Goal: Task Accomplishment & Management: Manage account settings

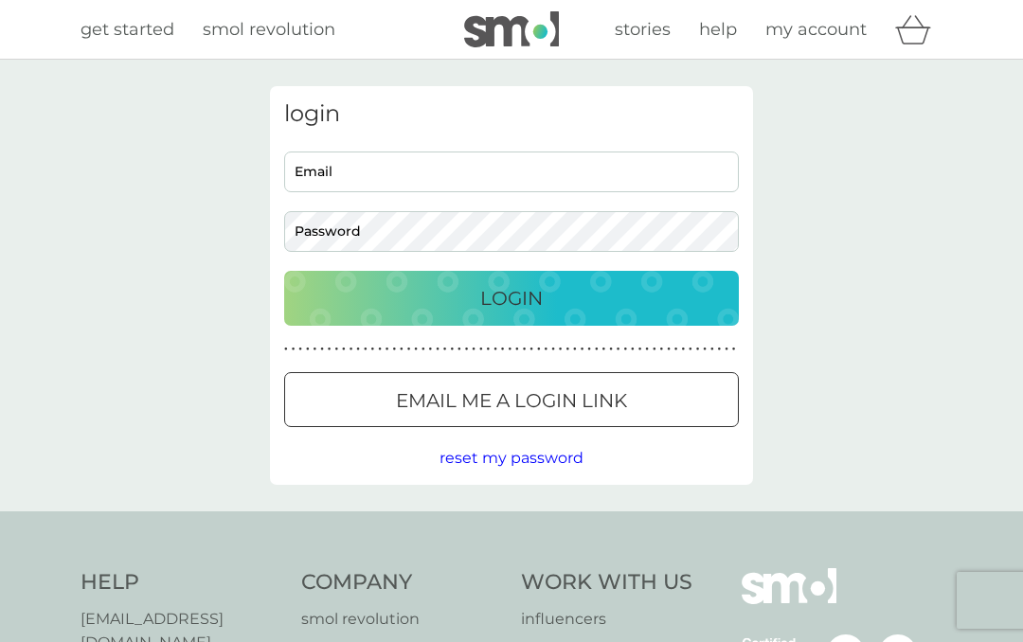
click at [670, 156] on input "Email" at bounding box center [511, 172] width 455 height 41
type input "[EMAIL_ADDRESS][DOMAIN_NAME]"
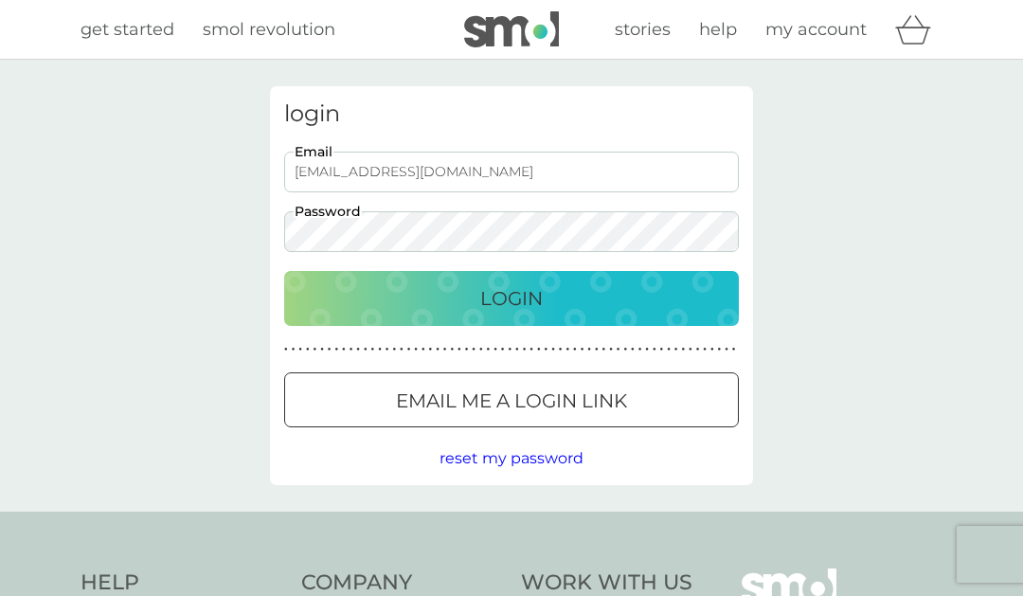
click at [543, 313] on button "Login" at bounding box center [511, 298] width 455 height 55
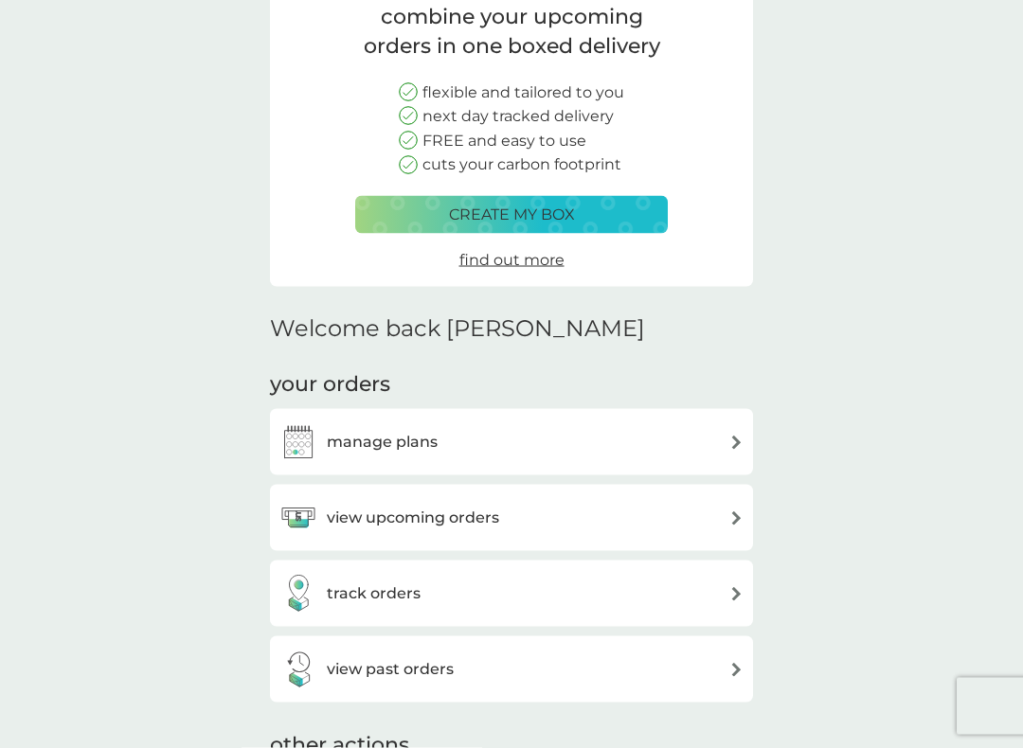
scroll to position [175, 0]
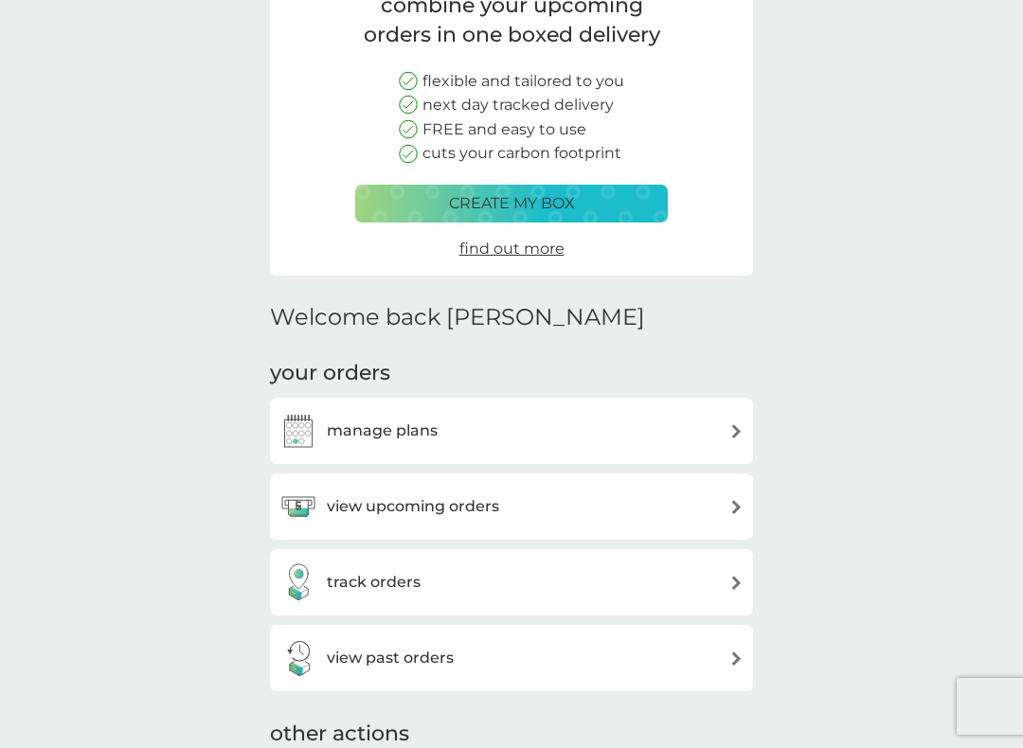
click at [709, 412] on div "manage plans" at bounding box center [511, 431] width 464 height 38
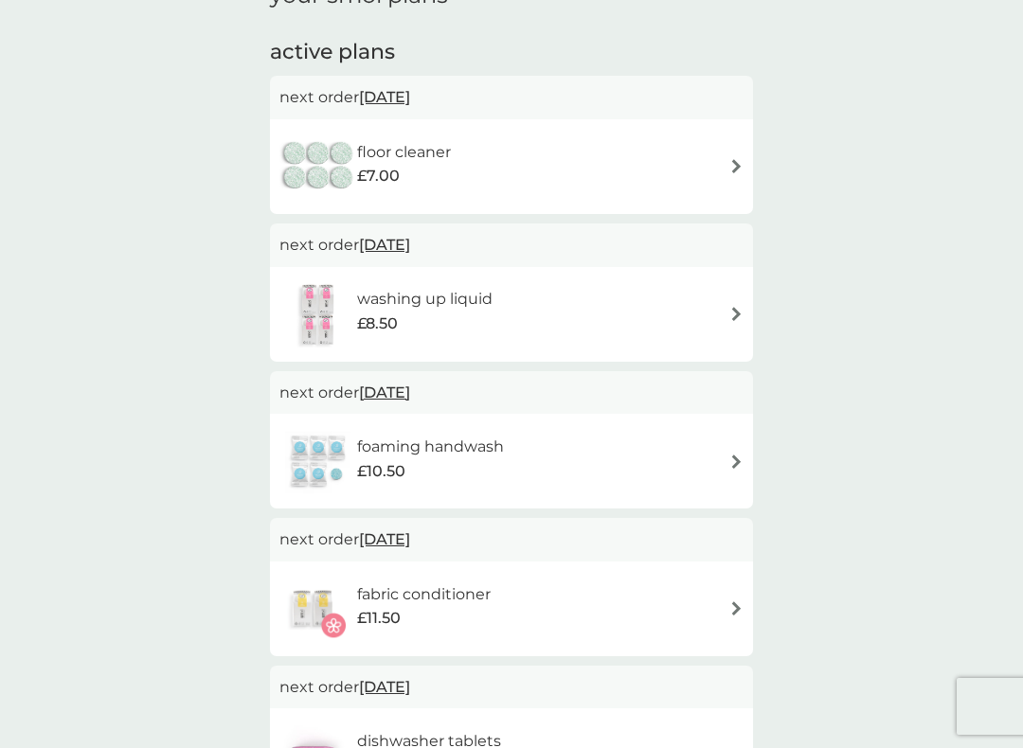
scroll to position [81, 0]
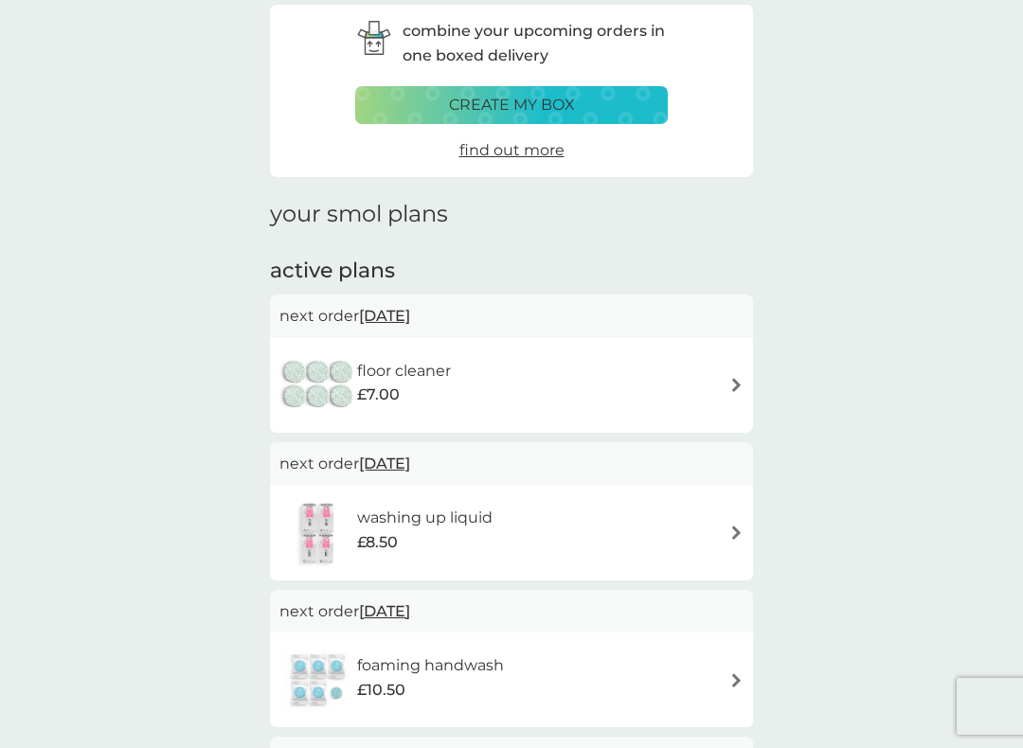
click at [735, 380] on img at bounding box center [736, 385] width 14 height 14
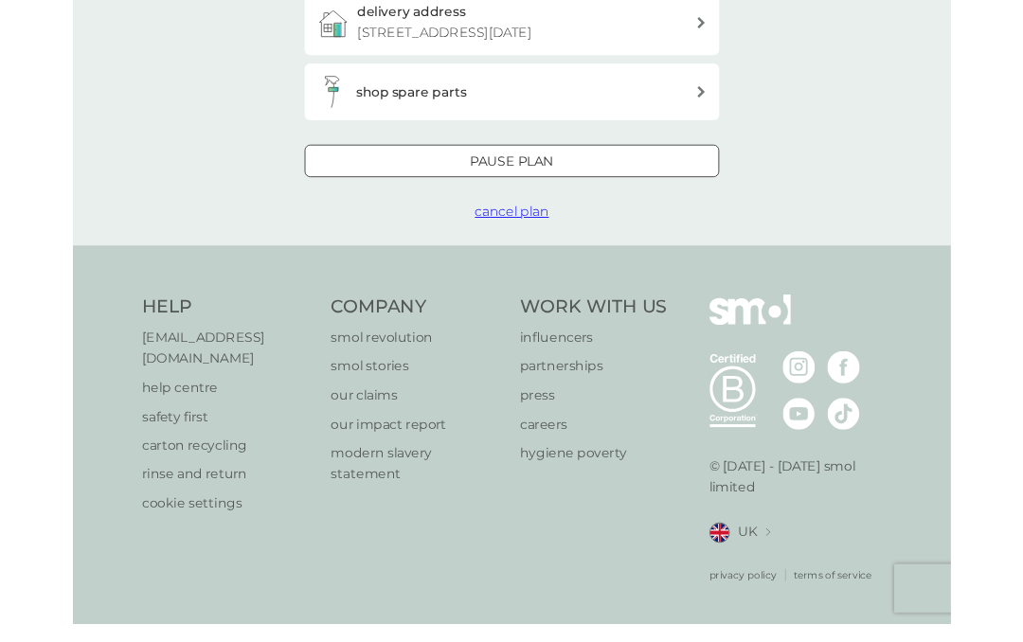
scroll to position [647, 0]
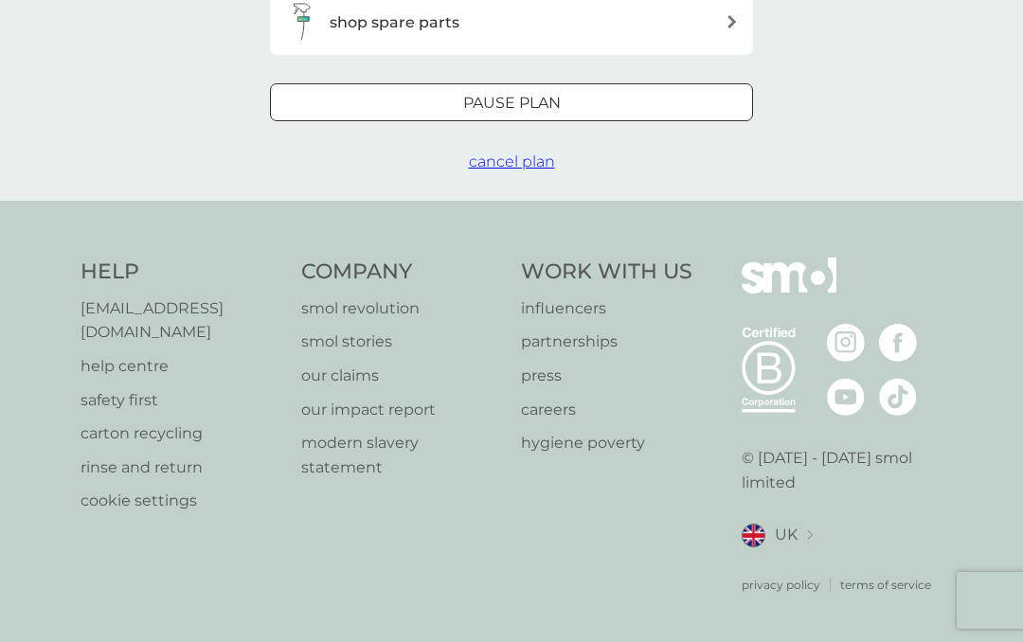
click at [529, 171] on span "cancel plan" at bounding box center [512, 162] width 86 height 18
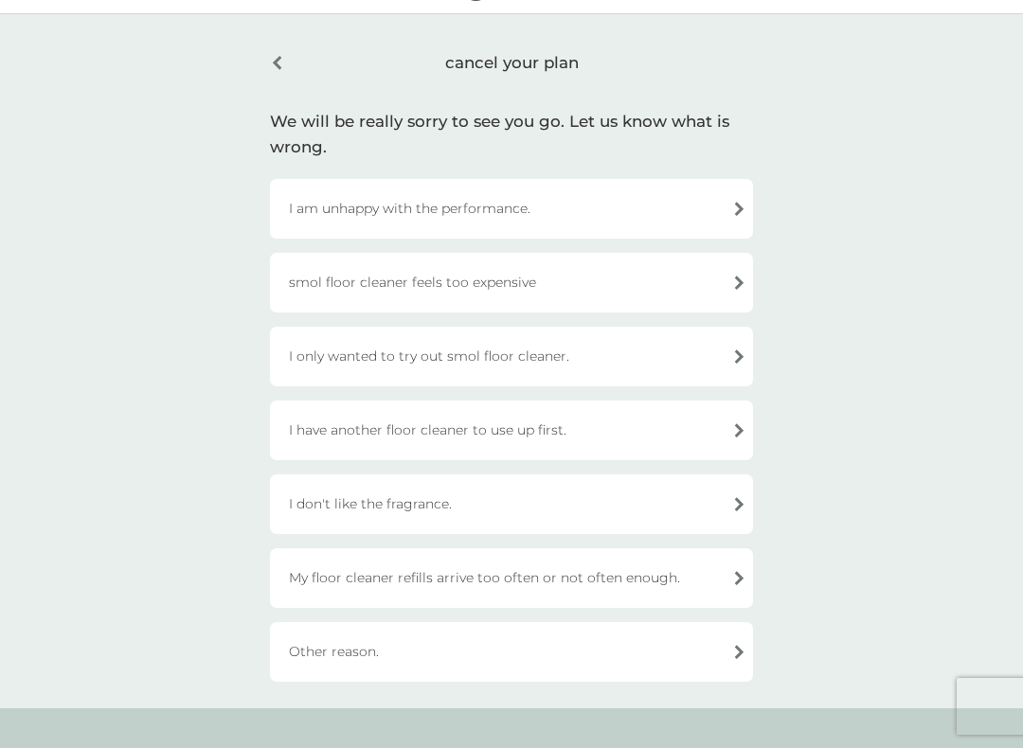
scroll to position [12, 0]
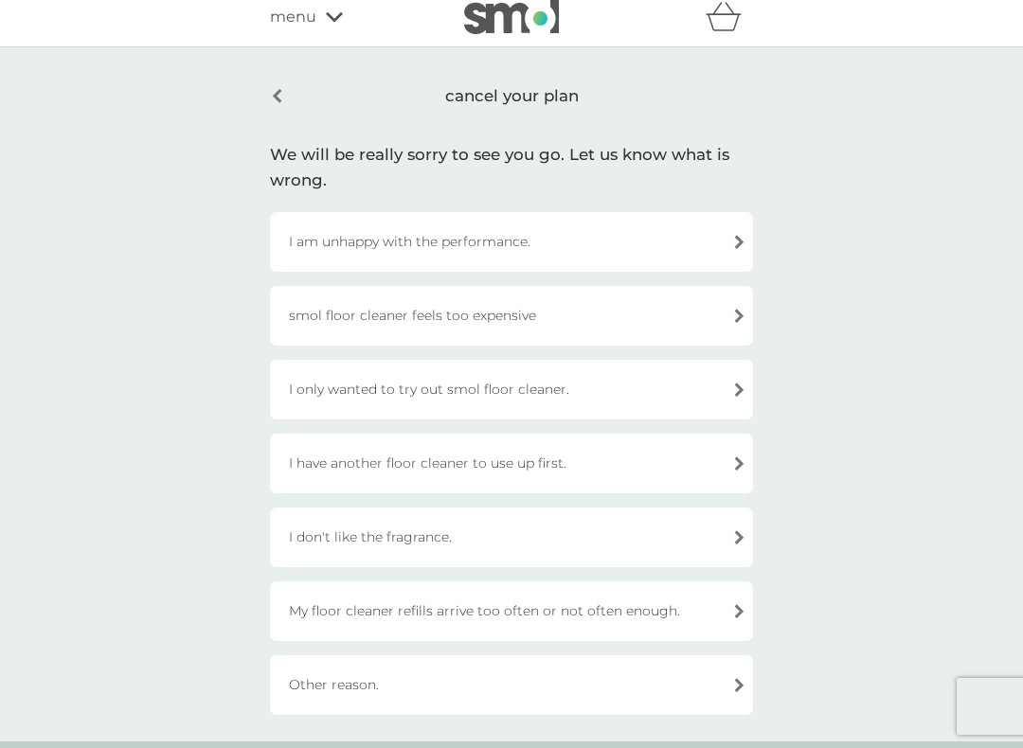
click at [581, 641] on div "Other reason." at bounding box center [511, 686] width 483 height 60
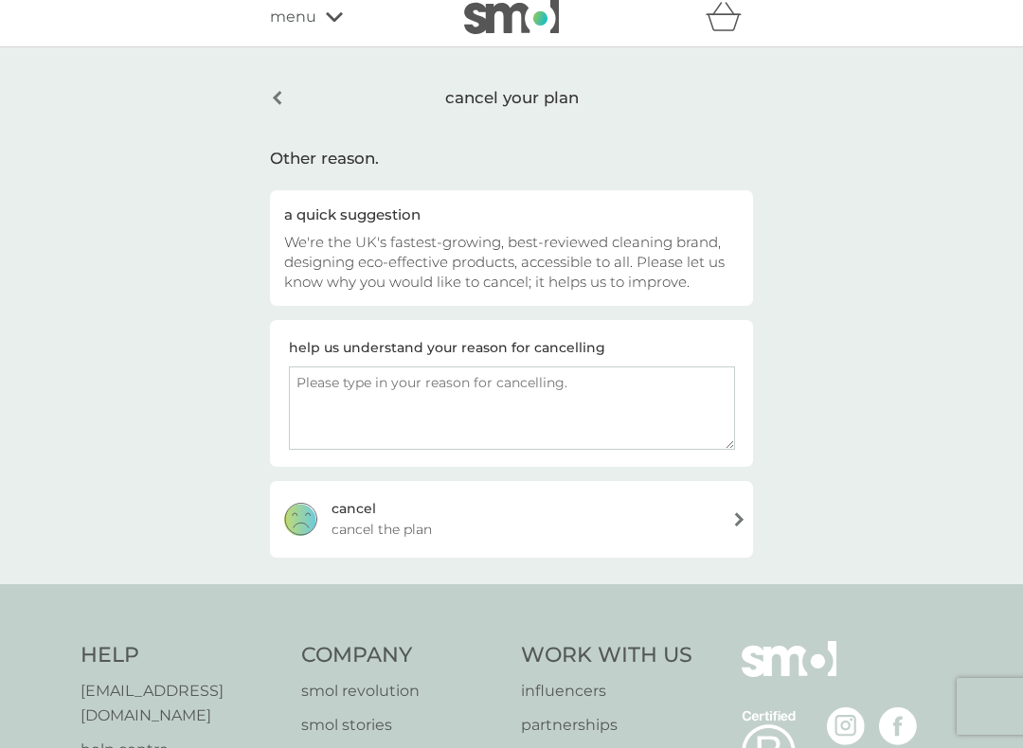
click at [639, 536] on div "[PERSON_NAME] the plan" at bounding box center [511, 519] width 483 height 76
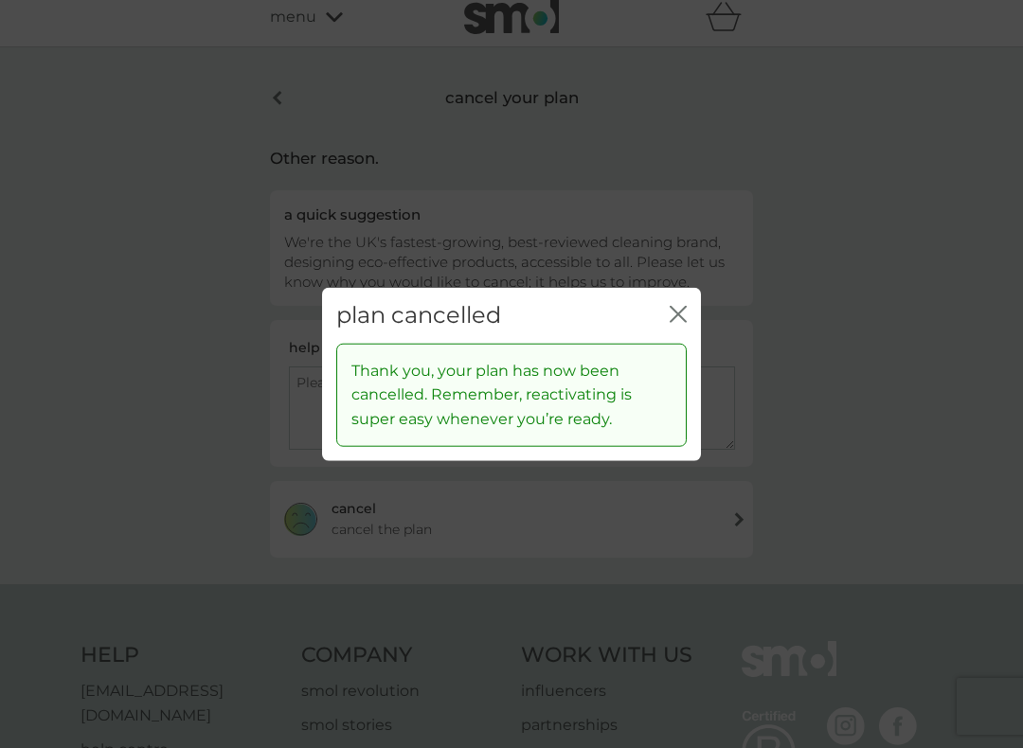
click at [679, 324] on button "close" at bounding box center [678, 316] width 17 height 20
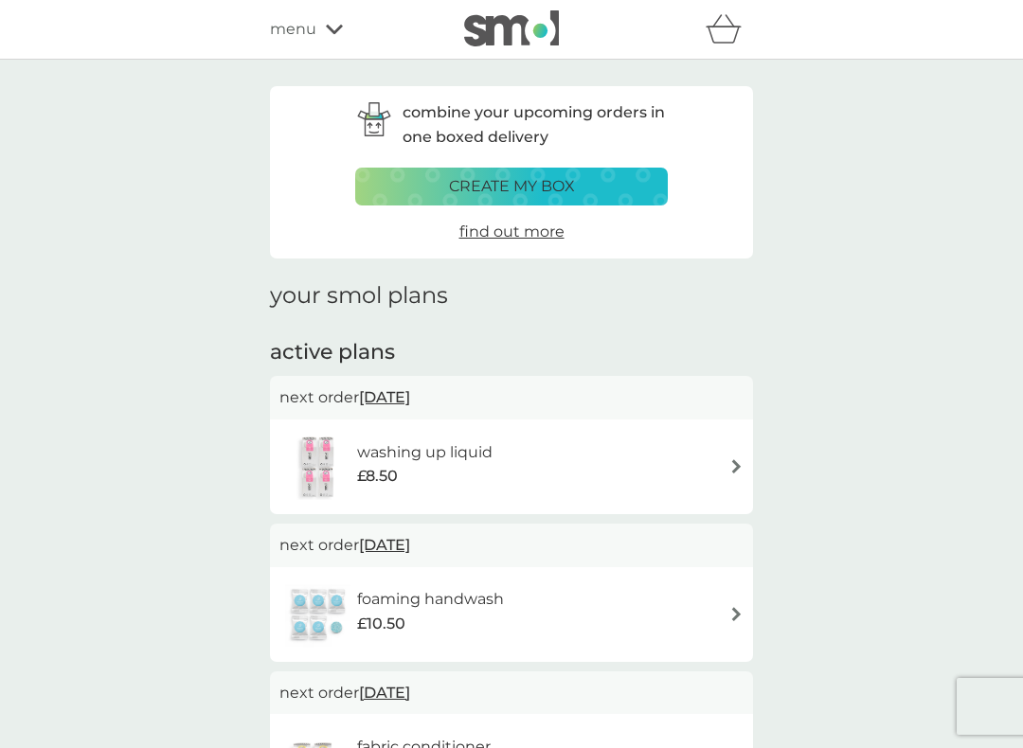
click at [730, 469] on img at bounding box center [736, 466] width 14 height 14
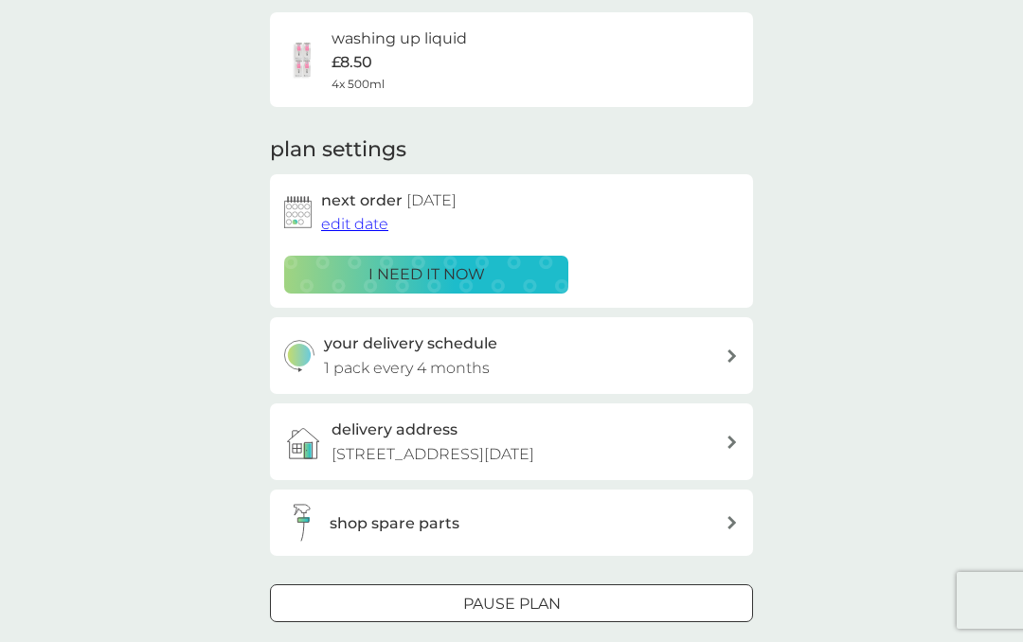
scroll to position [70, 0]
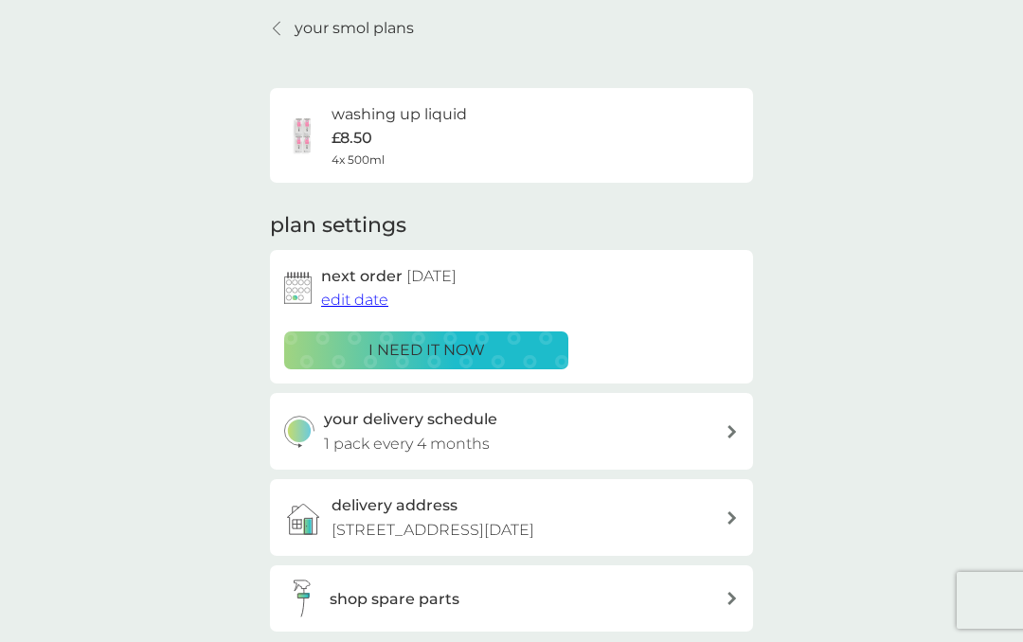
click at [319, 26] on p "your smol plans" at bounding box center [354, 28] width 119 height 25
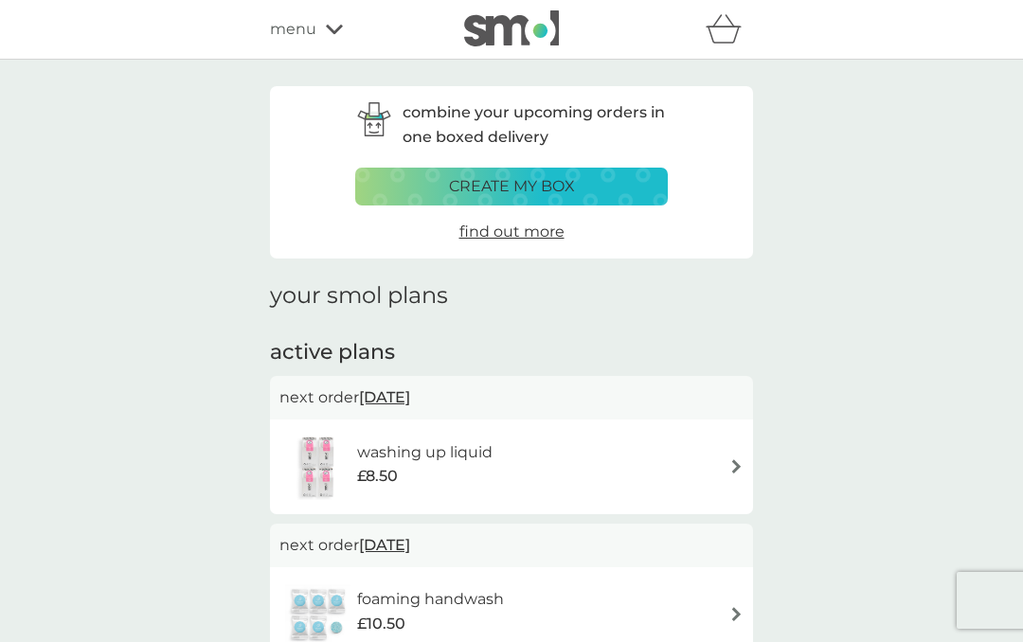
click at [737, 459] on img at bounding box center [736, 466] width 14 height 14
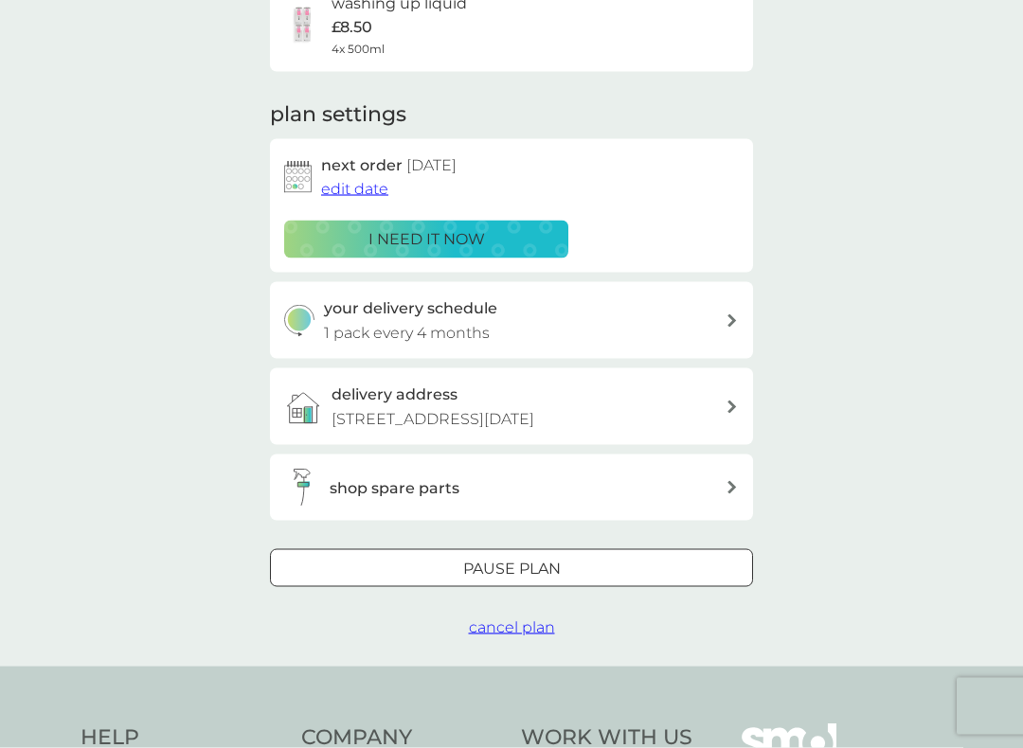
scroll to position [183, 0]
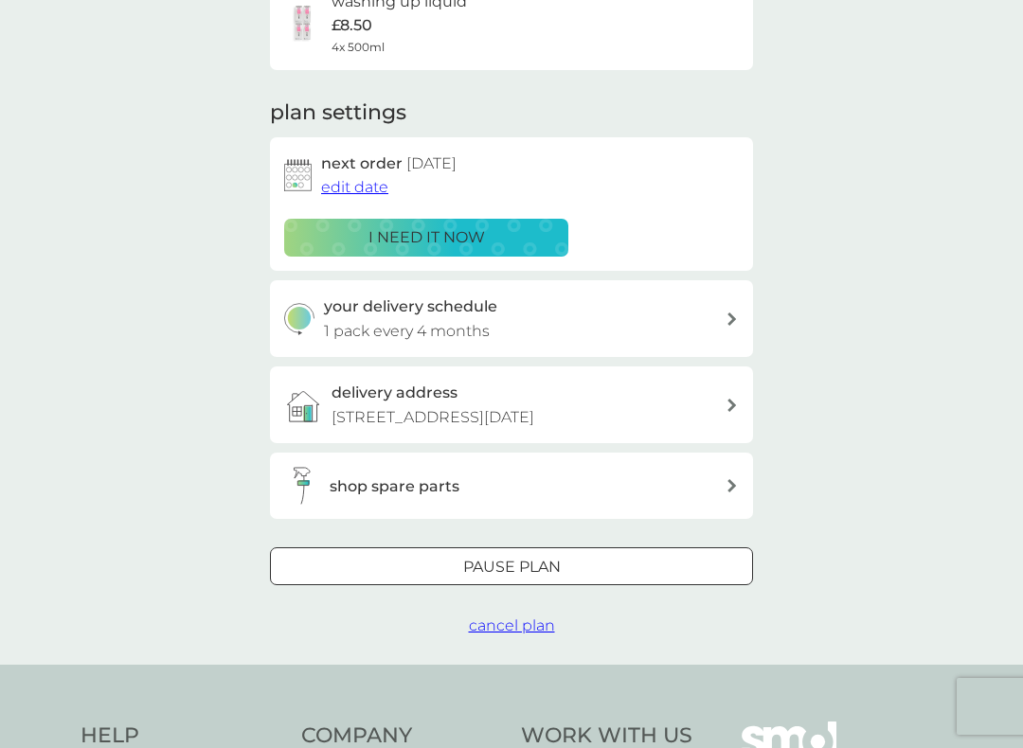
click at [504, 635] on span "cancel plan" at bounding box center [512, 626] width 86 height 18
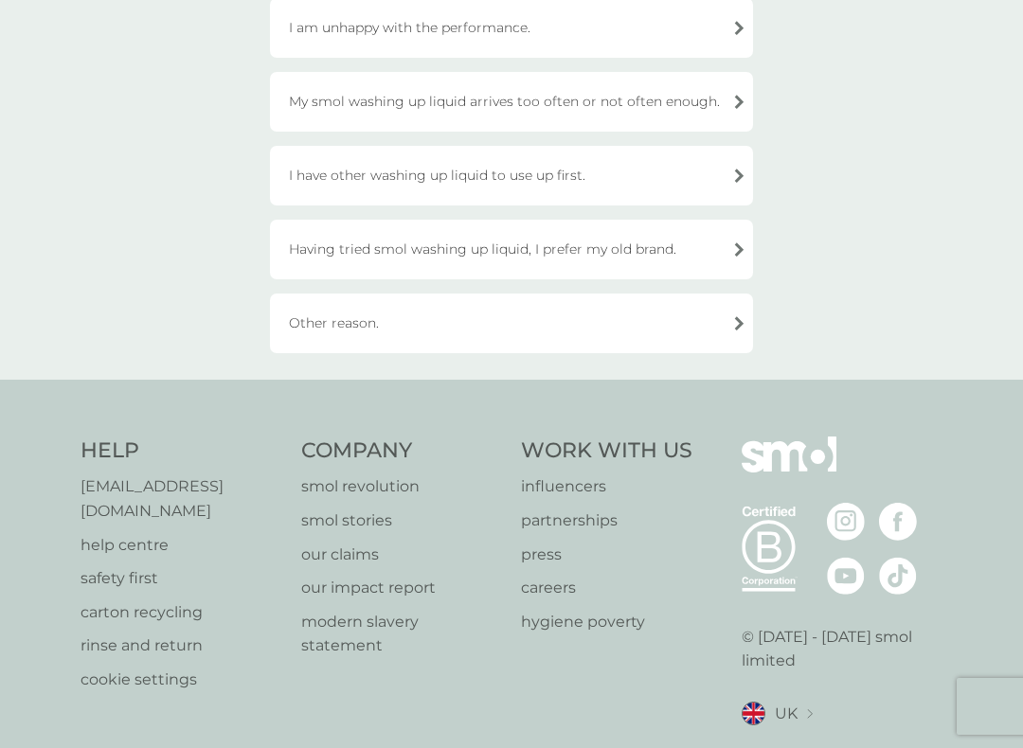
scroll to position [578, 0]
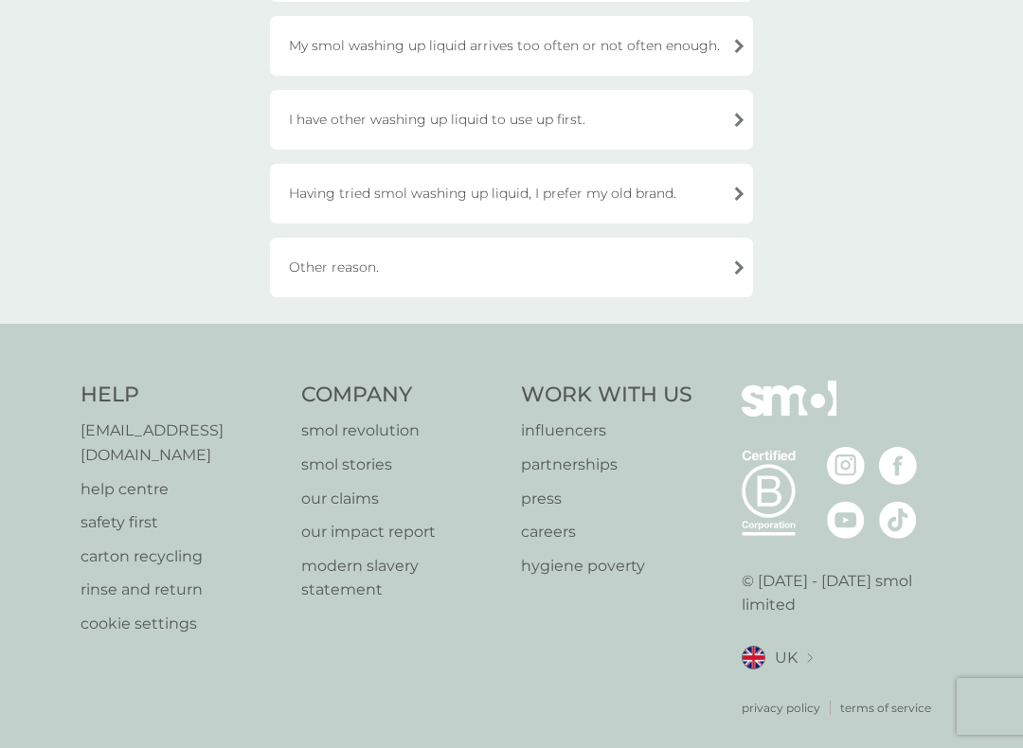
click at [530, 263] on div "Other reason." at bounding box center [511, 268] width 483 height 60
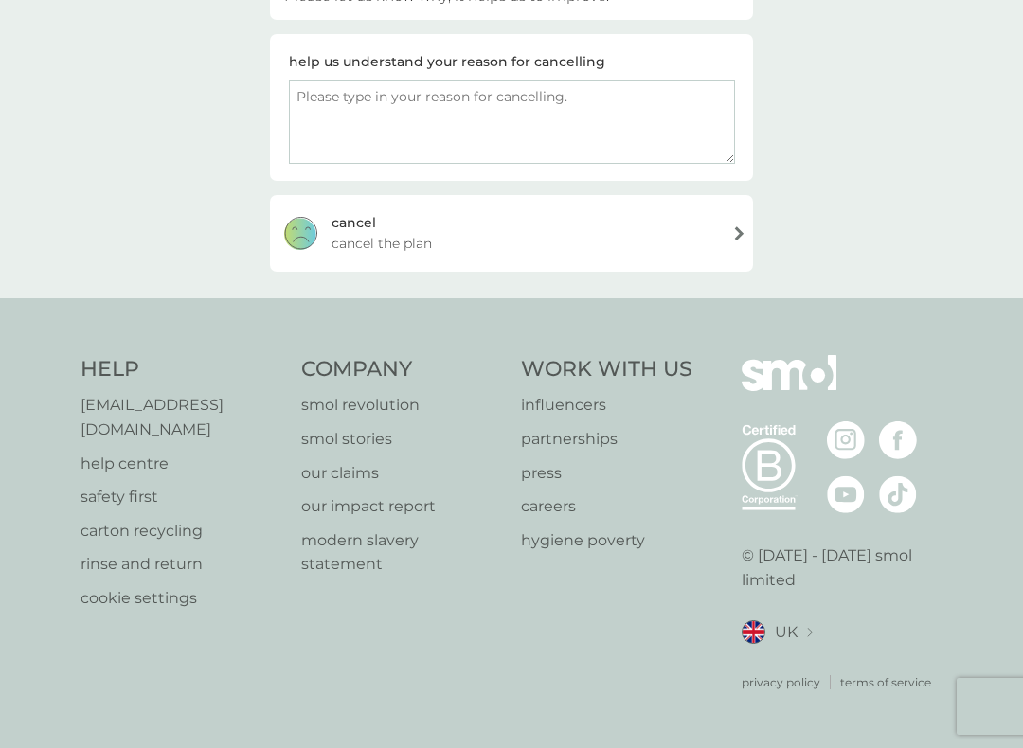
scroll to position [273, 0]
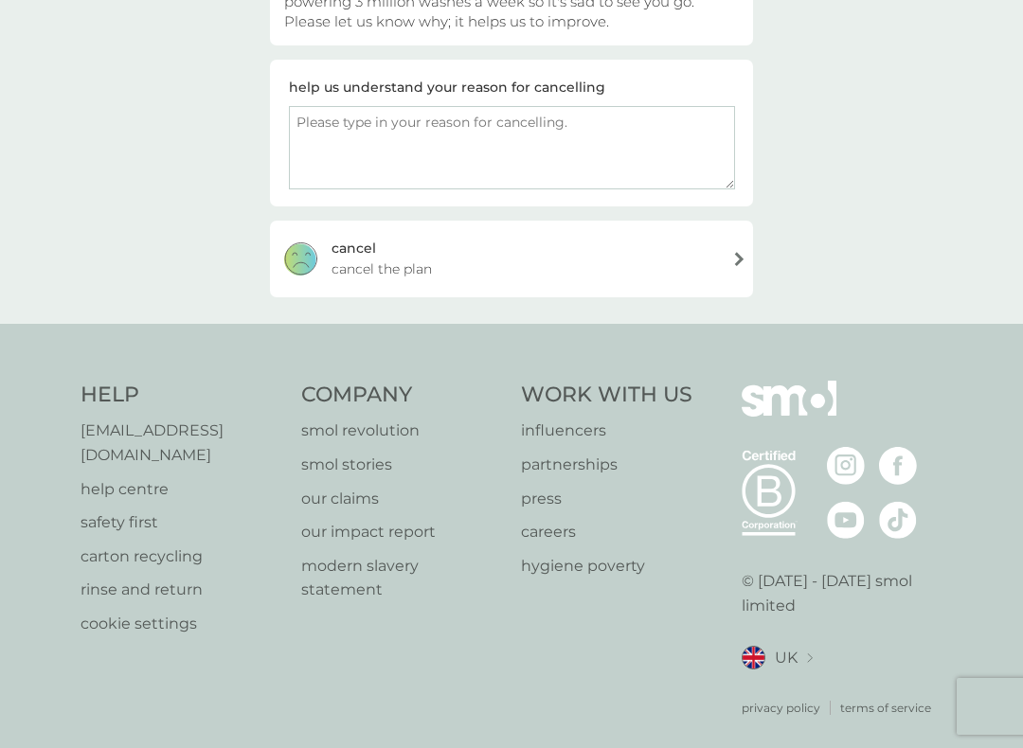
click at [530, 263] on div "[PERSON_NAME] the plan" at bounding box center [511, 259] width 483 height 76
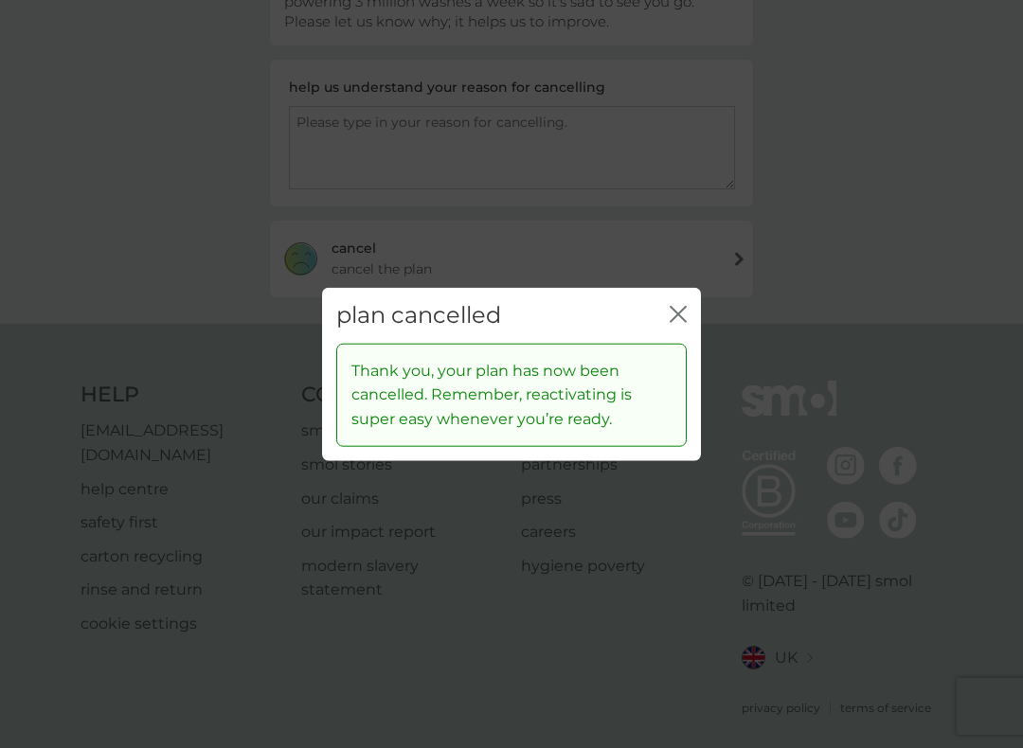
click at [674, 318] on icon "close" at bounding box center [678, 314] width 17 height 17
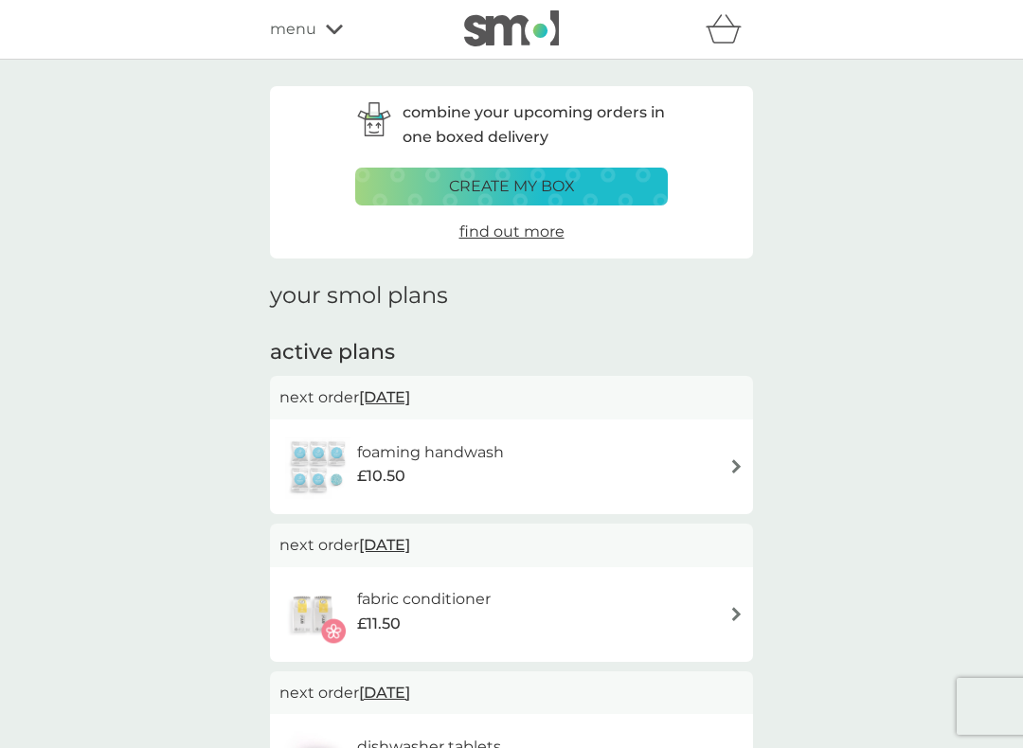
click at [668, 452] on div "foaming handwash £10.50" at bounding box center [511, 467] width 464 height 66
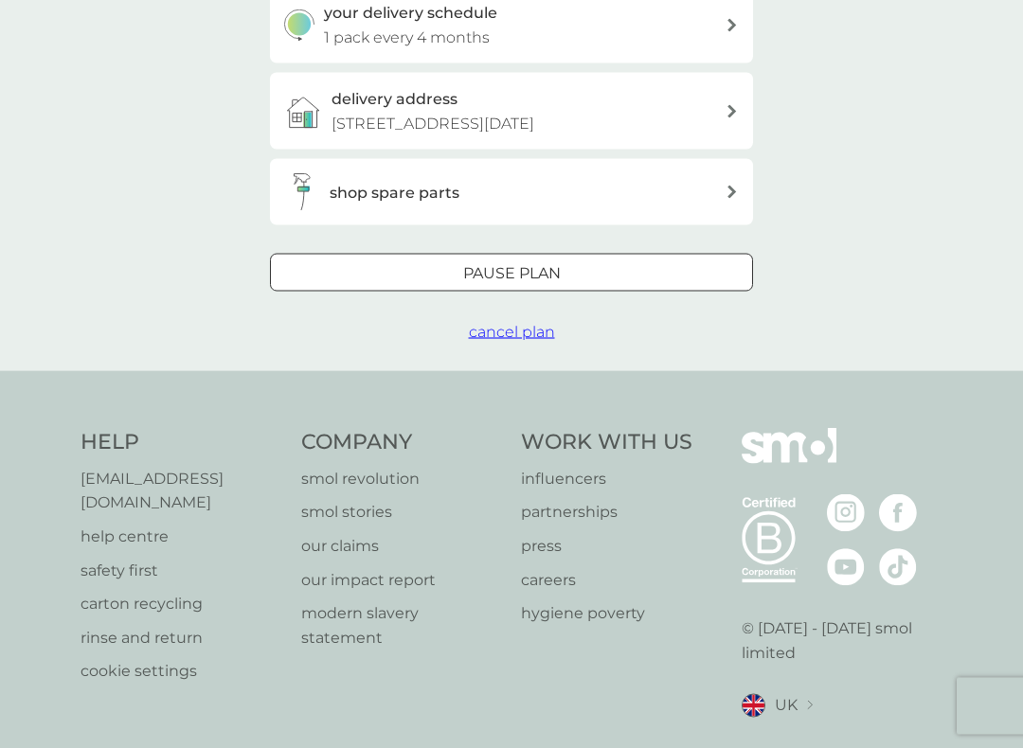
scroll to position [541, 0]
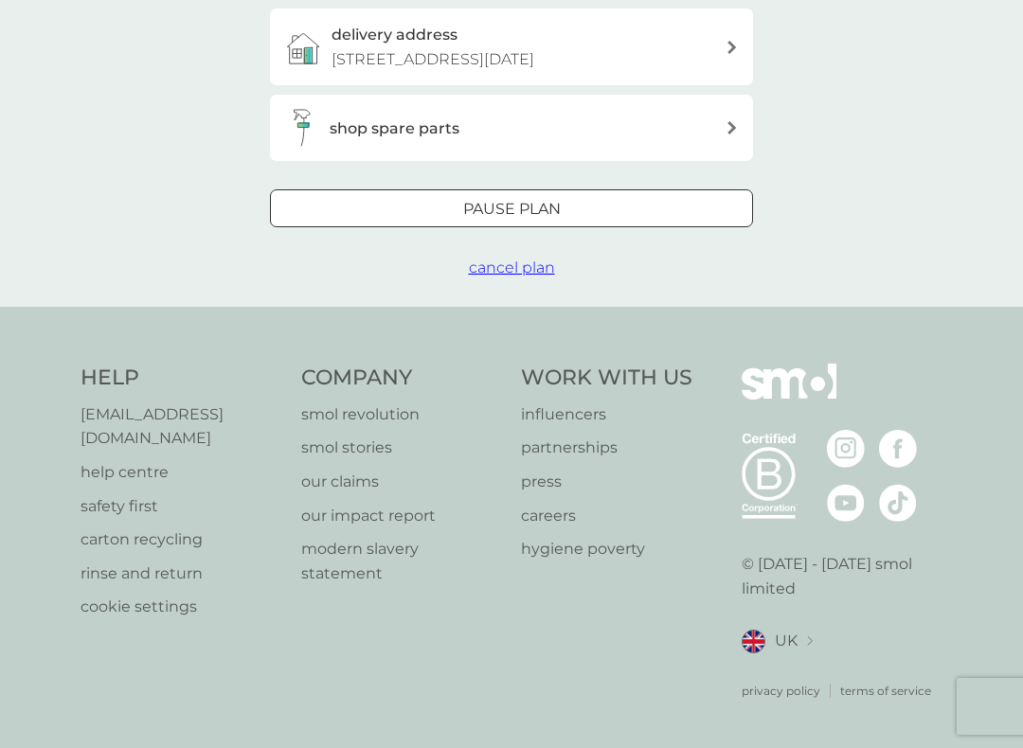
click at [541, 277] on span "cancel plan" at bounding box center [512, 268] width 86 height 18
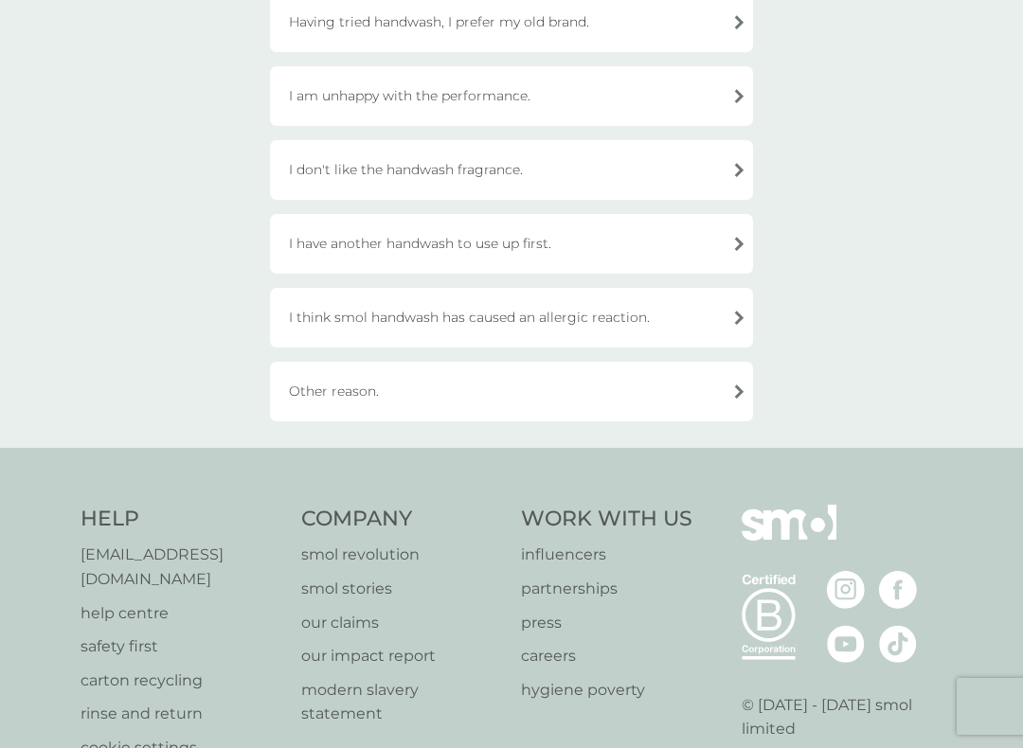
scroll to position [578, 0]
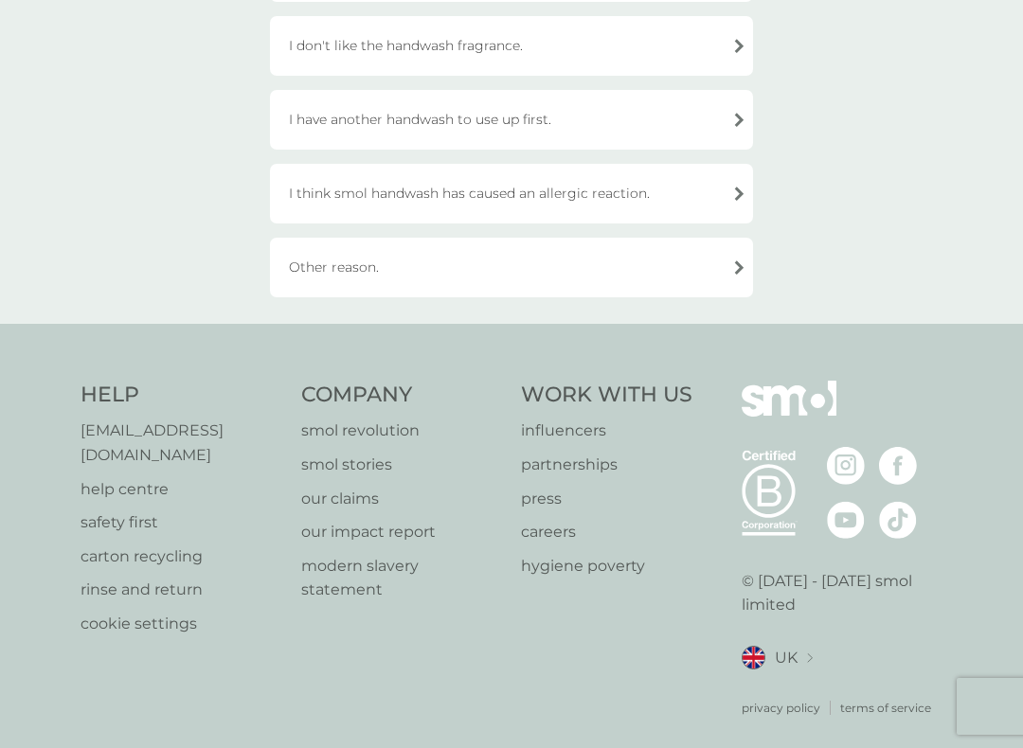
click at [585, 274] on div "Other reason." at bounding box center [511, 268] width 483 height 60
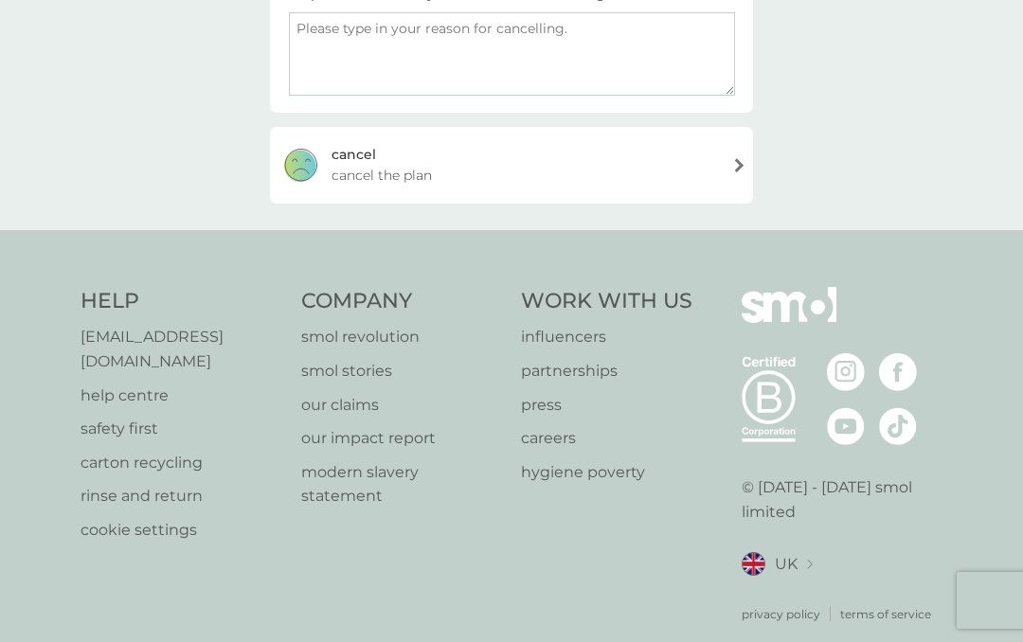
scroll to position [84, 0]
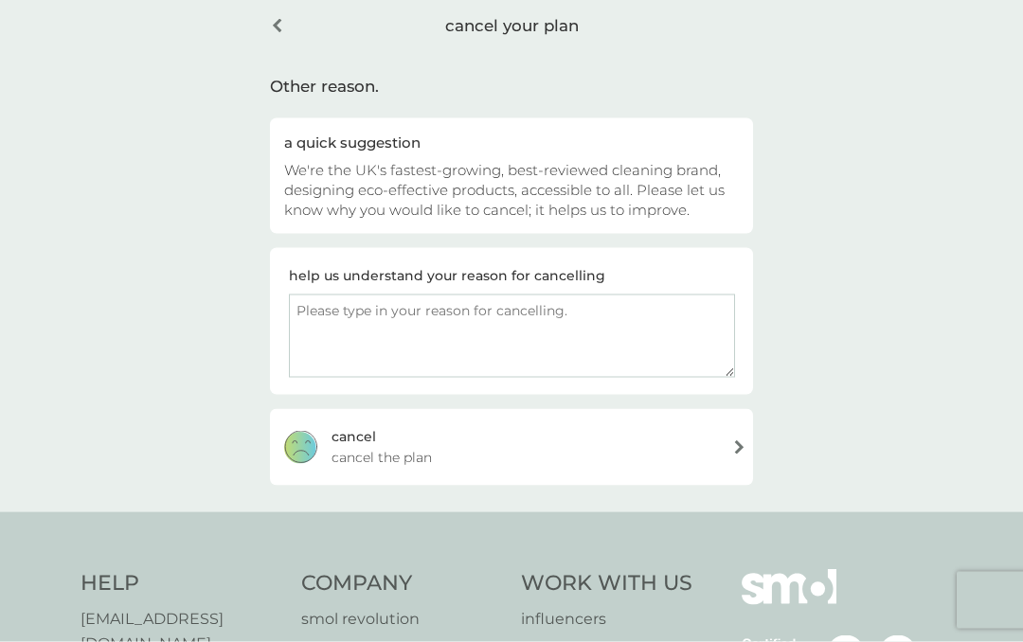
click at [278, 22] on div "cancel your plan" at bounding box center [511, 26] width 483 height 48
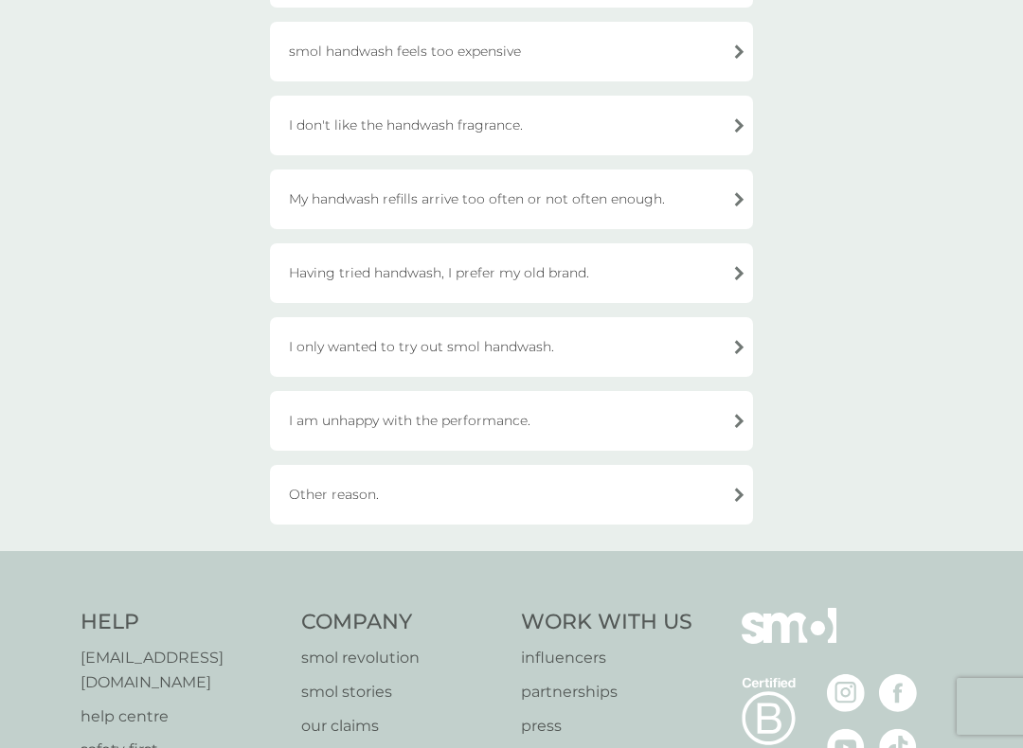
scroll to position [351, 0]
click at [611, 420] on div "I am unhappy with the performance." at bounding box center [511, 420] width 483 height 60
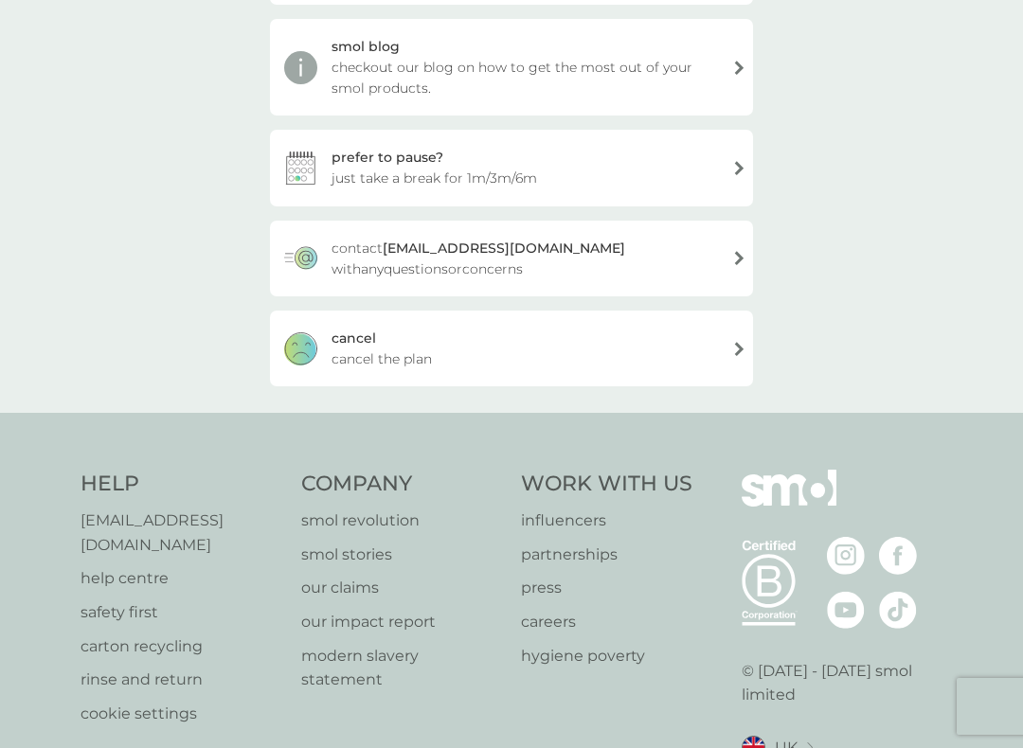
scroll to position [287, 0]
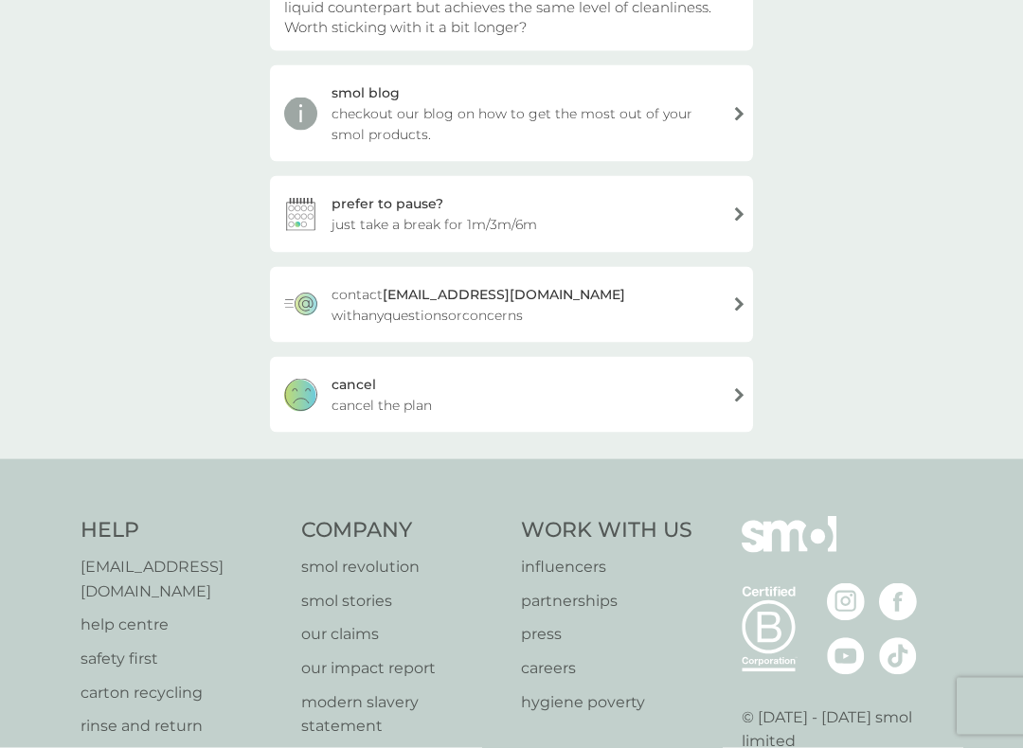
click at [597, 412] on div "[PERSON_NAME] the plan" at bounding box center [511, 395] width 483 height 76
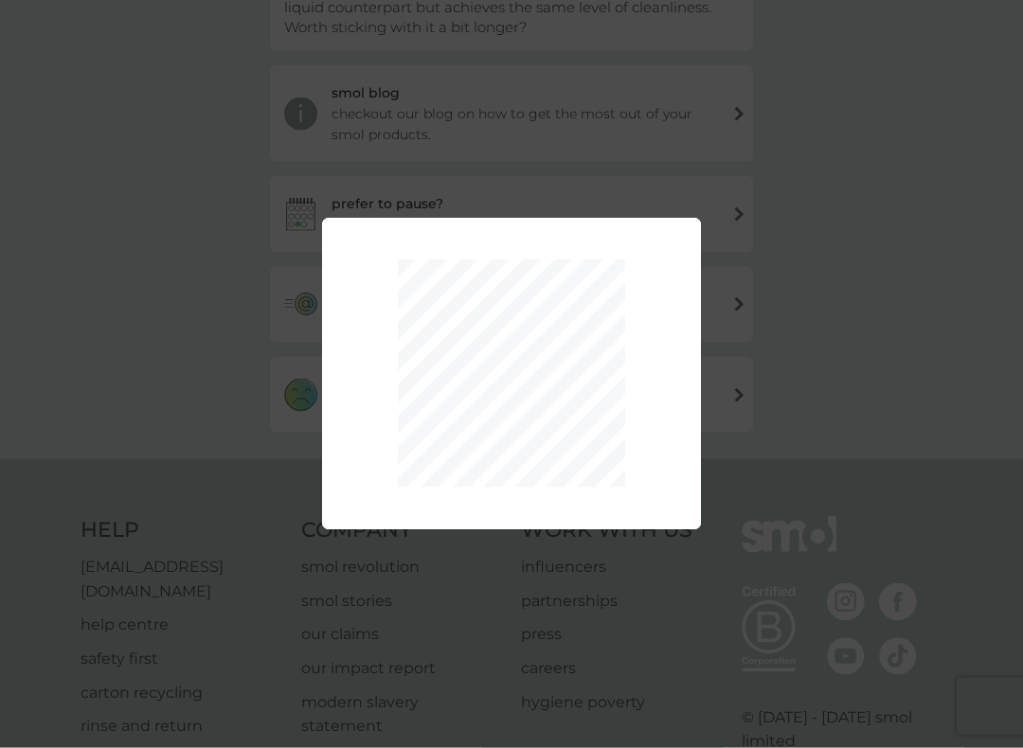
scroll to position [288, 0]
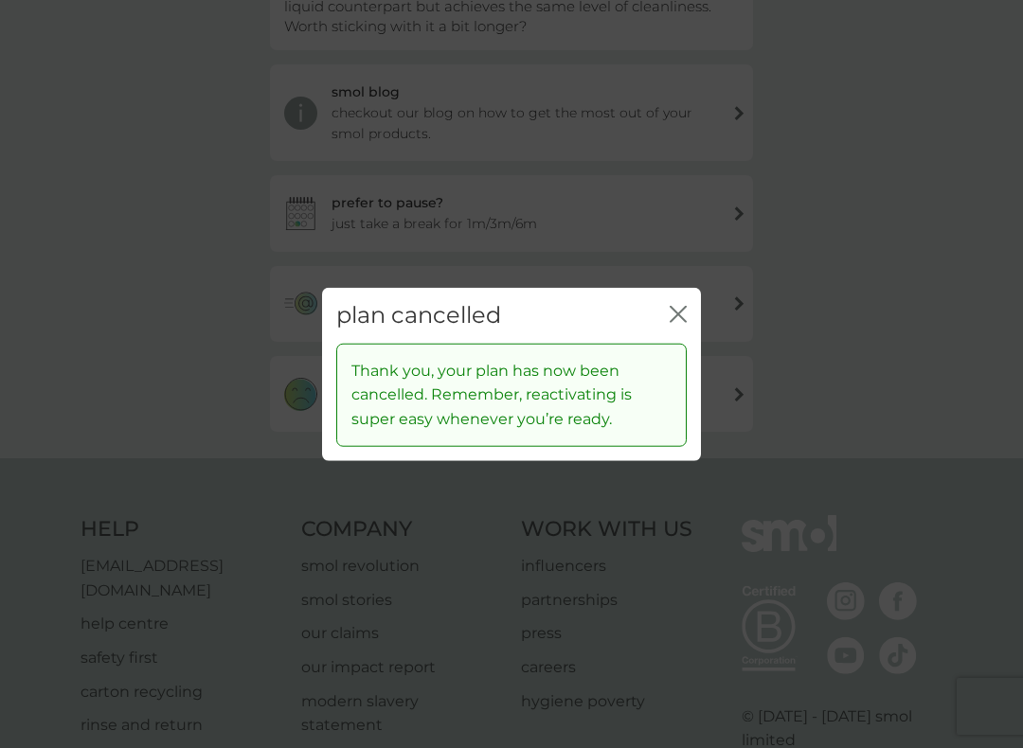
click at [673, 316] on icon "close" at bounding box center [678, 314] width 17 height 17
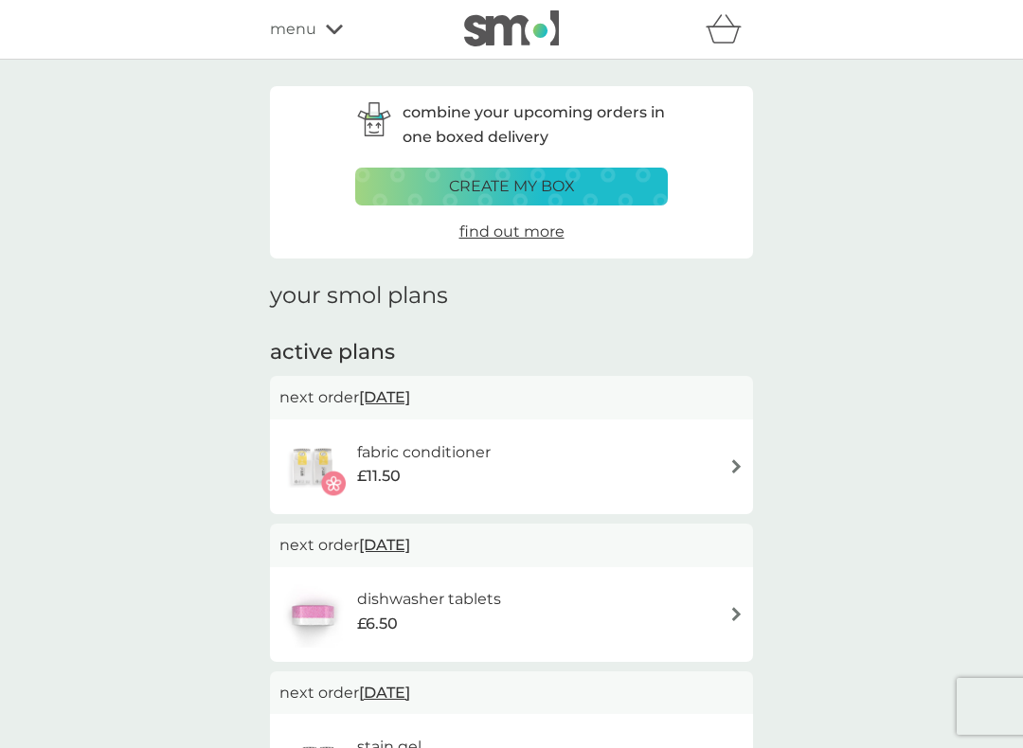
click at [691, 452] on div "fabric conditioner £11.50" at bounding box center [511, 467] width 464 height 66
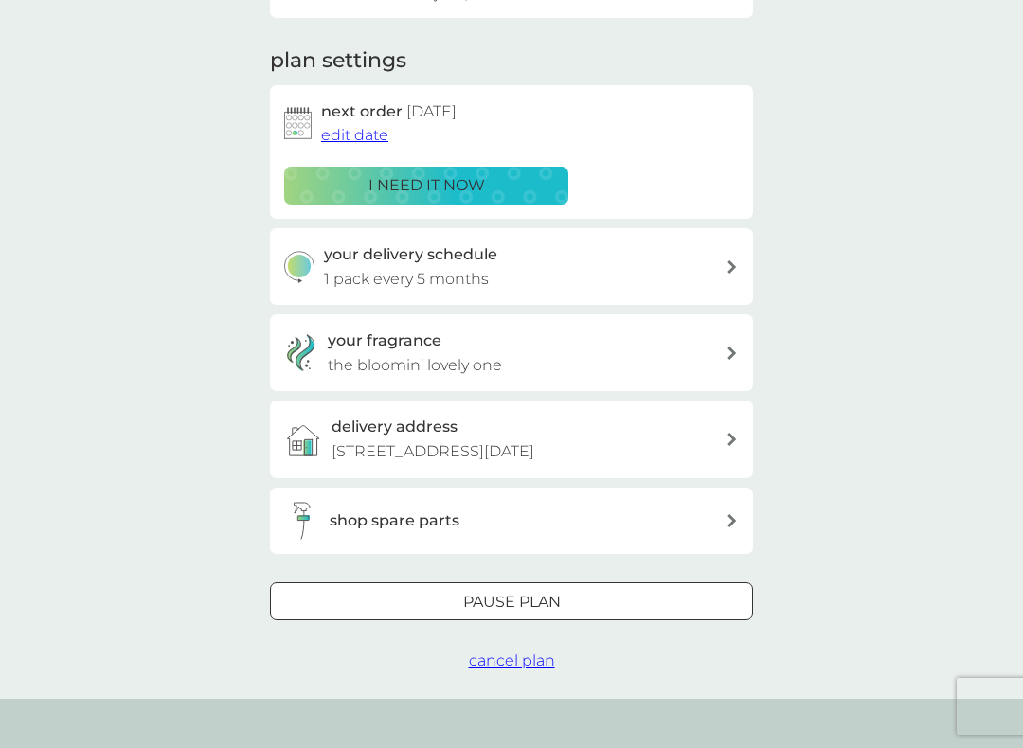
scroll to position [237, 0]
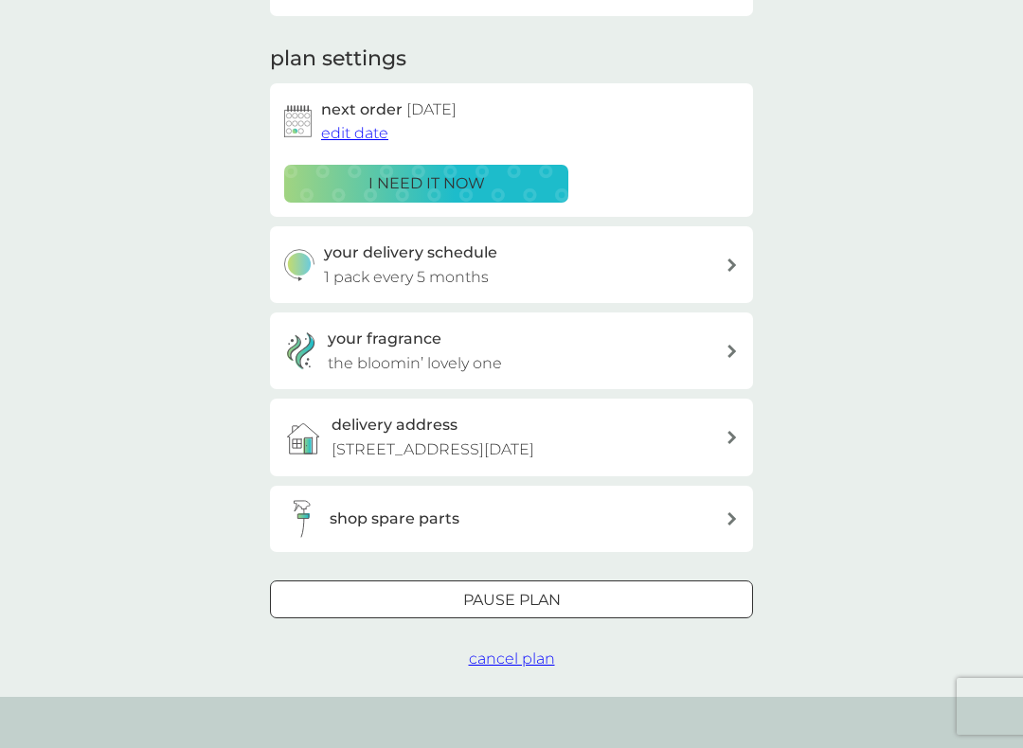
click at [543, 641] on span "cancel plan" at bounding box center [512, 659] width 86 height 18
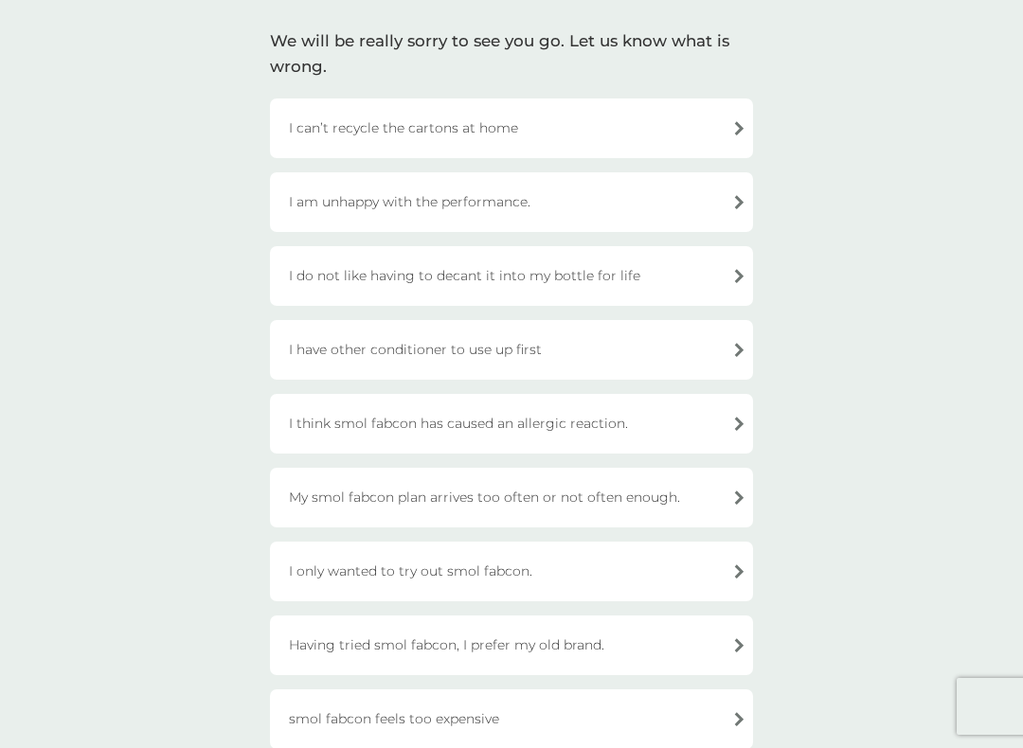
scroll to position [125, 0]
click at [567, 213] on div "I am unhappy with the performance." at bounding box center [511, 203] width 483 height 60
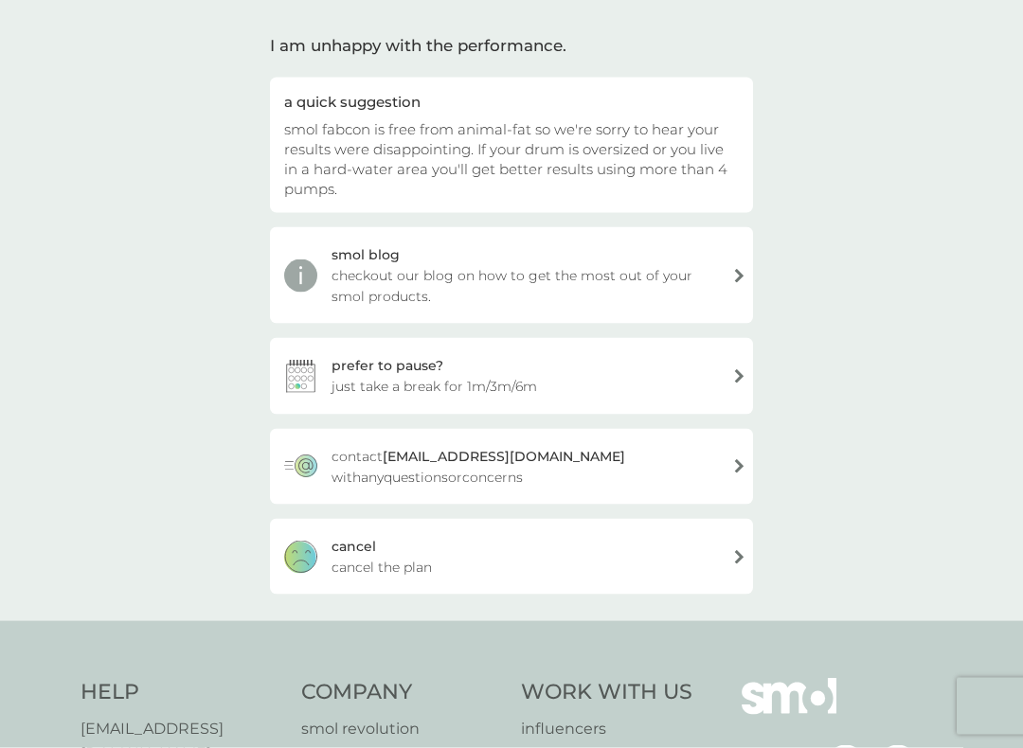
scroll to position [126, 0]
click at [532, 553] on div "[PERSON_NAME] the plan" at bounding box center [511, 556] width 483 height 76
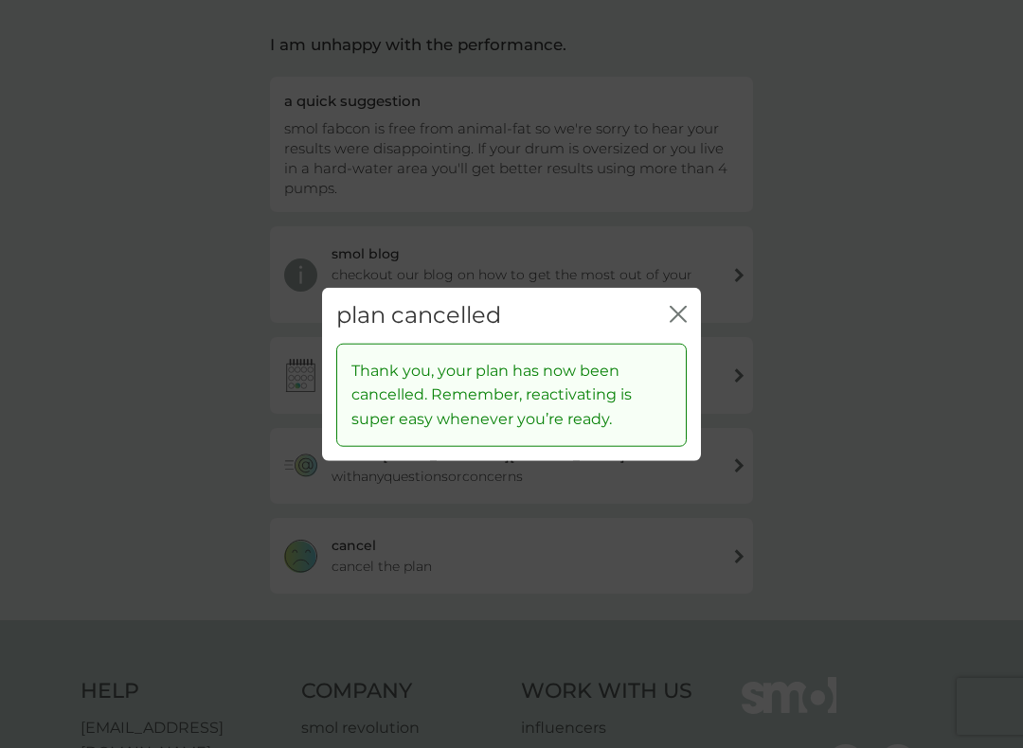
click at [683, 313] on icon "close" at bounding box center [678, 314] width 17 height 17
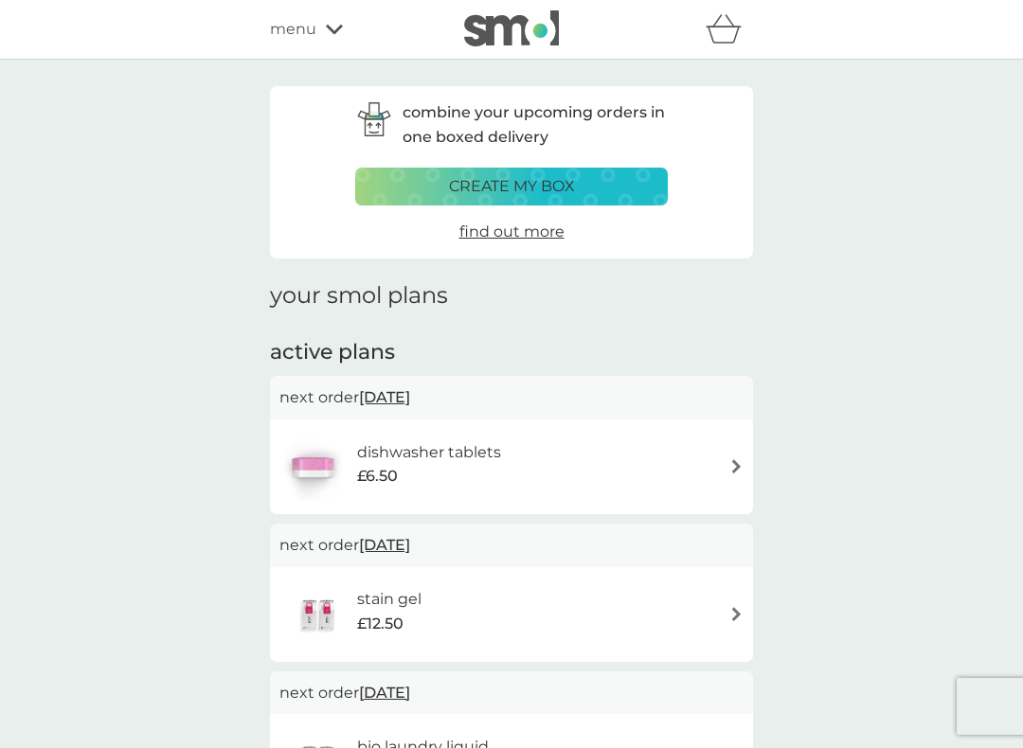
click at [640, 478] on div "dishwasher tablets £6.50" at bounding box center [511, 467] width 464 height 66
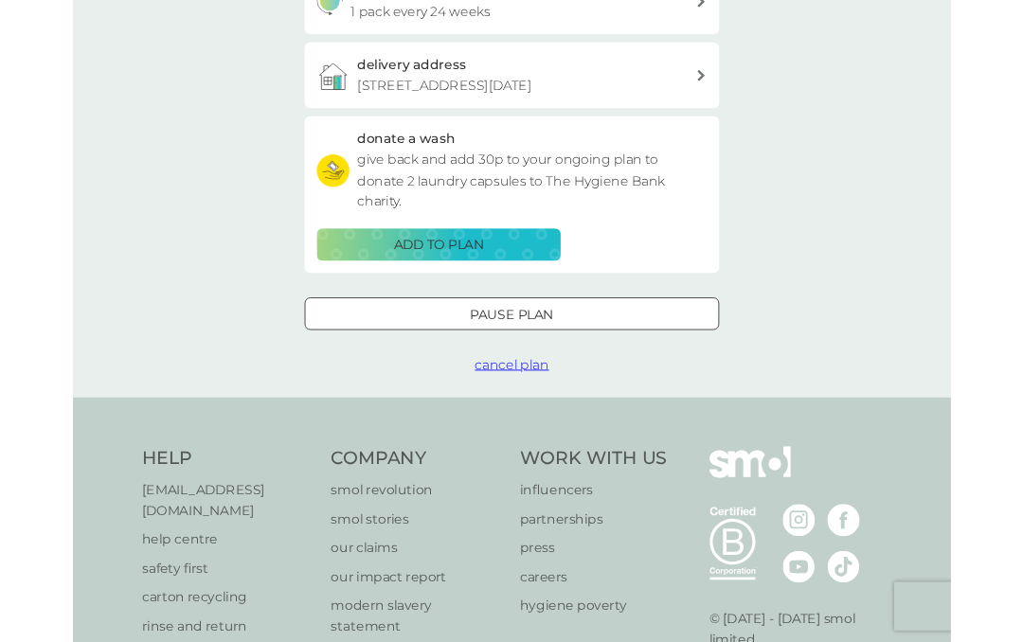
scroll to position [761, 0]
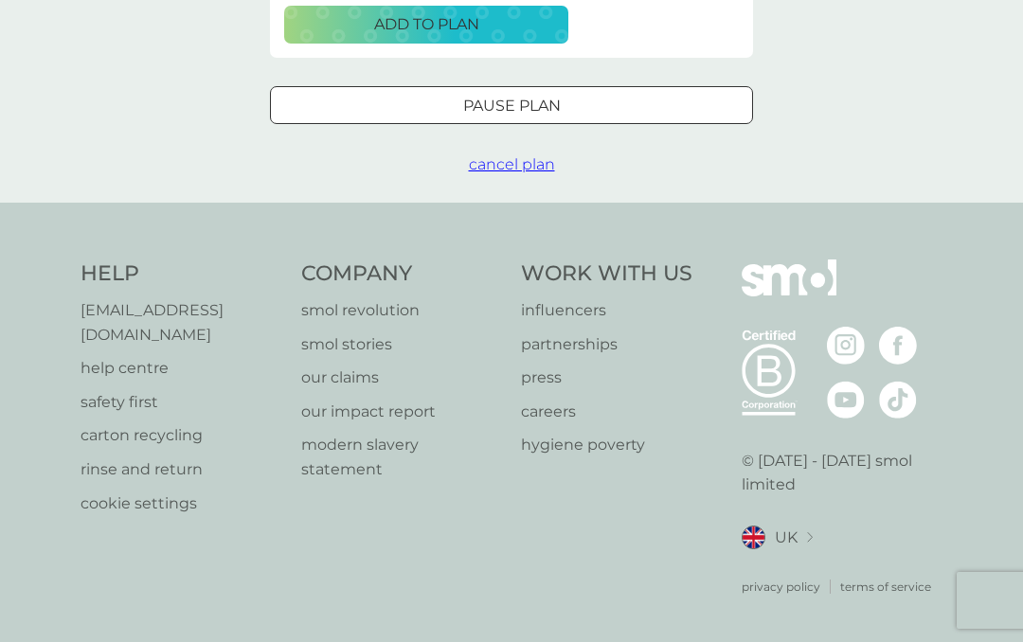
click at [535, 173] on span "cancel plan" at bounding box center [512, 164] width 86 height 18
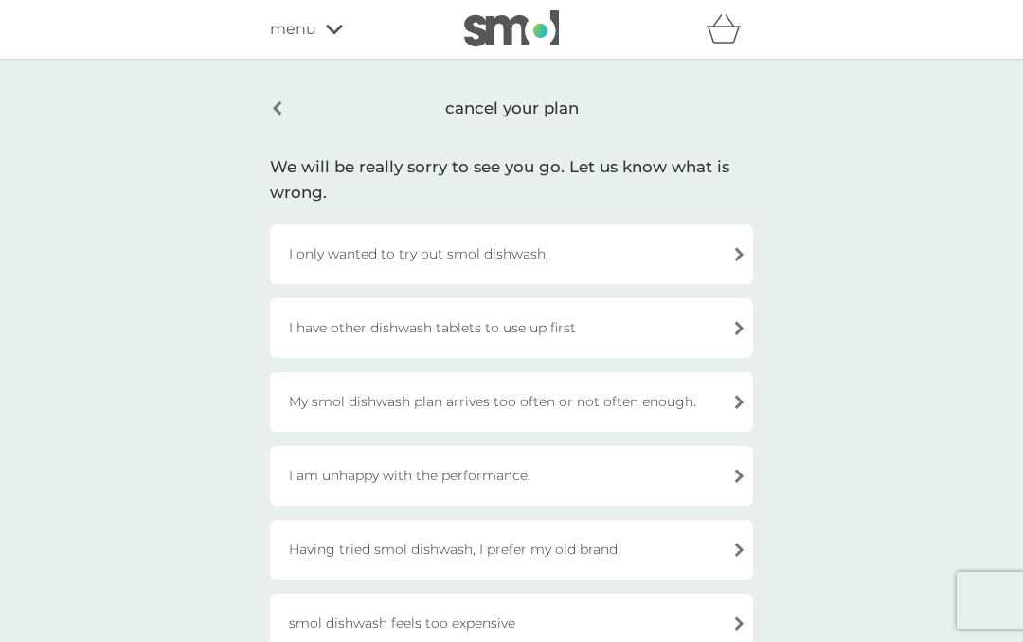
click at [549, 489] on div "I am unhappy with the performance." at bounding box center [511, 476] width 483 height 60
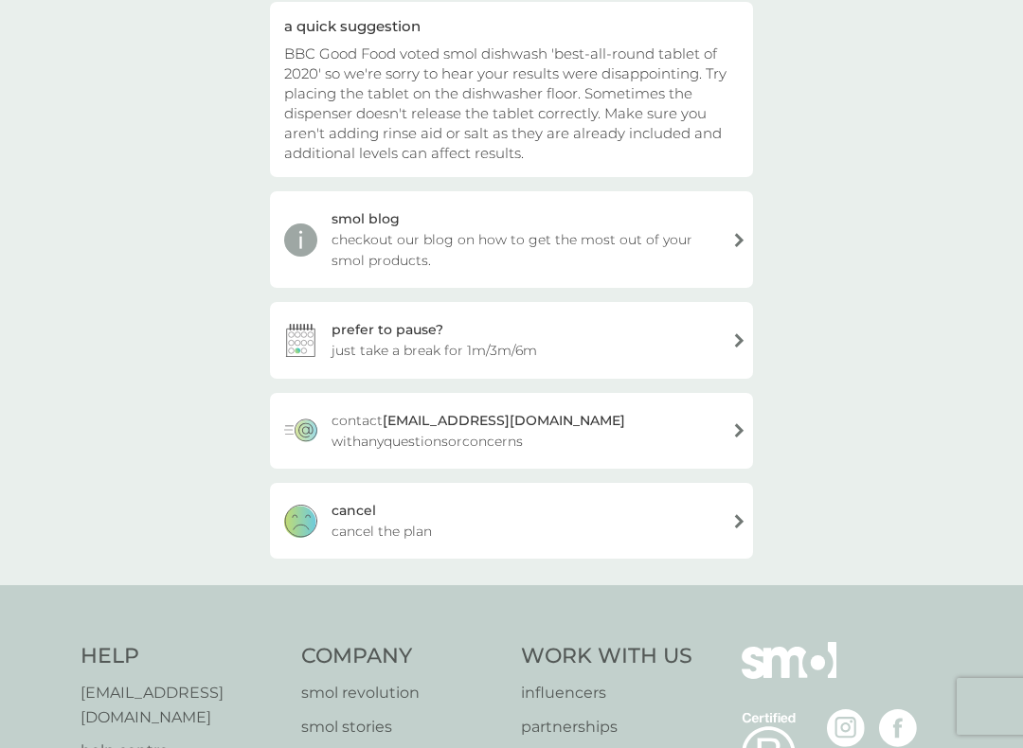
scroll to position [328, 0]
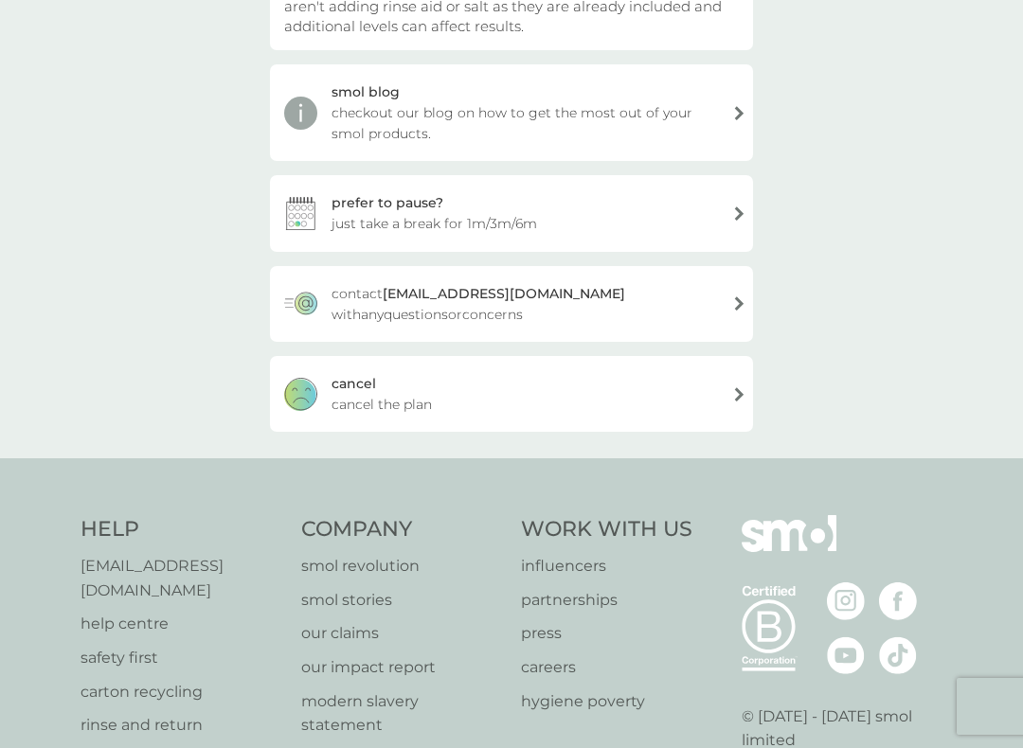
click at [506, 389] on div "[PERSON_NAME] the plan" at bounding box center [511, 394] width 483 height 76
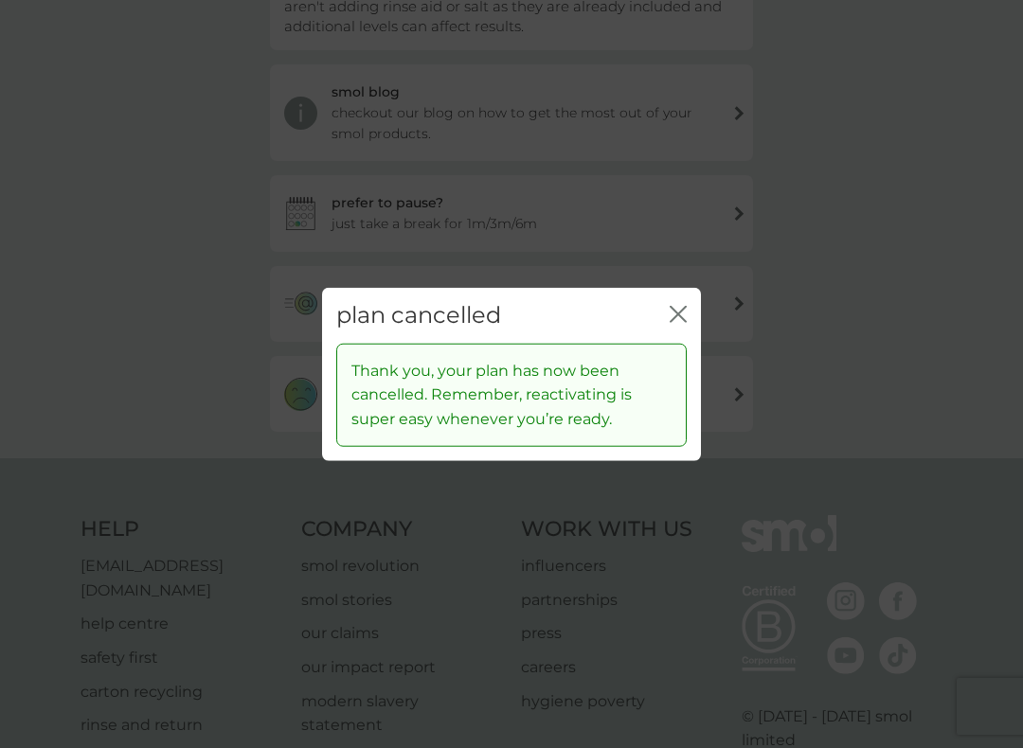
click at [665, 326] on div "plan cancelled close" at bounding box center [511, 316] width 379 height 56
click at [675, 323] on icon "close" at bounding box center [678, 314] width 17 height 17
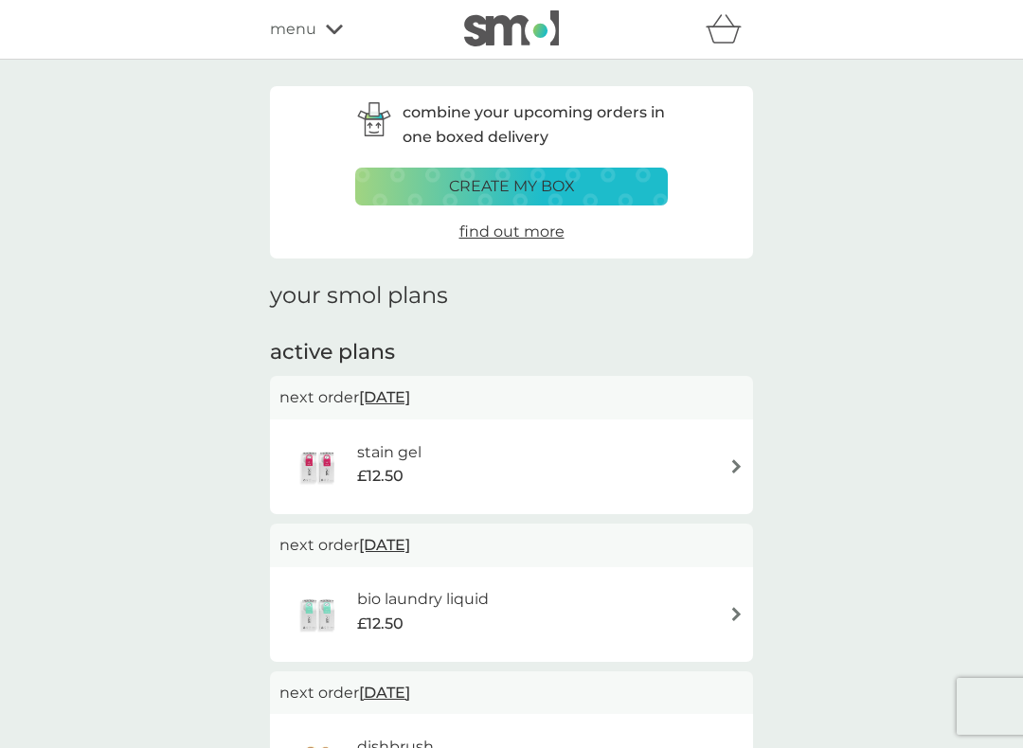
click at [546, 461] on div "stain gel £12.50" at bounding box center [511, 467] width 464 height 66
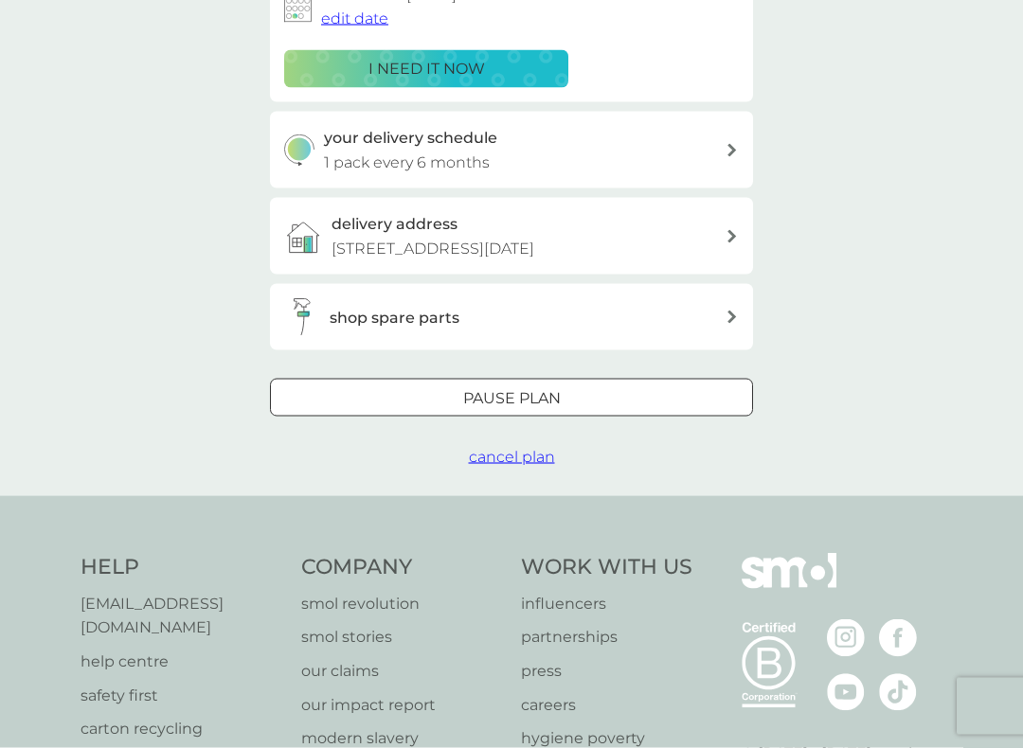
scroll to position [497, 0]
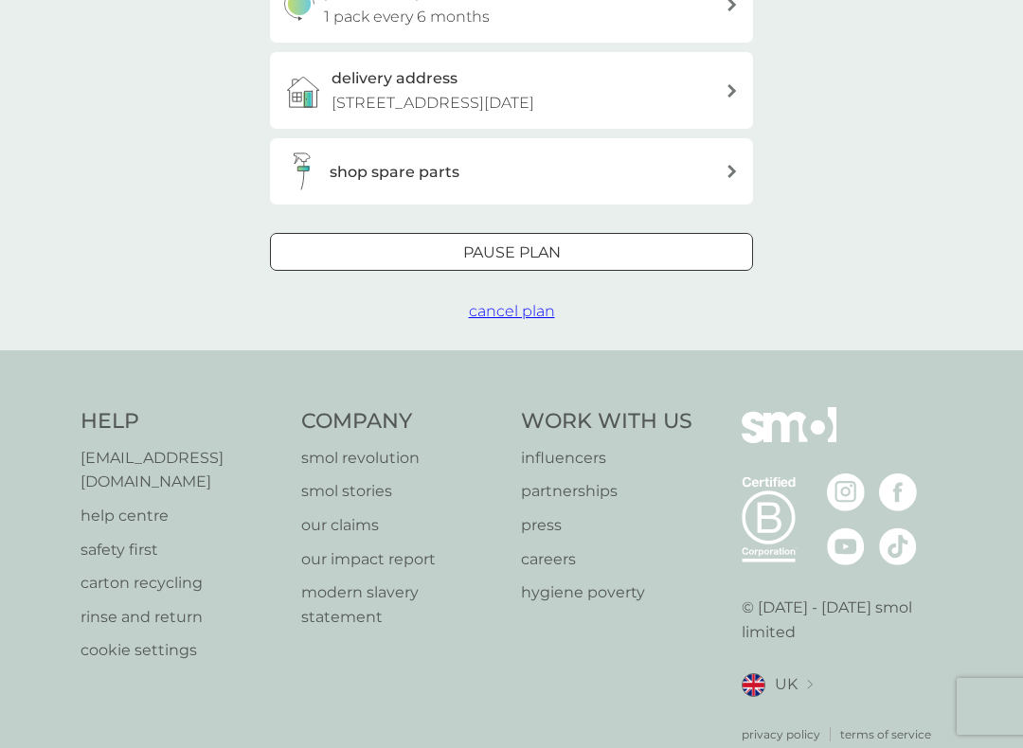
click at [544, 320] on span "cancel plan" at bounding box center [512, 311] width 86 height 18
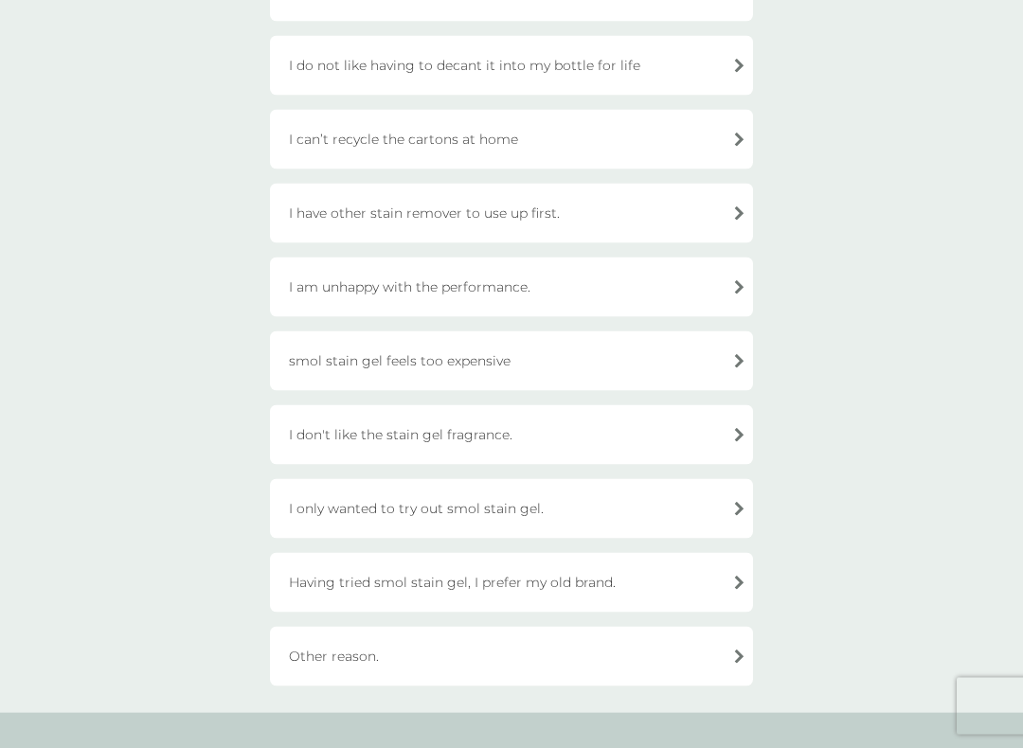
scroll to position [340, 0]
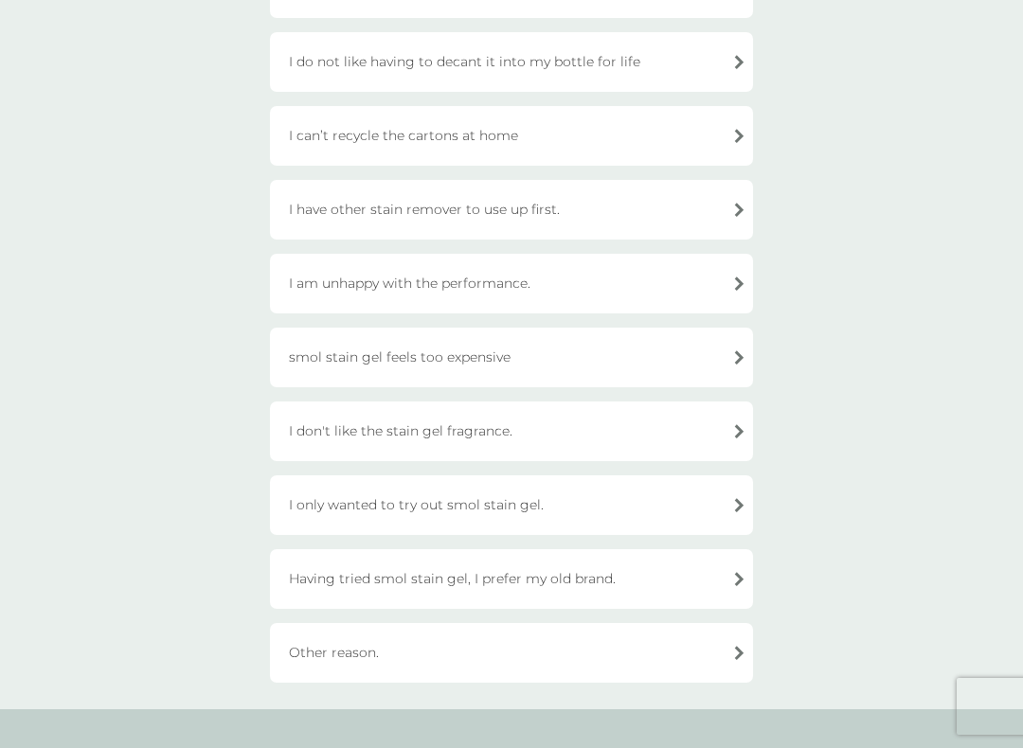
click at [491, 641] on div "Other reason." at bounding box center [511, 653] width 483 height 60
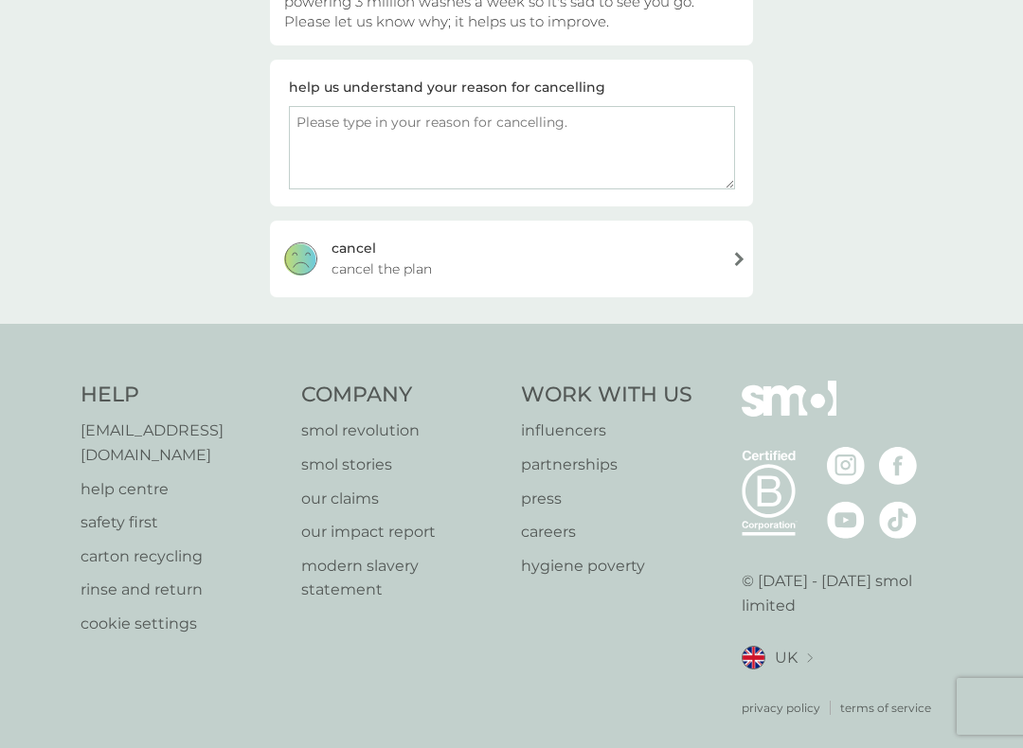
click at [476, 284] on div "[PERSON_NAME] the plan" at bounding box center [511, 259] width 483 height 76
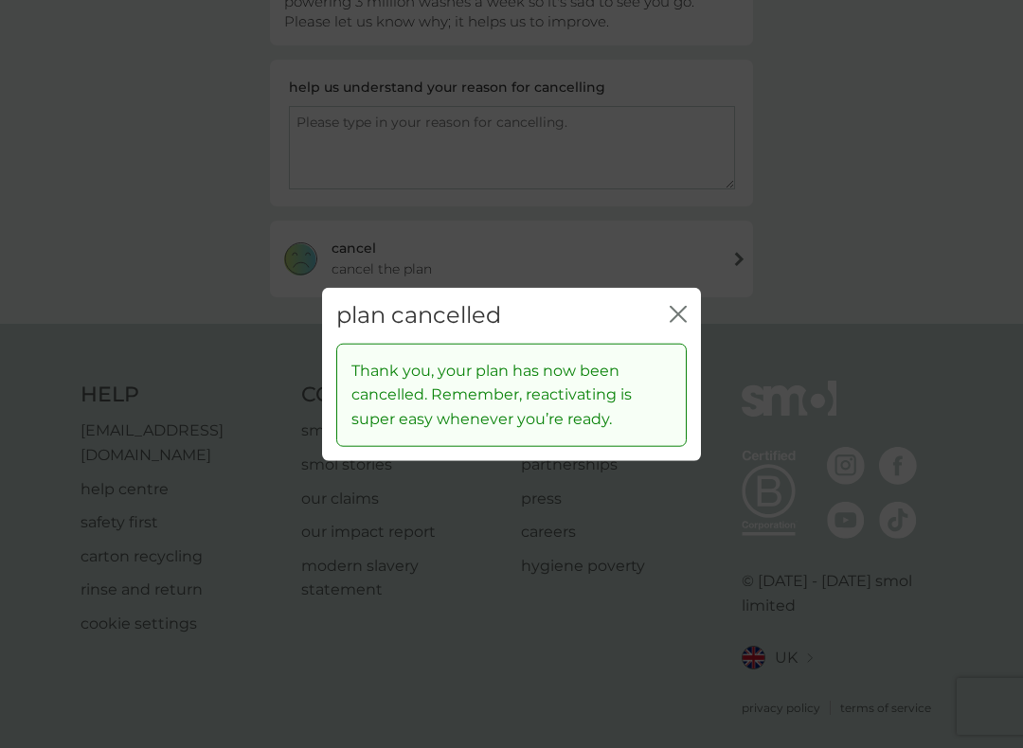
click at [684, 318] on icon "close" at bounding box center [678, 314] width 17 height 17
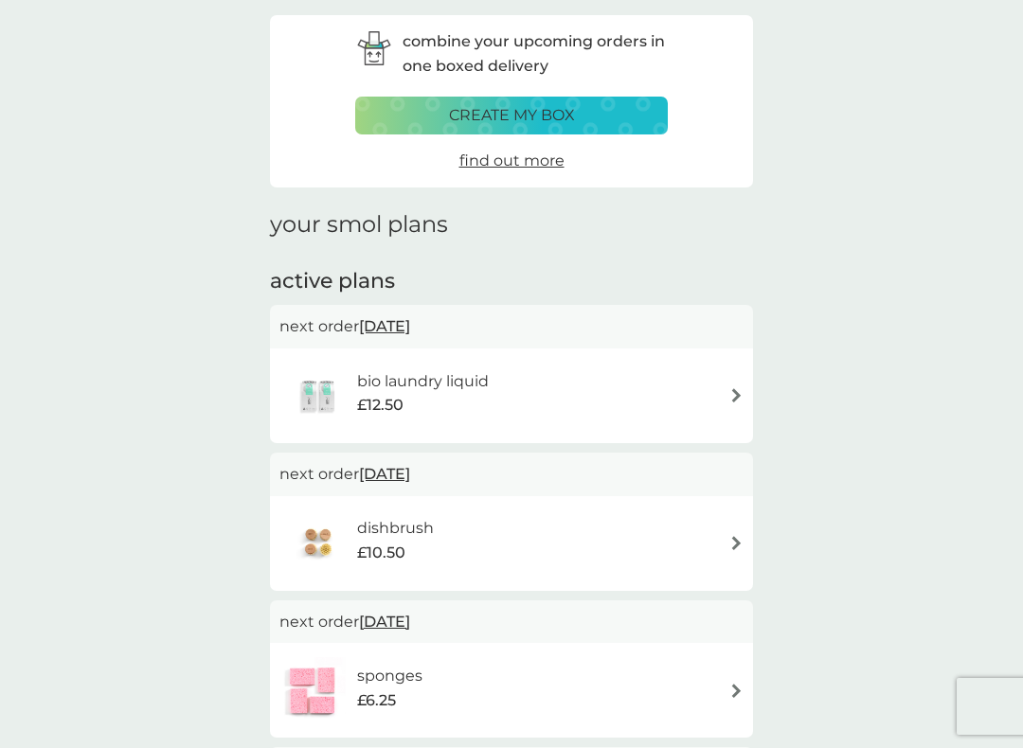
scroll to position [114, 0]
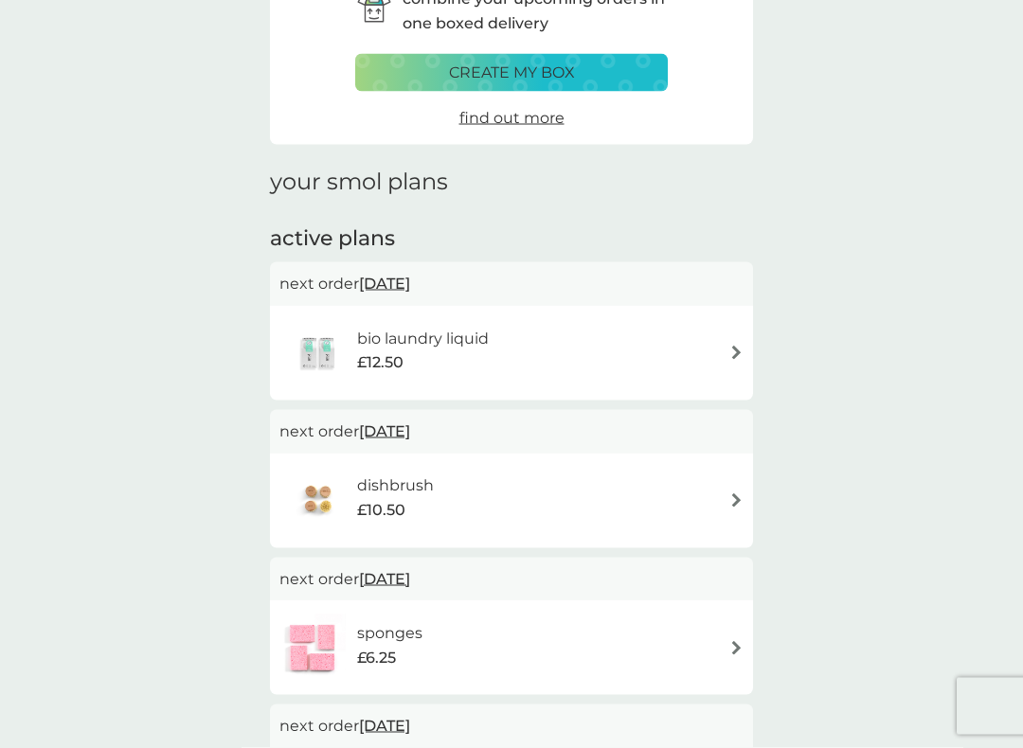
click at [637, 356] on div "bio laundry liquid £12.50" at bounding box center [511, 353] width 464 height 66
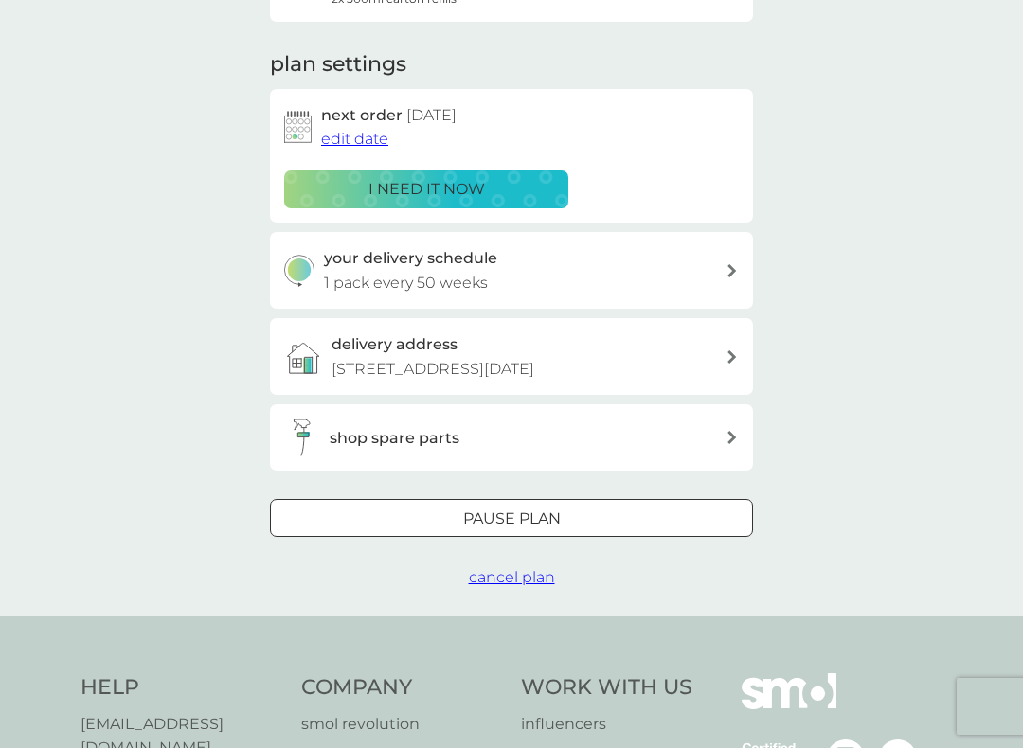
scroll to position [328, 0]
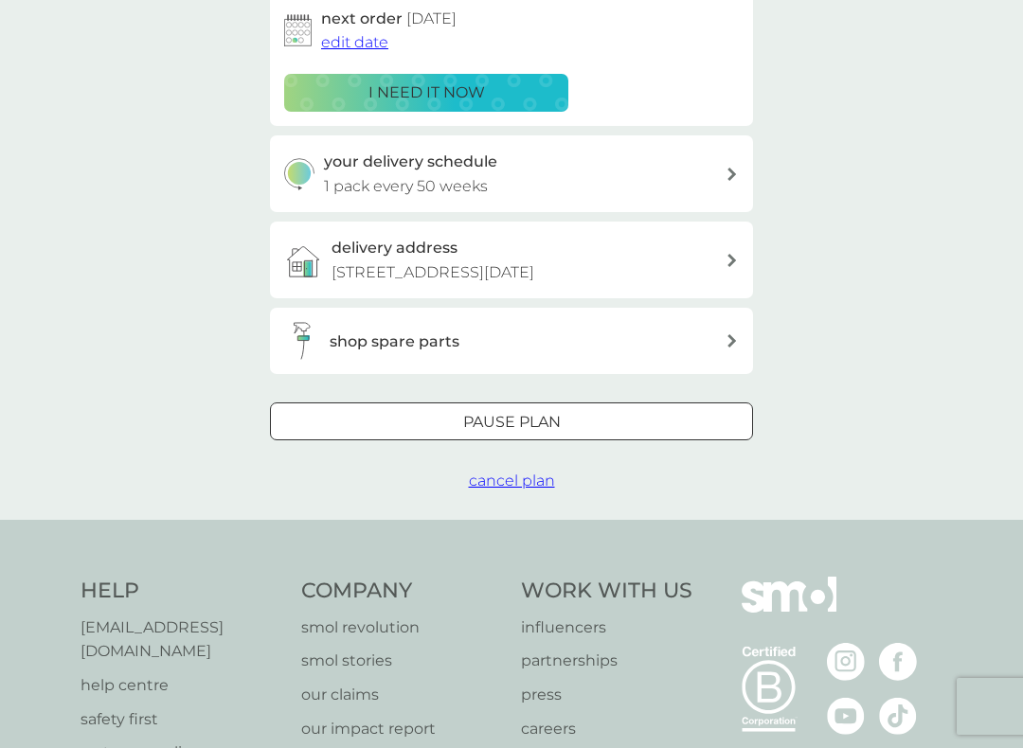
click at [490, 490] on span "cancel plan" at bounding box center [512, 481] width 86 height 18
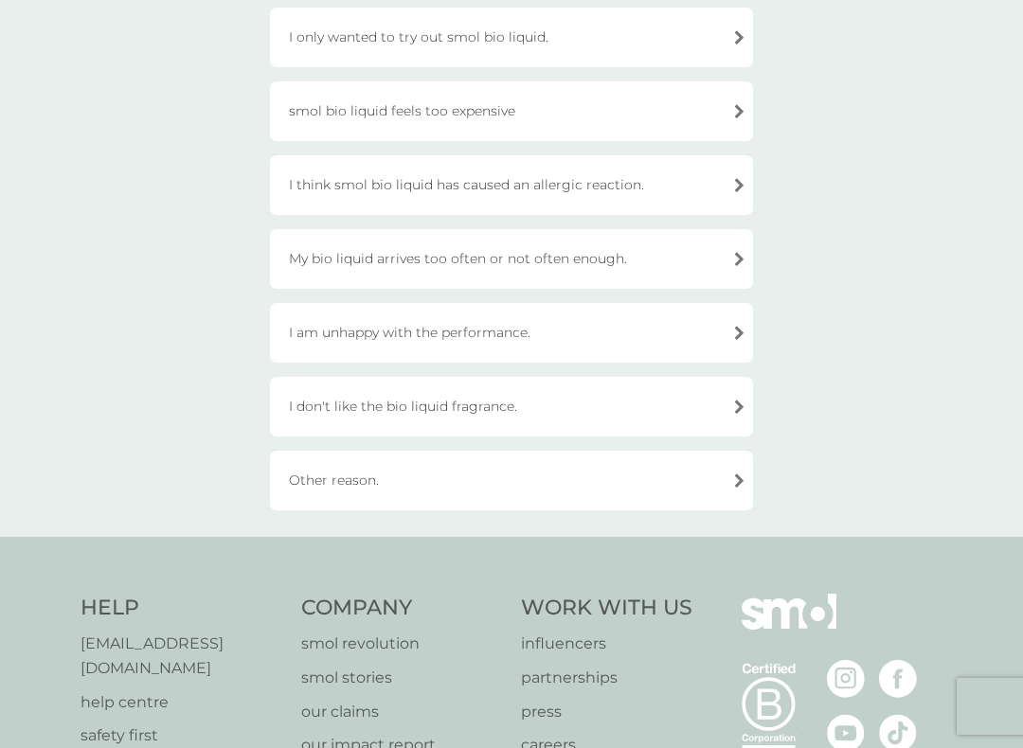
scroll to position [444, 0]
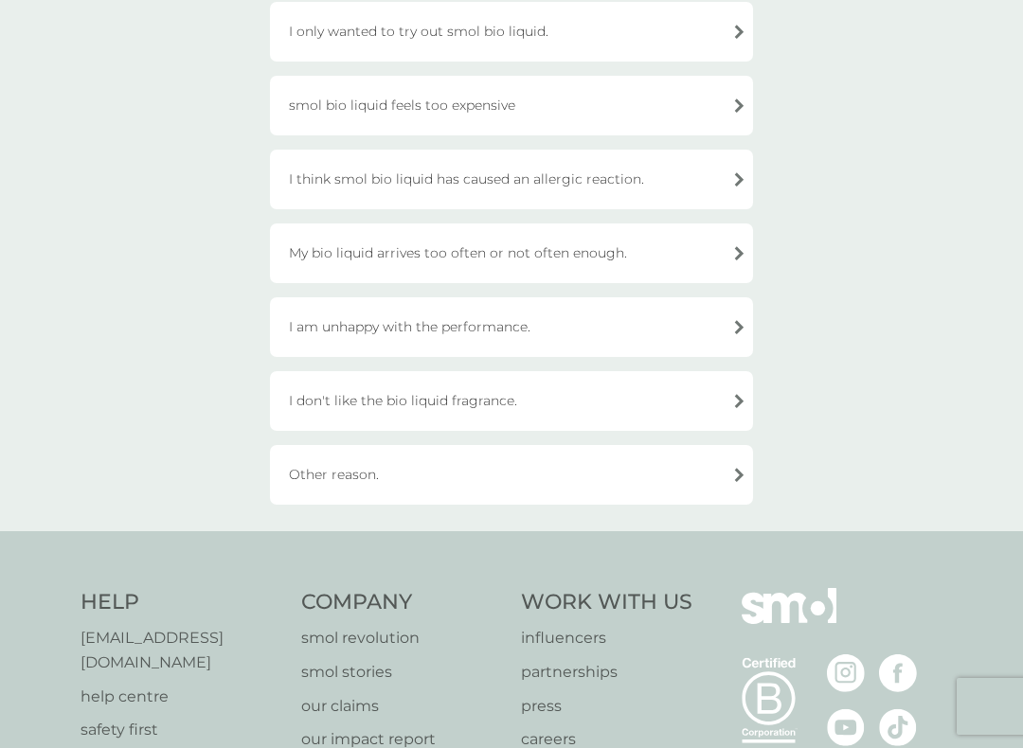
click at [536, 479] on div "Other reason." at bounding box center [511, 475] width 483 height 60
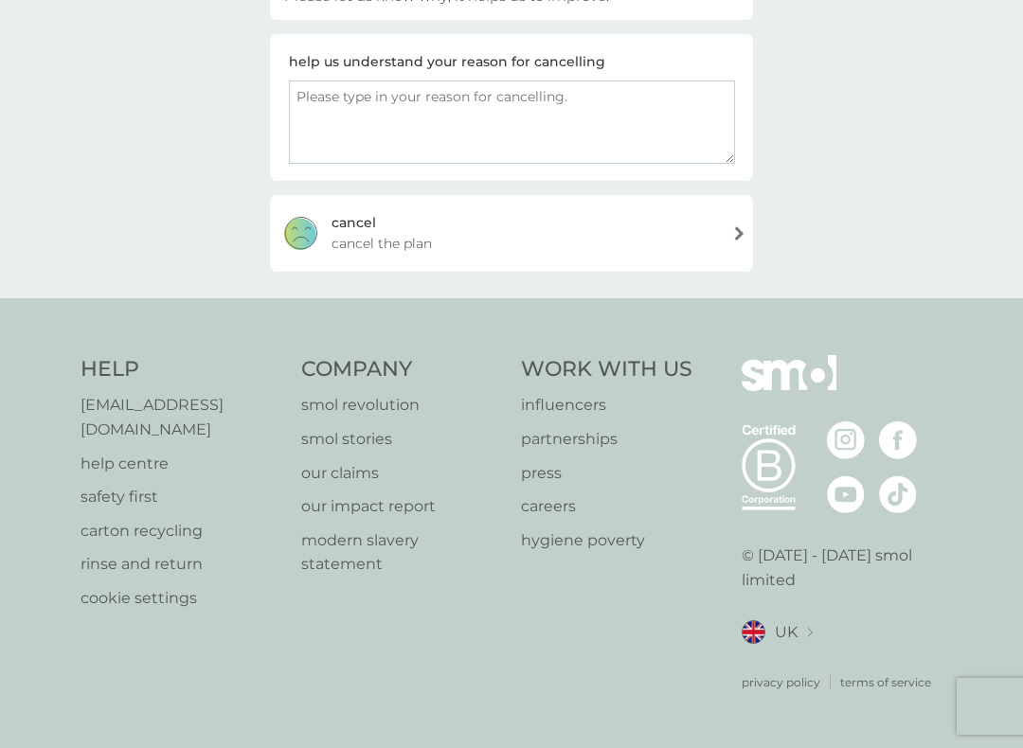
scroll to position [273, 0]
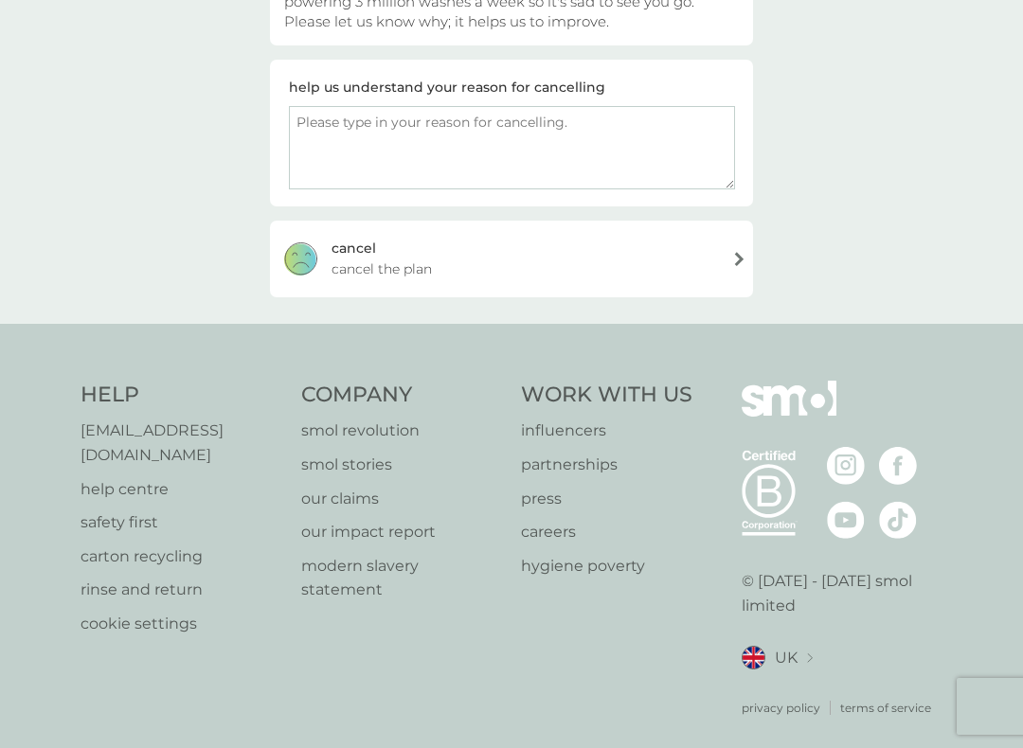
click at [542, 282] on div "[PERSON_NAME] the plan" at bounding box center [511, 259] width 483 height 76
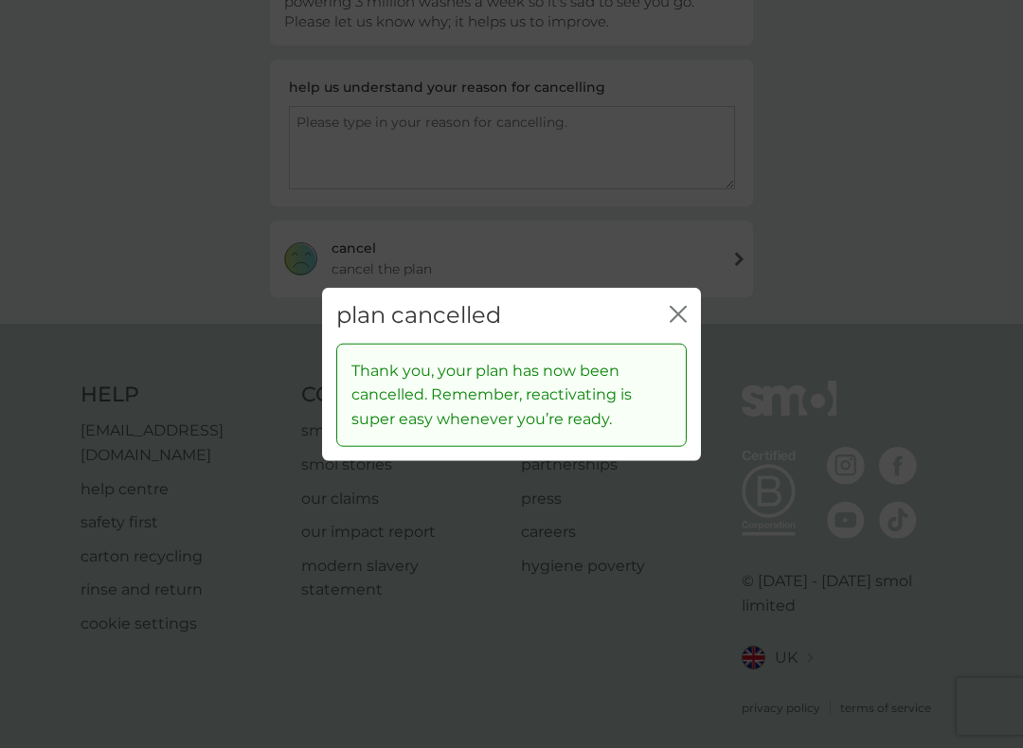
click at [681, 318] on icon "close" at bounding box center [682, 314] width 8 height 15
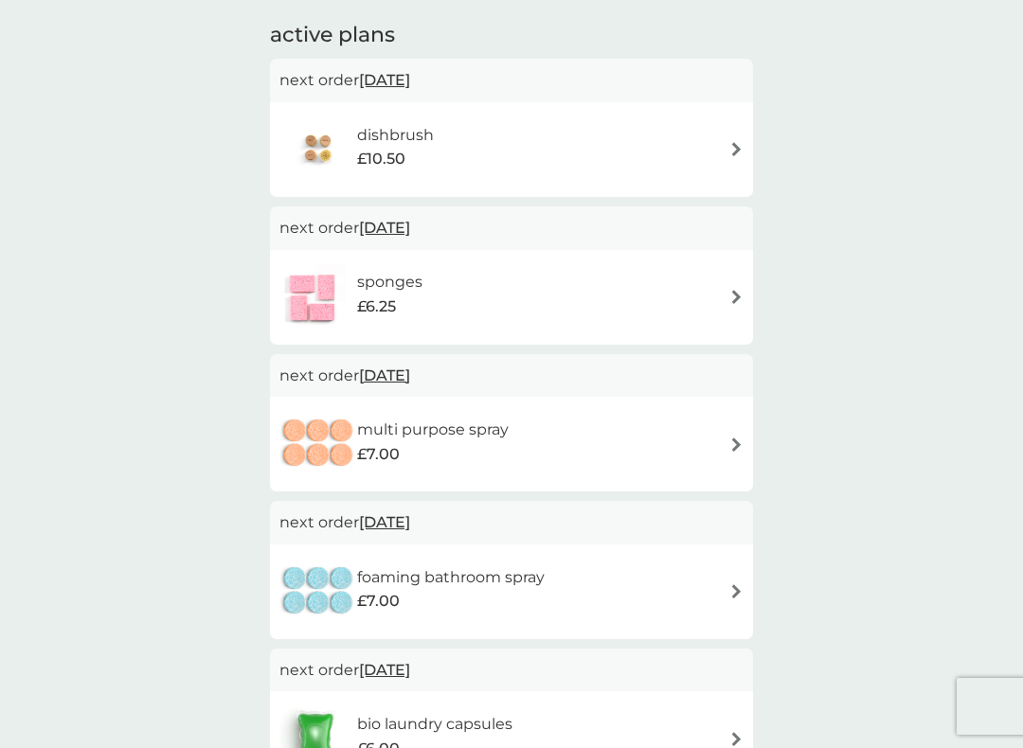
scroll to position [321, 0]
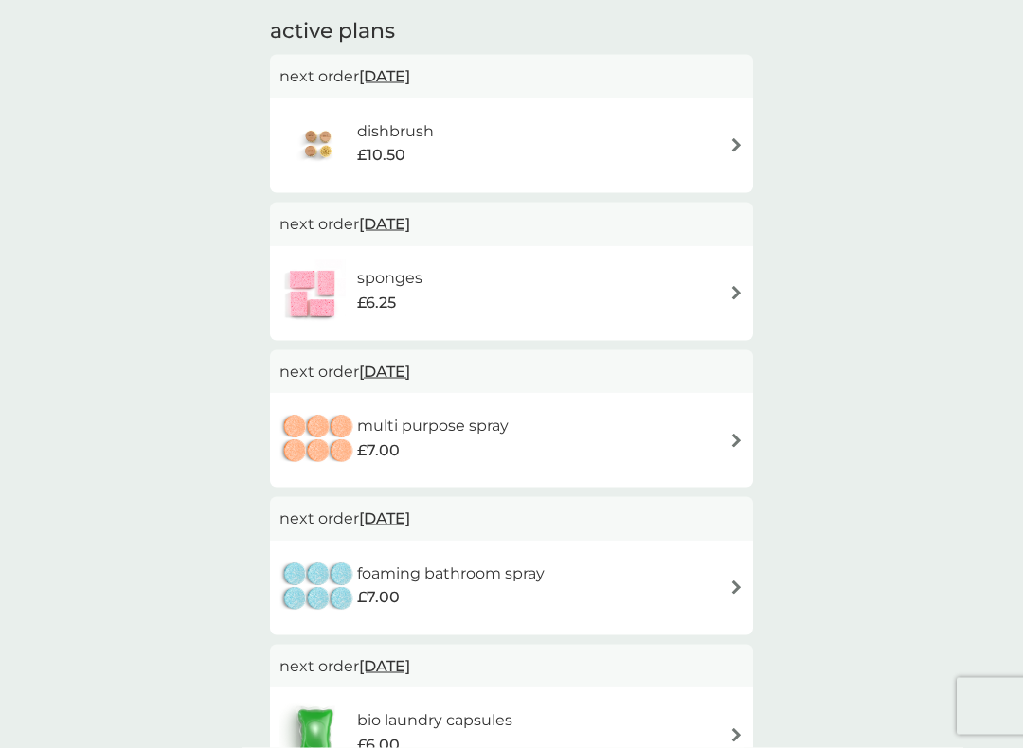
click at [602, 122] on div "dishbrush £10.50" at bounding box center [511, 146] width 464 height 66
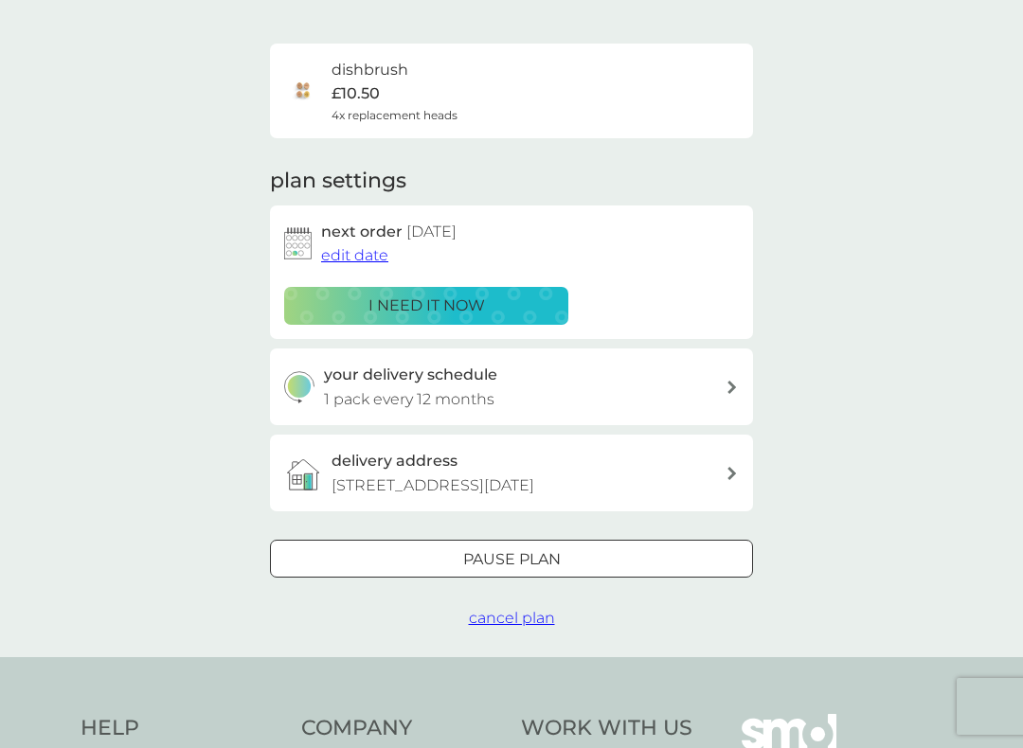
scroll to position [173, 0]
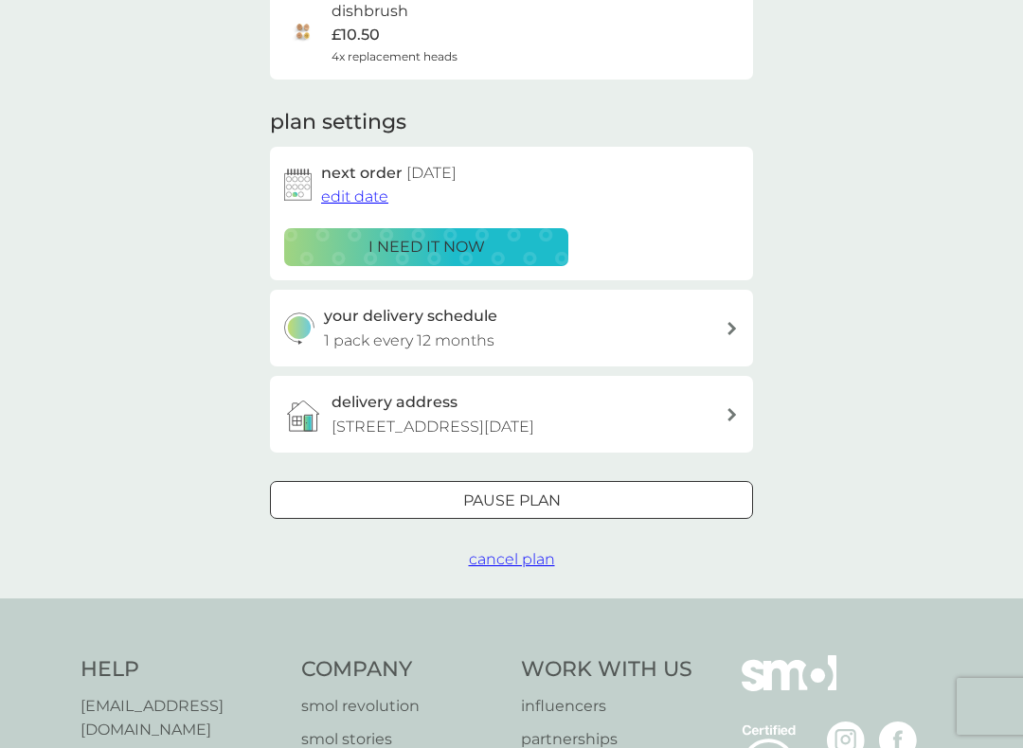
click at [523, 568] on span "cancel plan" at bounding box center [512, 559] width 86 height 18
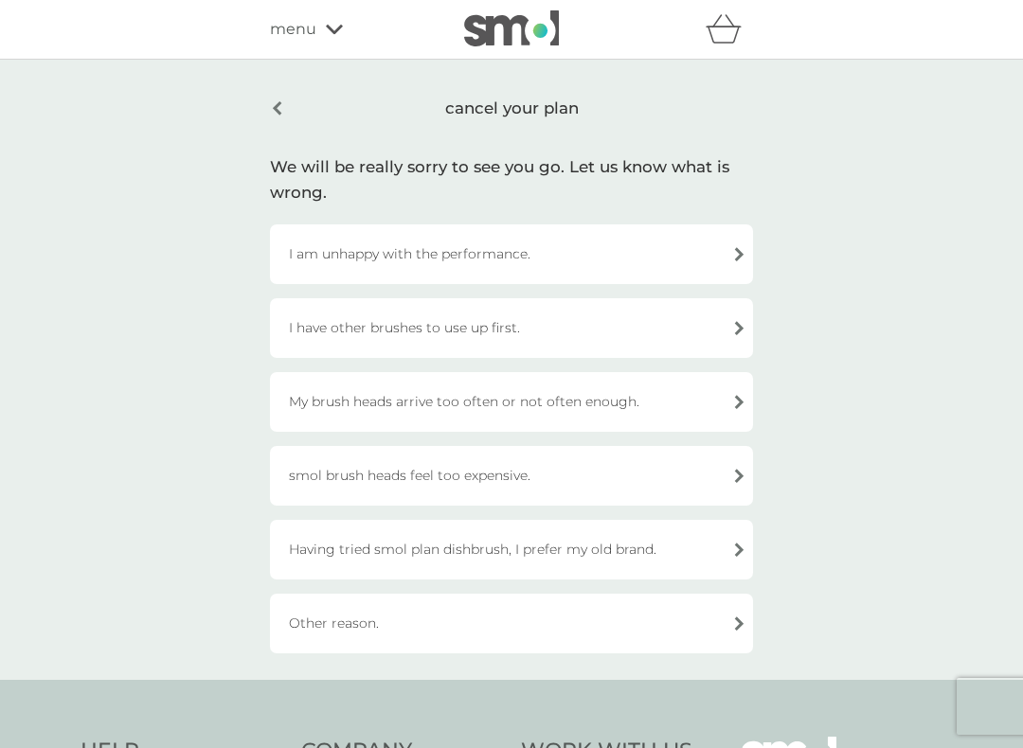
click at [540, 274] on div "I am unhappy with the performance." at bounding box center [511, 255] width 483 height 60
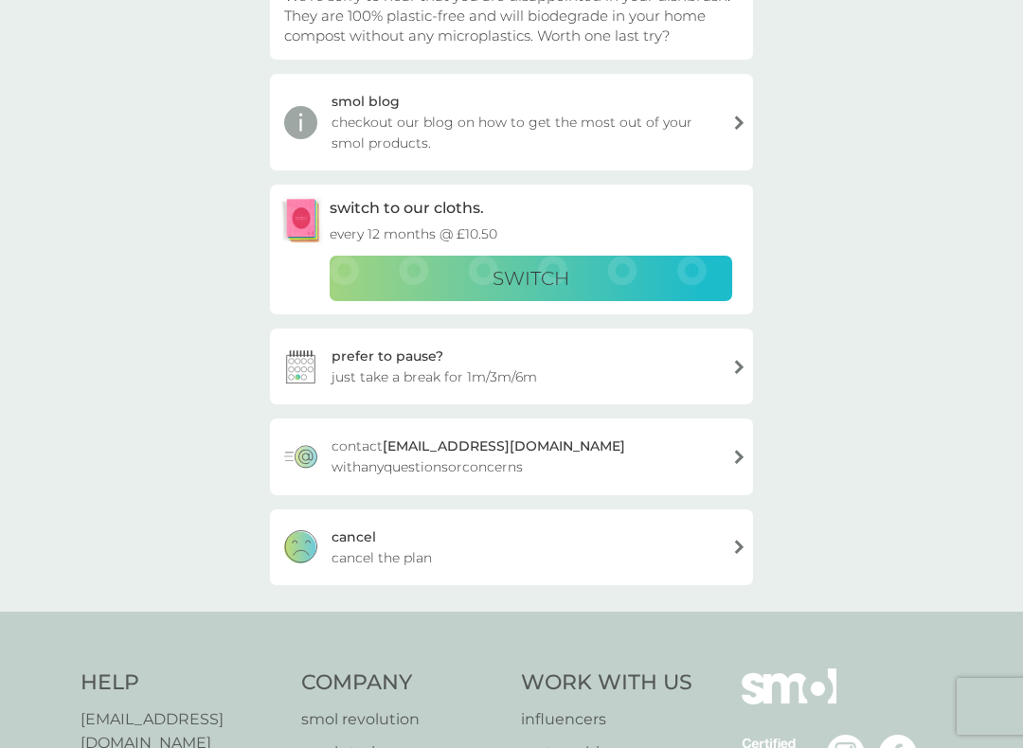
scroll to position [322, 0]
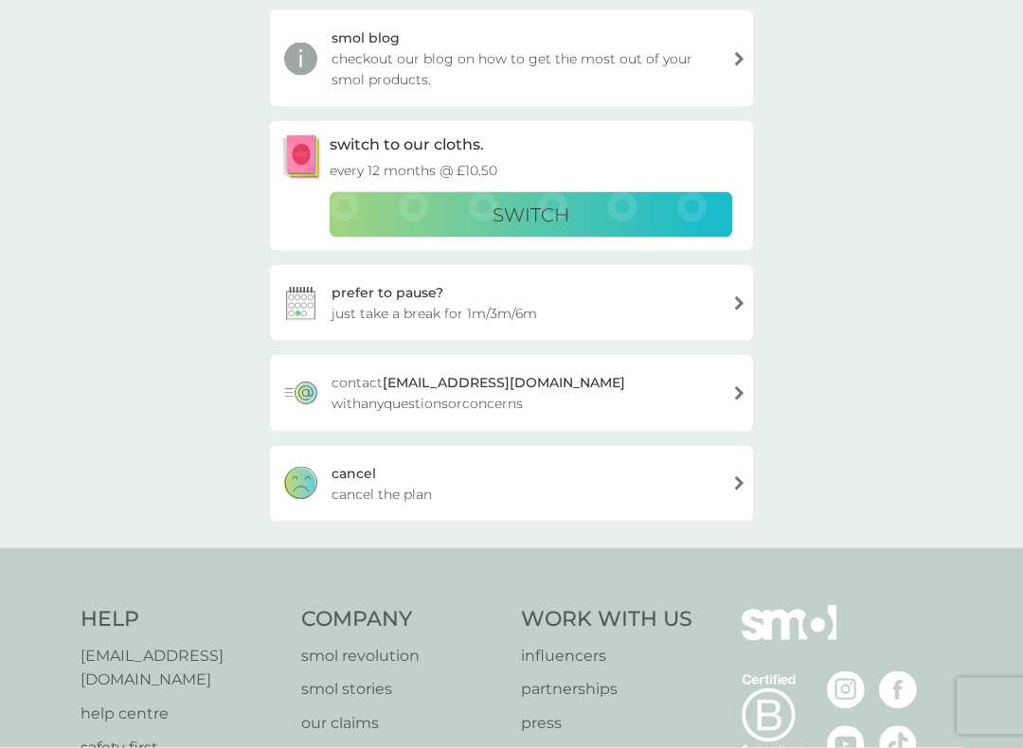
click at [490, 477] on div "[PERSON_NAME] the plan" at bounding box center [511, 484] width 483 height 76
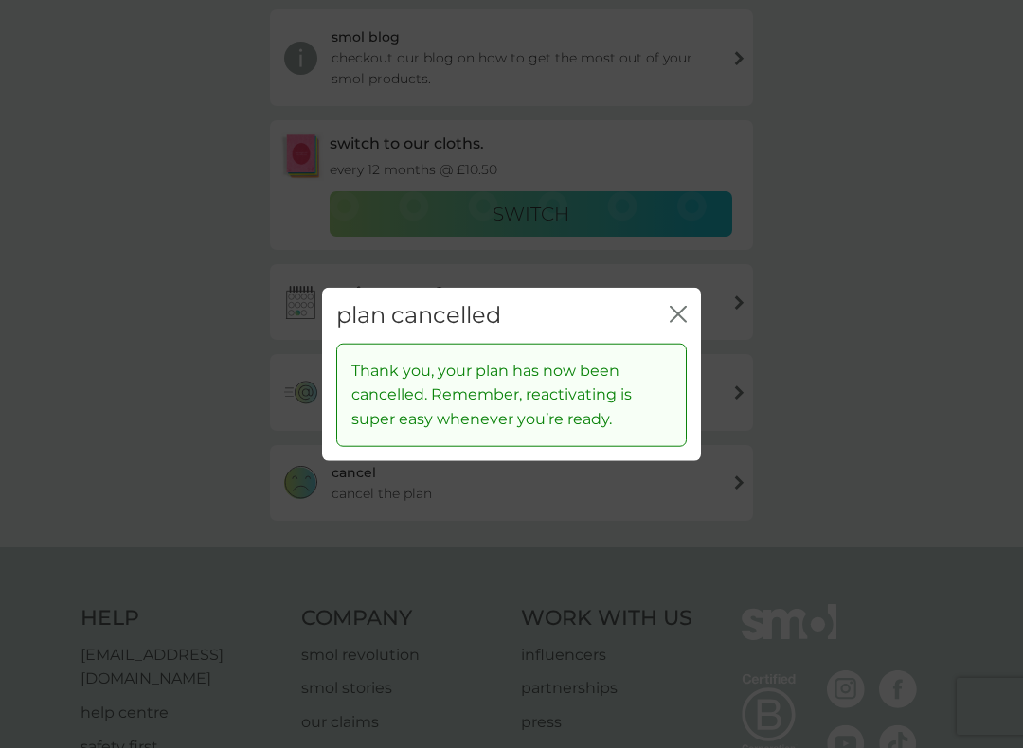
click at [685, 308] on icon "close" at bounding box center [682, 314] width 8 height 15
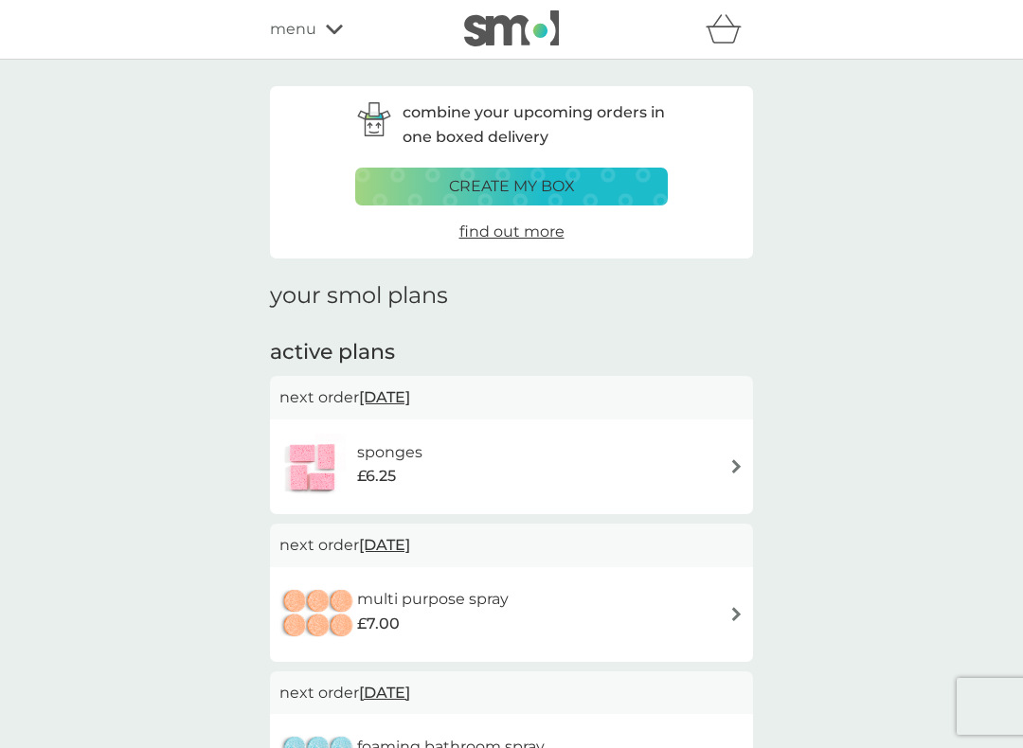
click at [561, 477] on div "sponges £6.25" at bounding box center [511, 467] width 464 height 66
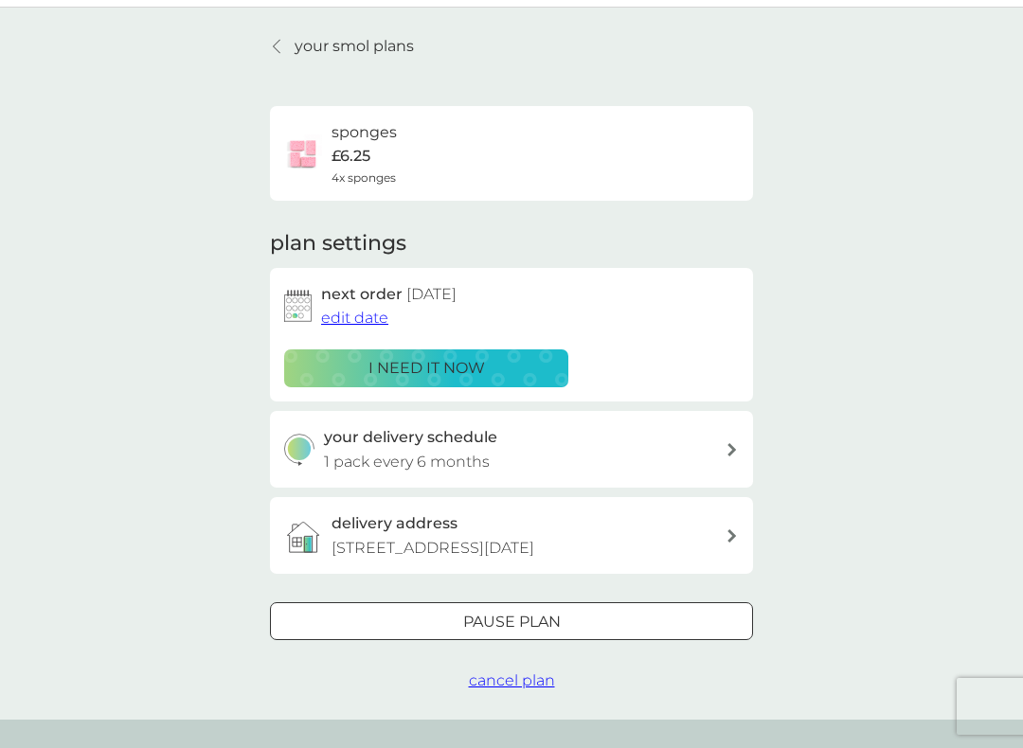
scroll to position [74, 0]
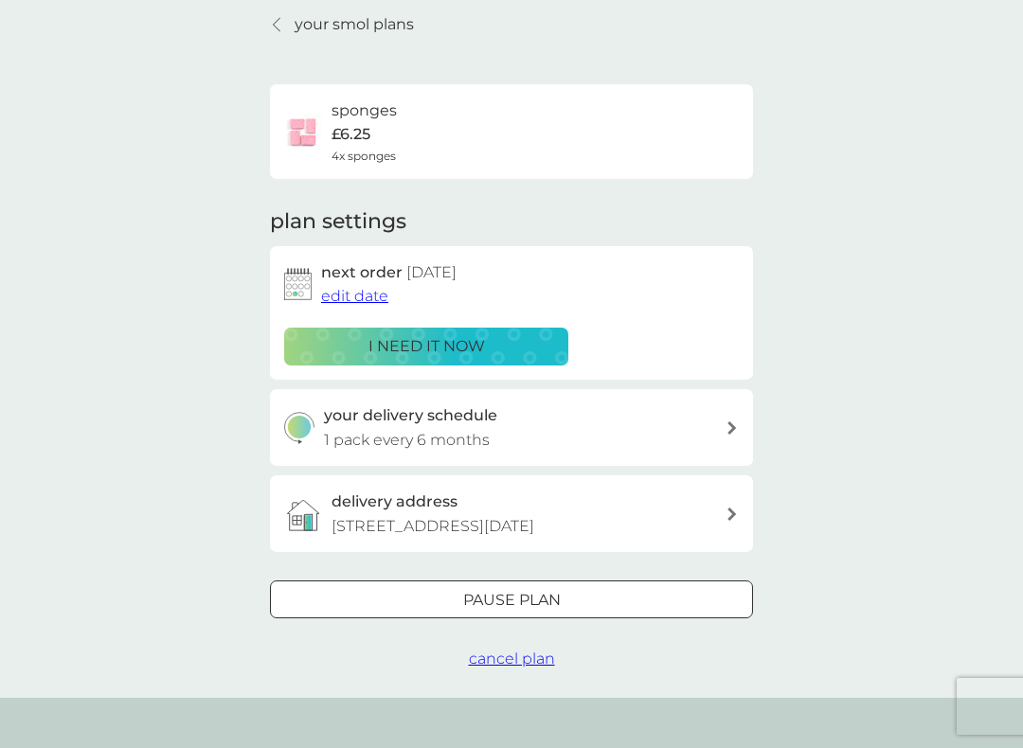
click at [531, 641] on span "cancel plan" at bounding box center [512, 659] width 86 height 18
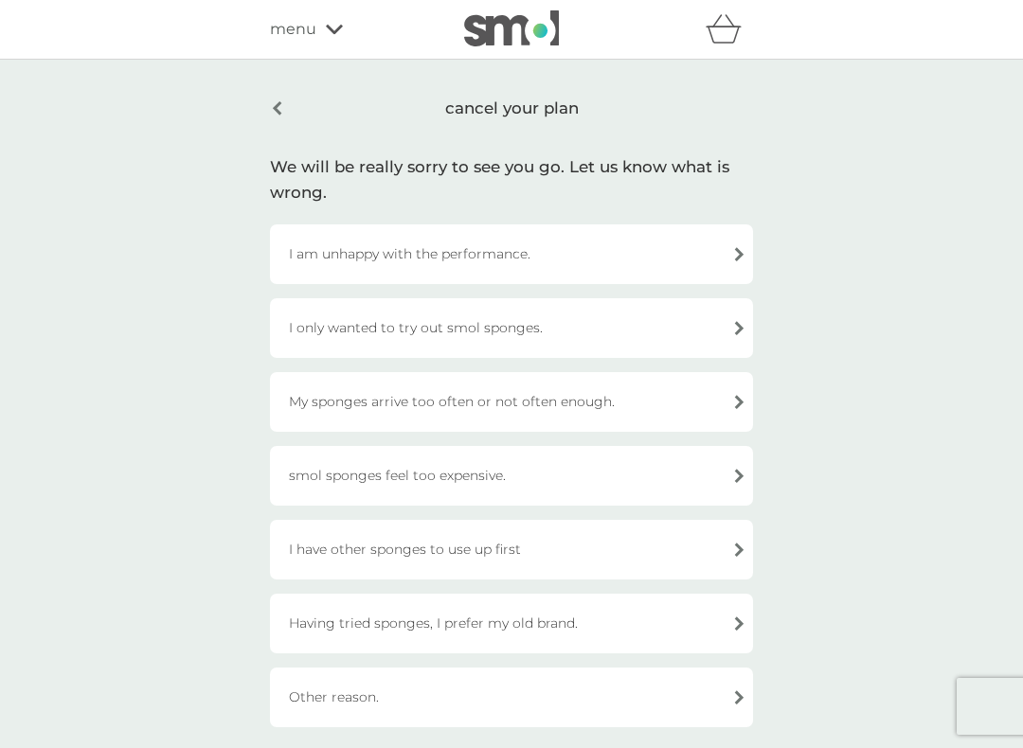
click at [563, 258] on div "I am unhappy with the performance." at bounding box center [511, 255] width 483 height 60
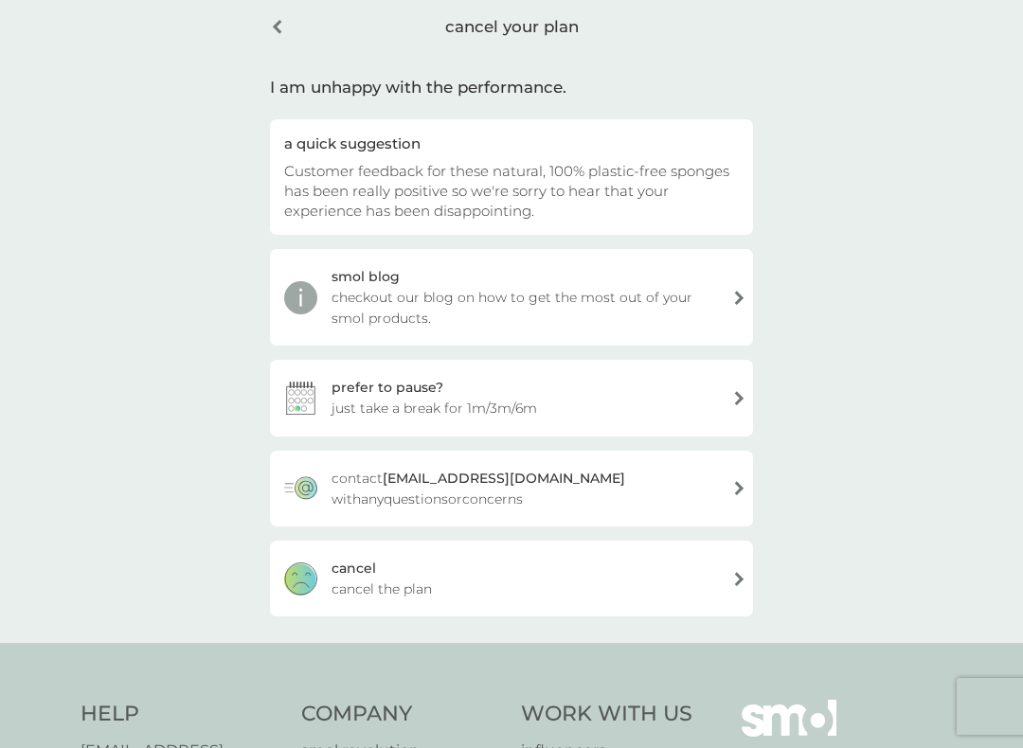
scroll to position [149, 0]
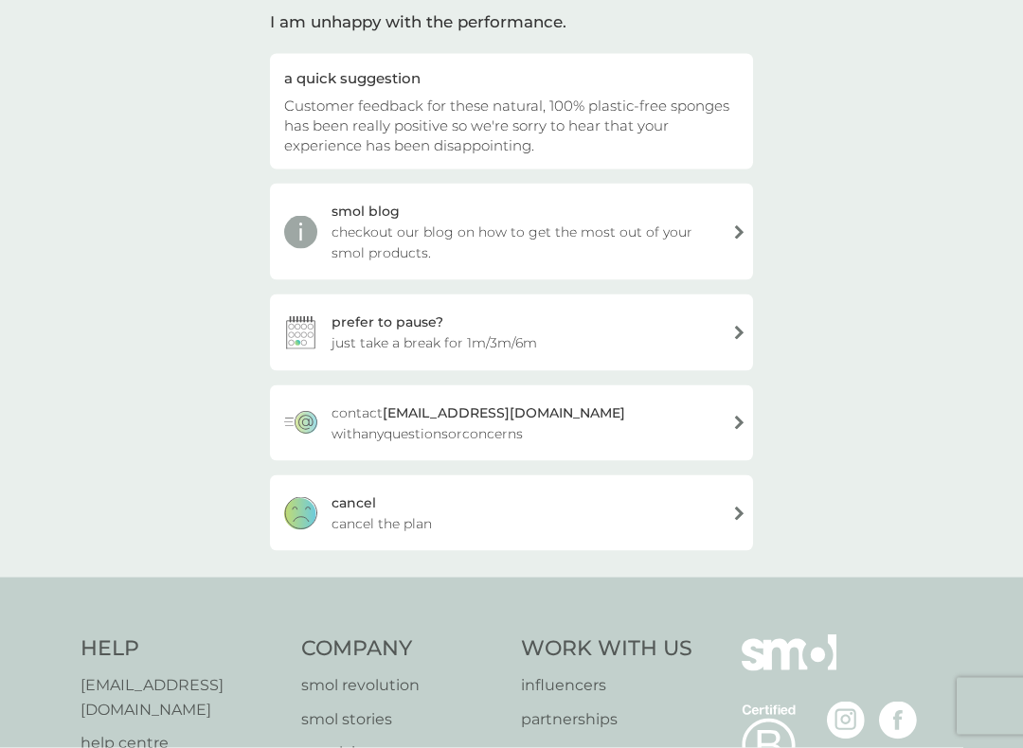
click at [538, 503] on div "[PERSON_NAME] the plan" at bounding box center [511, 514] width 483 height 76
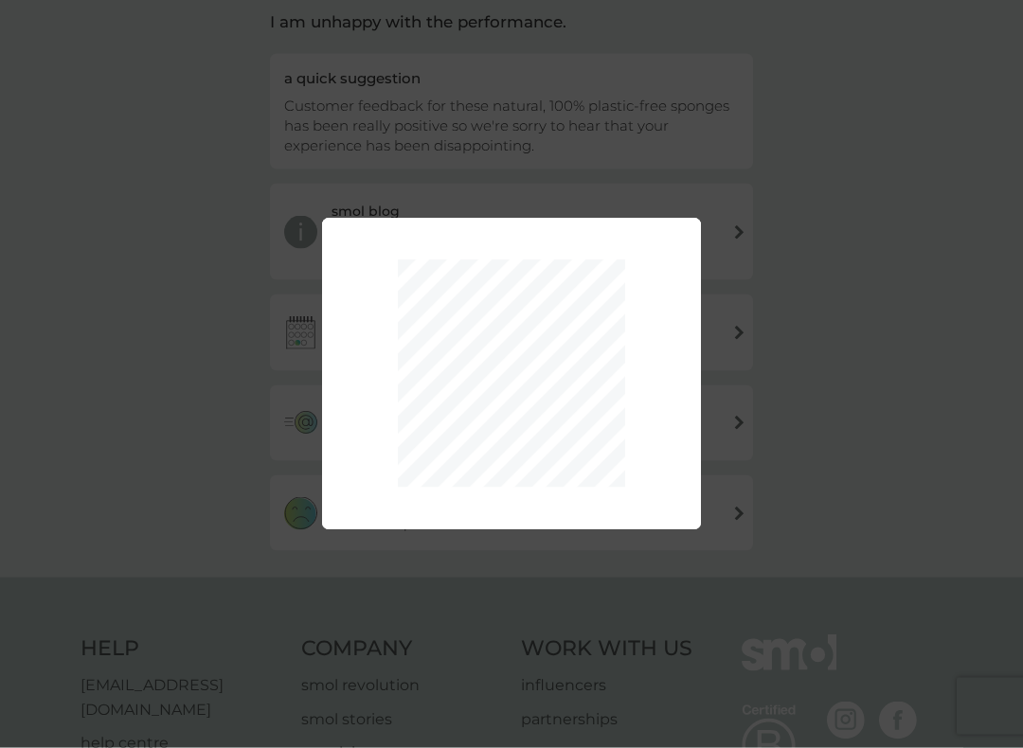
scroll to position [150, 0]
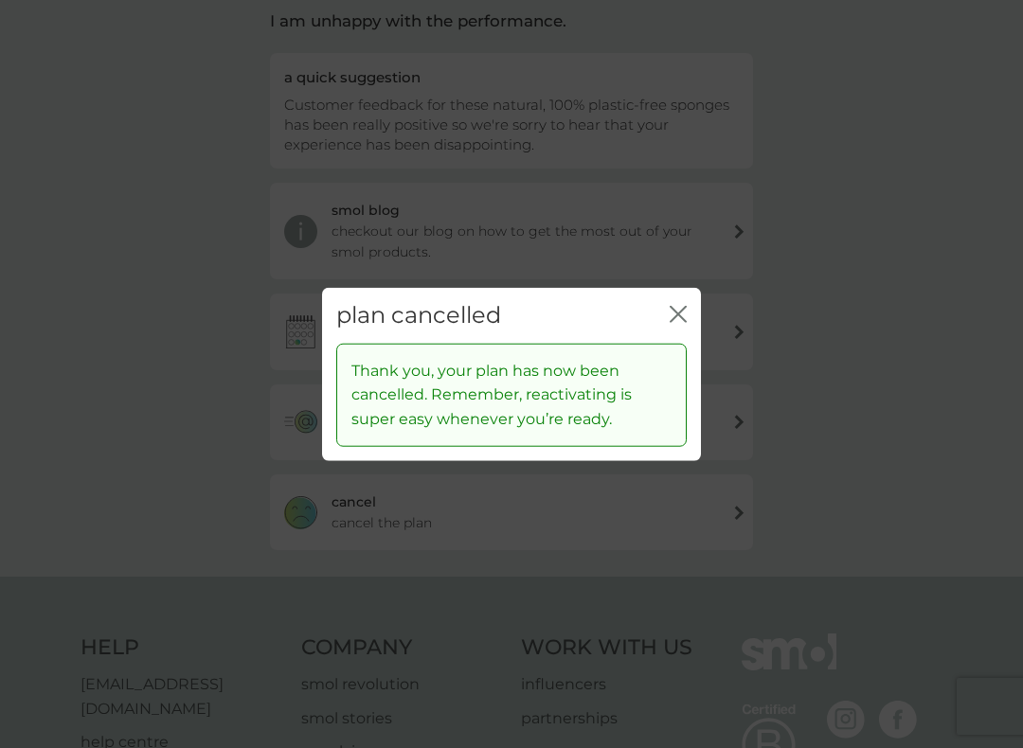
click at [680, 315] on icon "close" at bounding box center [682, 314] width 8 height 15
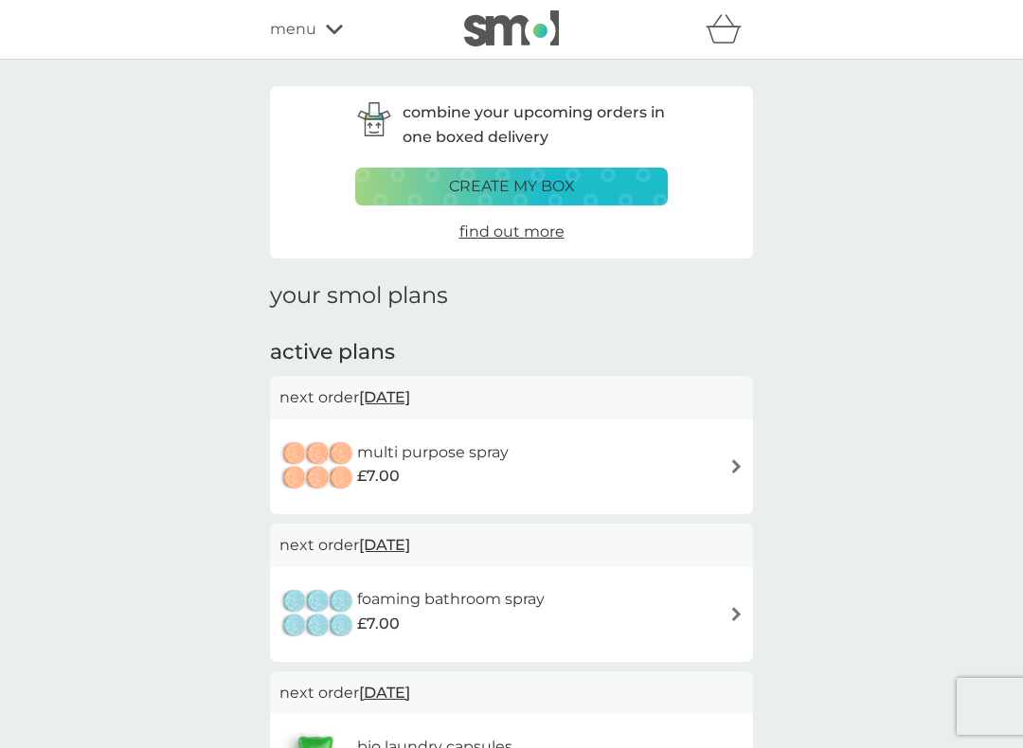
click at [675, 459] on div "multi purpose spray £7.00" at bounding box center [511, 467] width 464 height 66
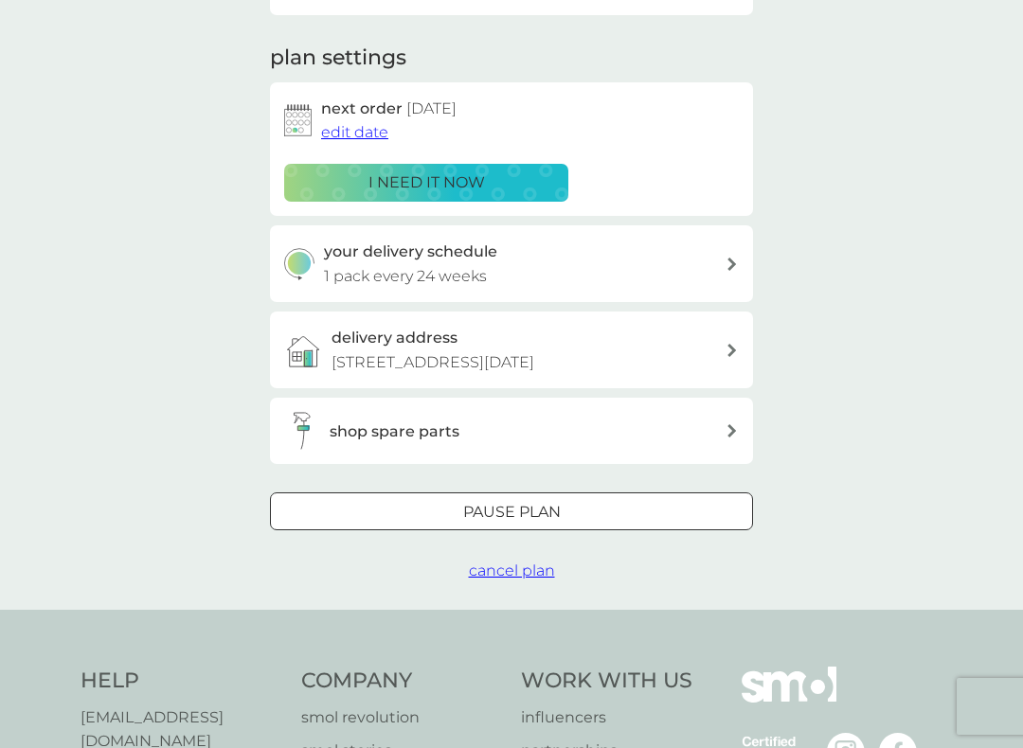
scroll to position [346, 0]
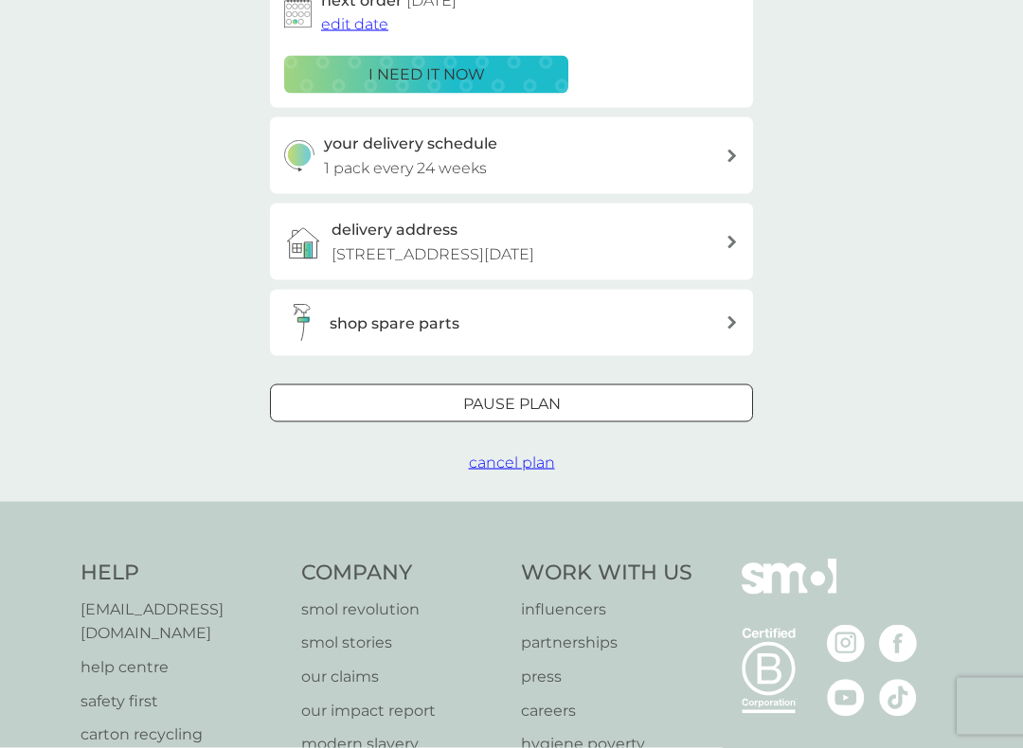
click at [536, 472] on span "cancel plan" at bounding box center [512, 463] width 86 height 18
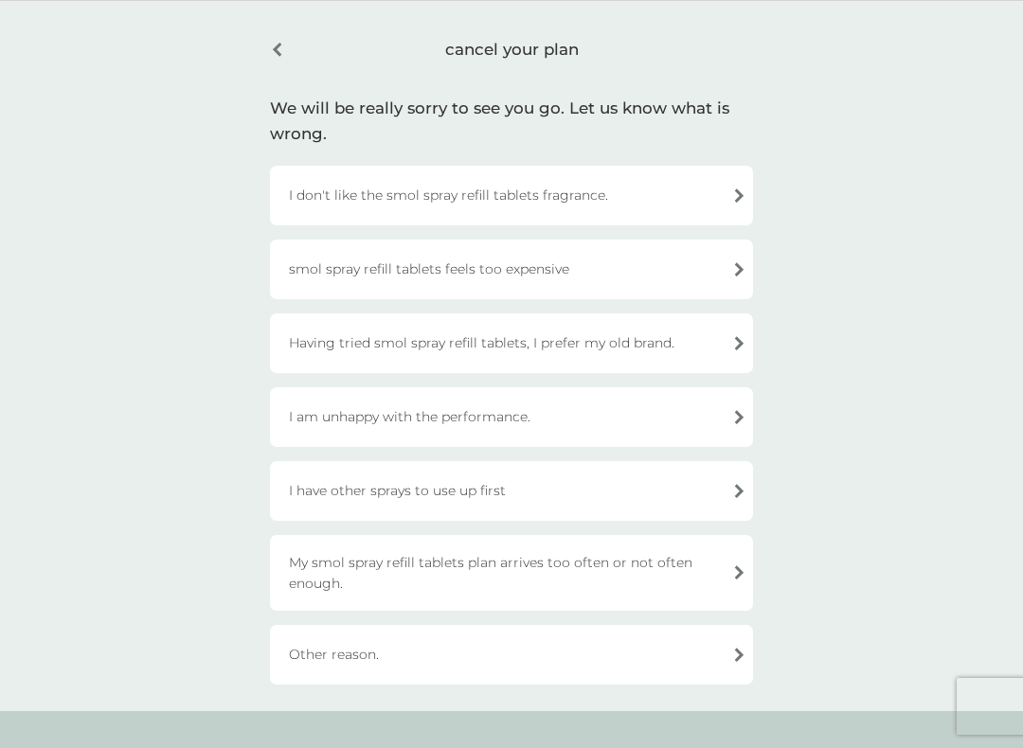
scroll to position [68, 0]
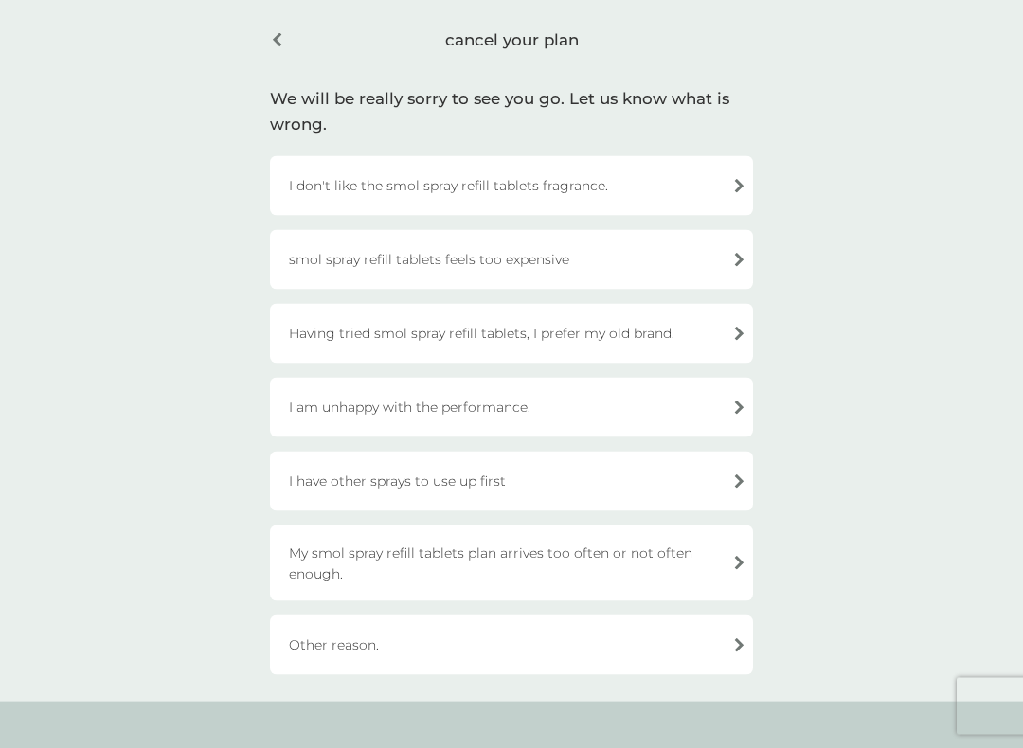
click at [499, 413] on div "I am unhappy with the performance." at bounding box center [511, 408] width 483 height 60
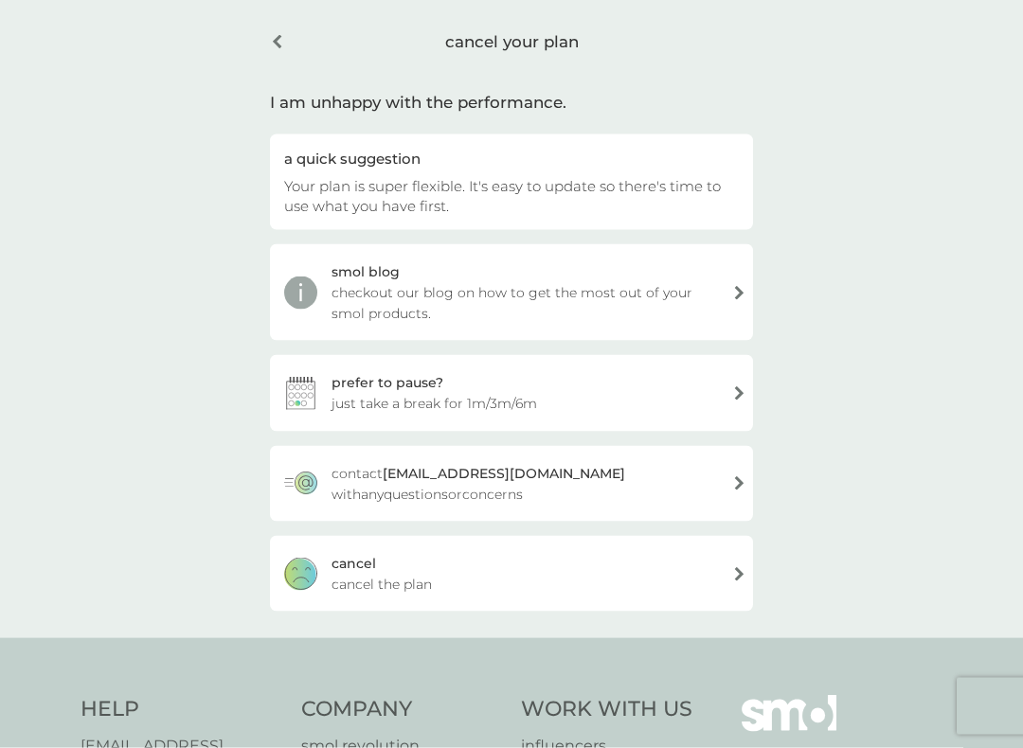
scroll to position [69, 0]
click at [498, 560] on div "[PERSON_NAME] the plan" at bounding box center [511, 573] width 483 height 76
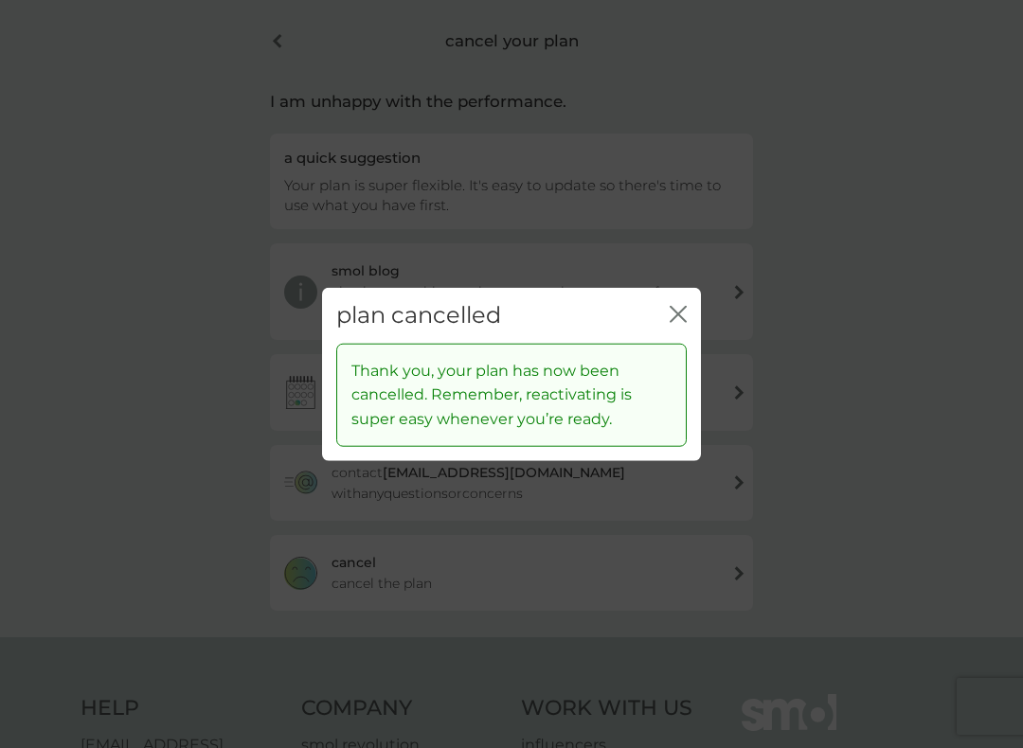
click at [685, 315] on icon "close" at bounding box center [678, 314] width 17 height 17
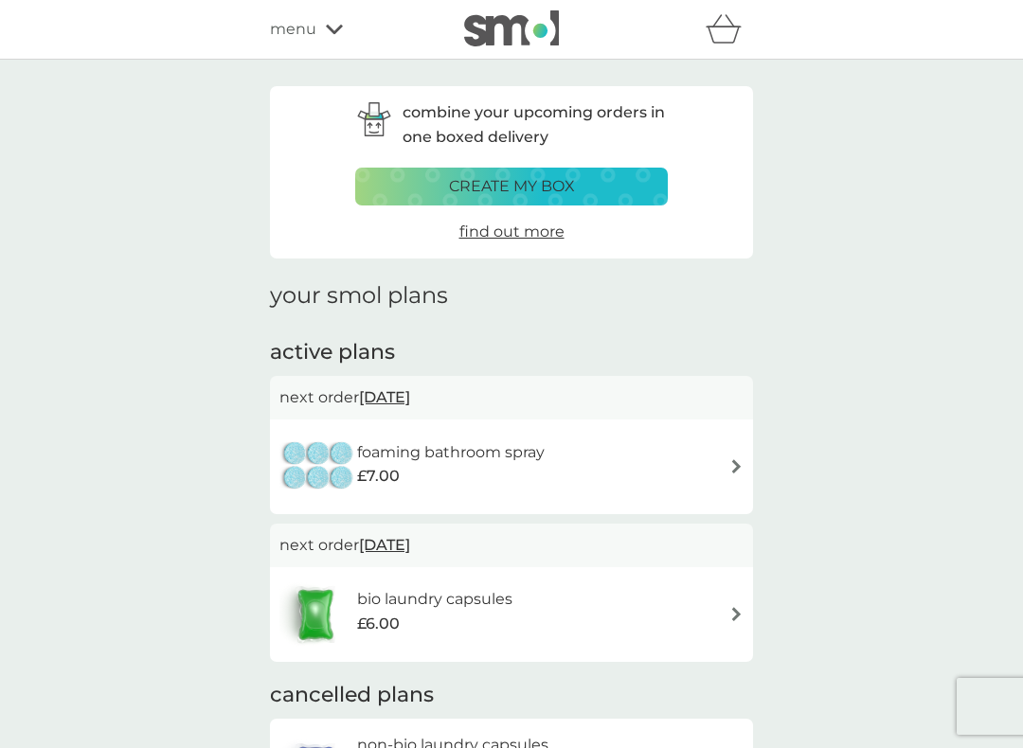
click at [592, 447] on div "foaming bathroom spray £7.00" at bounding box center [511, 467] width 464 height 66
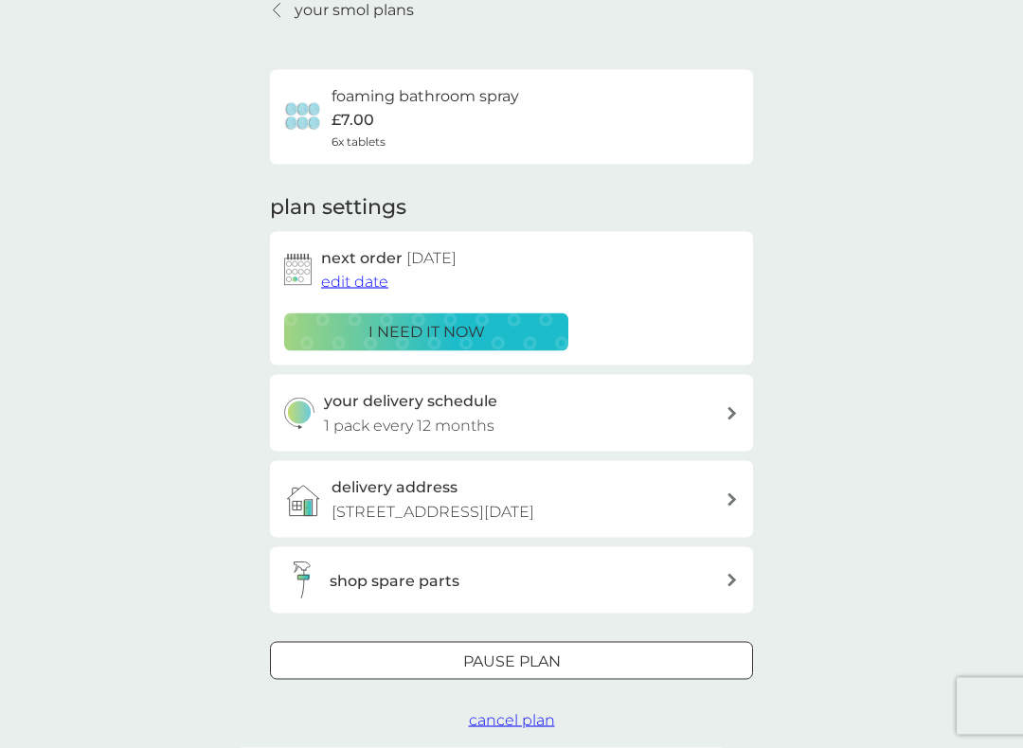
scroll to position [225, 0]
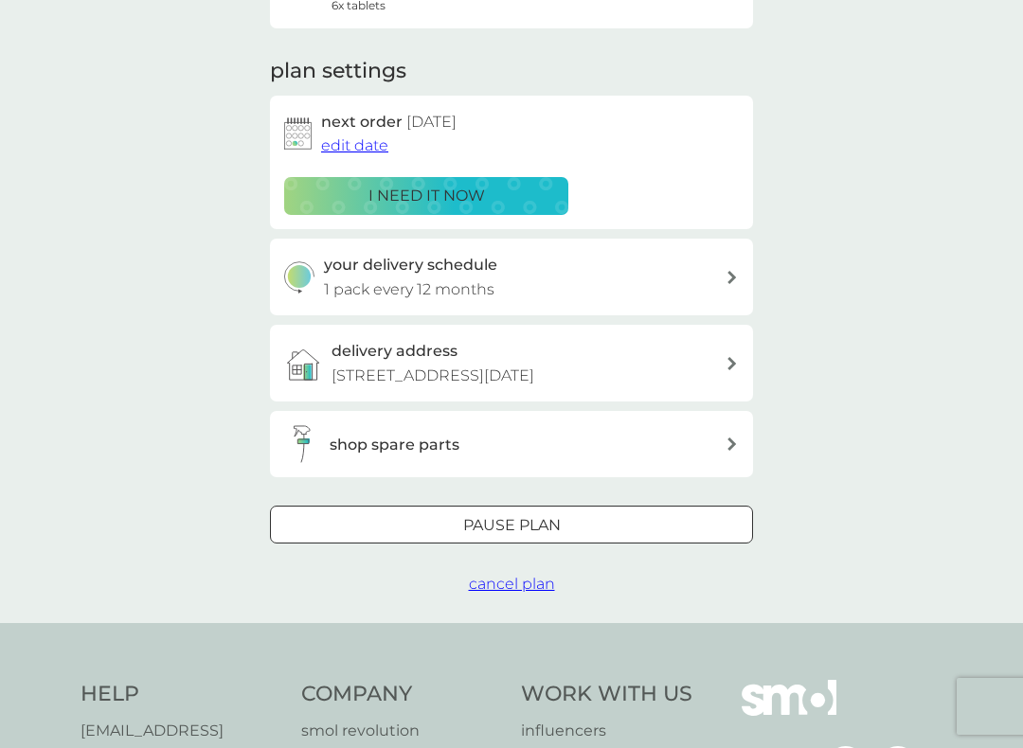
click at [522, 593] on span "cancel plan" at bounding box center [512, 584] width 86 height 18
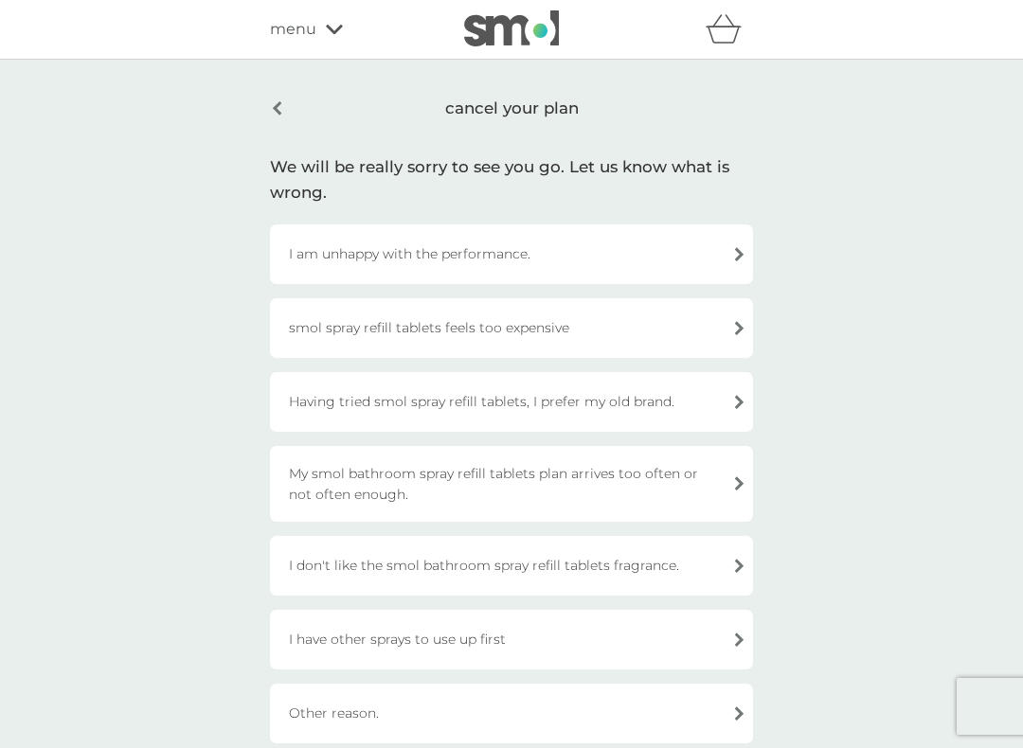
click at [544, 262] on div "I am unhappy with the performance." at bounding box center [511, 255] width 483 height 60
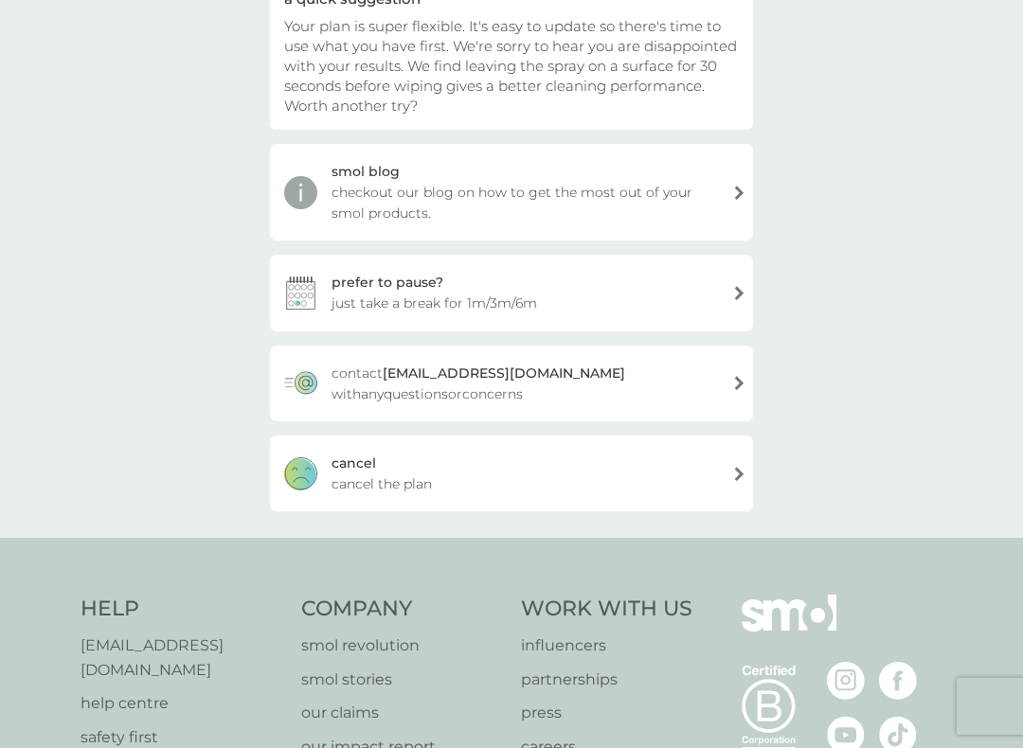
scroll to position [321, 0]
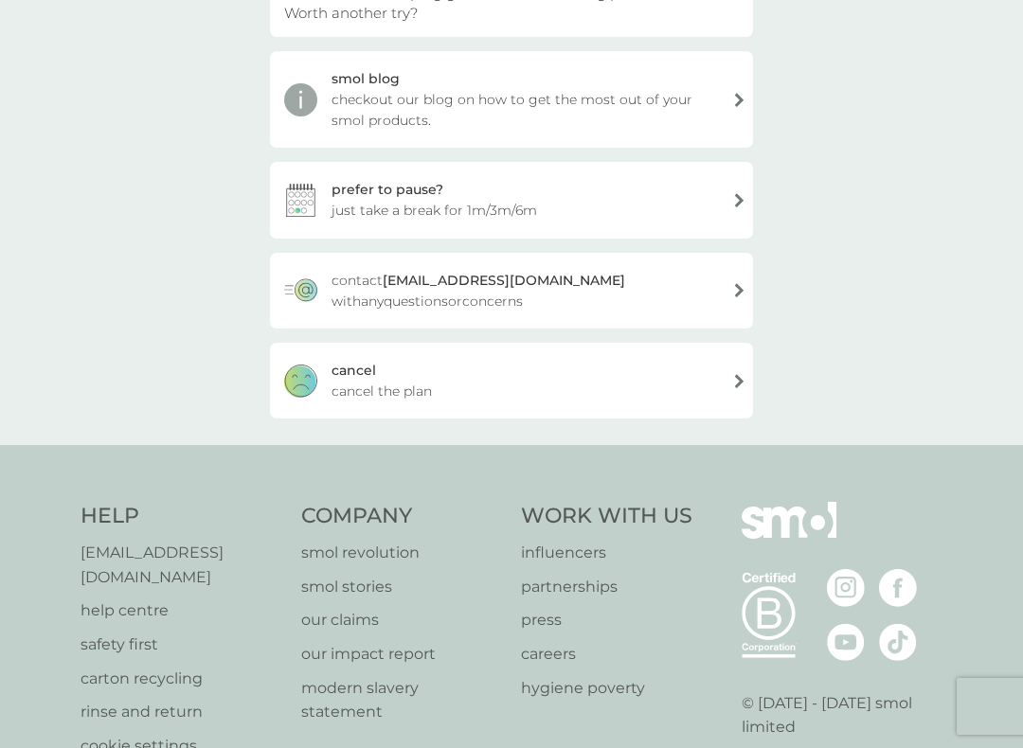
click at [536, 385] on div "[PERSON_NAME] the plan" at bounding box center [511, 381] width 483 height 76
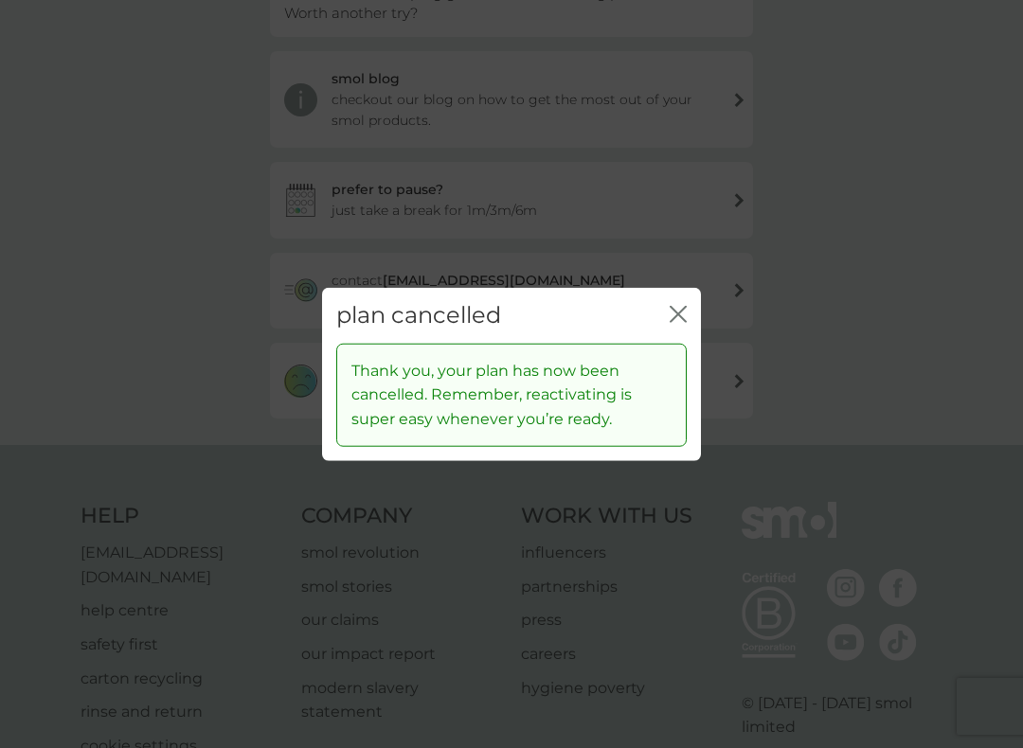
click at [680, 309] on icon "close" at bounding box center [678, 314] width 17 height 17
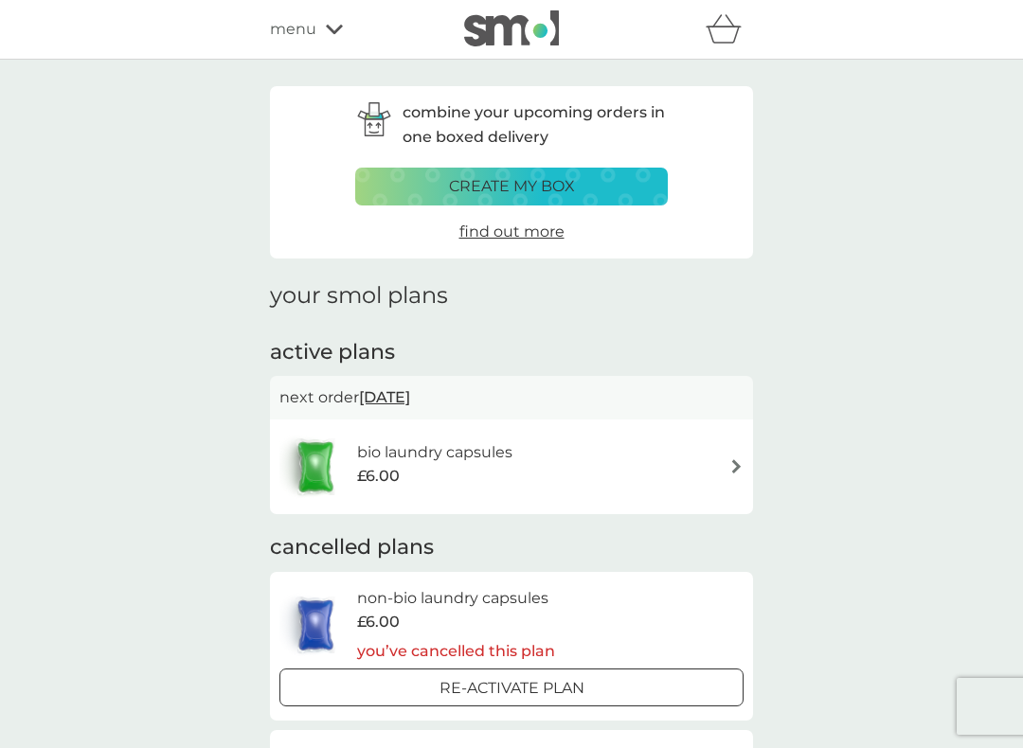
click at [592, 475] on div "bio laundry capsules £6.00" at bounding box center [511, 467] width 464 height 66
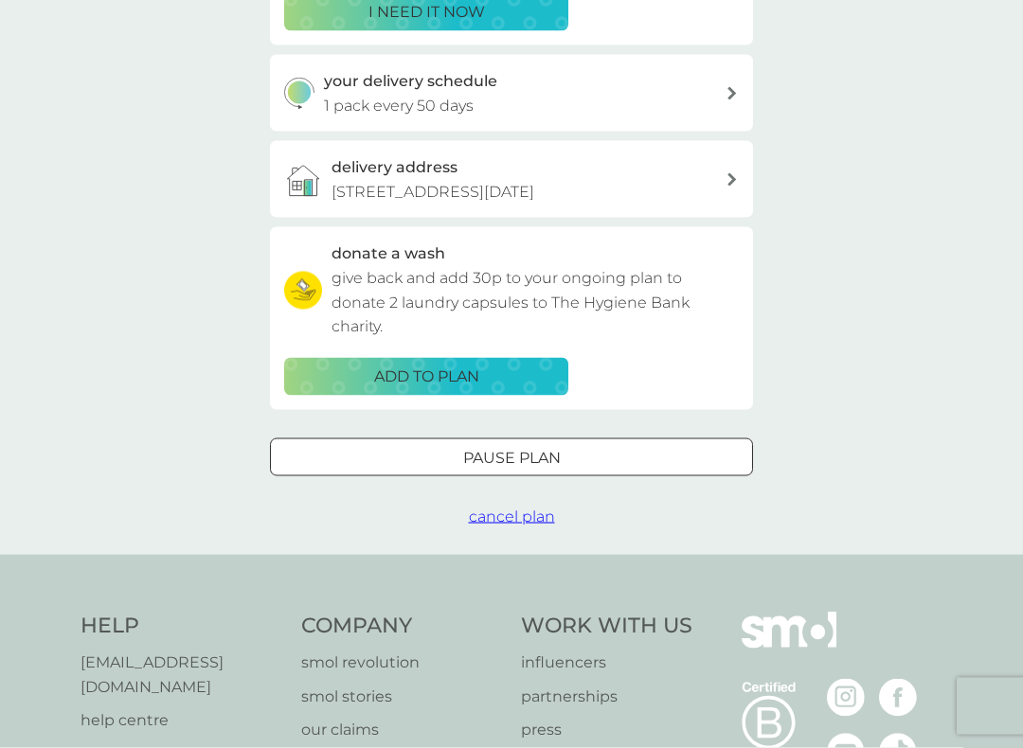
scroll to position [655, 0]
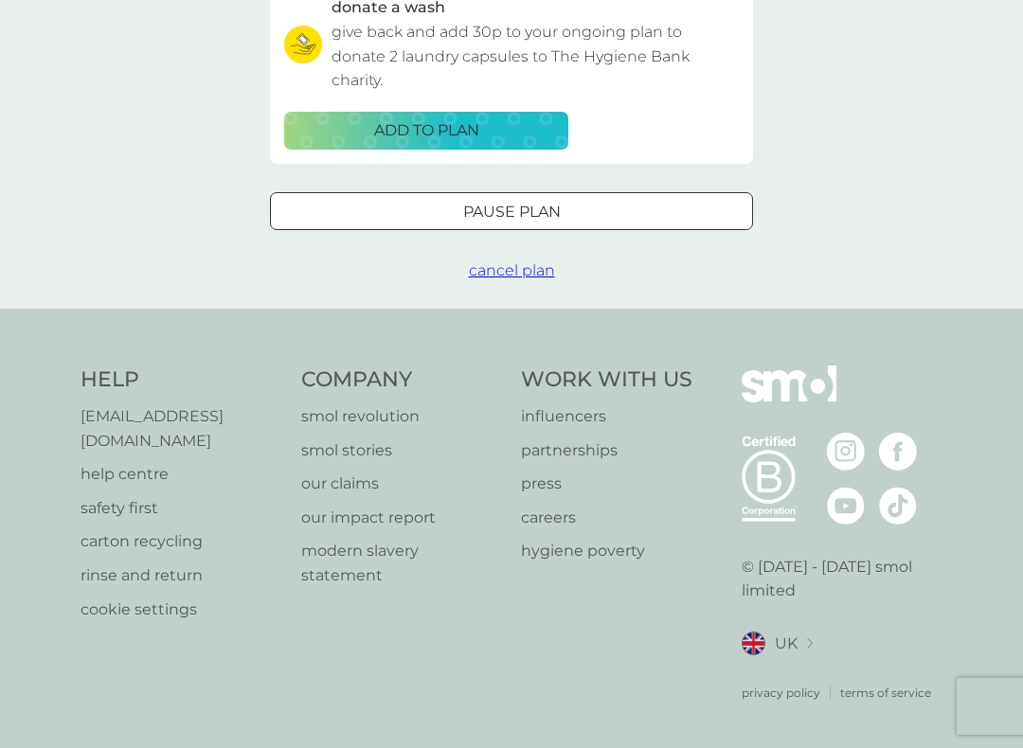
click at [522, 279] on span "cancel plan" at bounding box center [512, 270] width 86 height 18
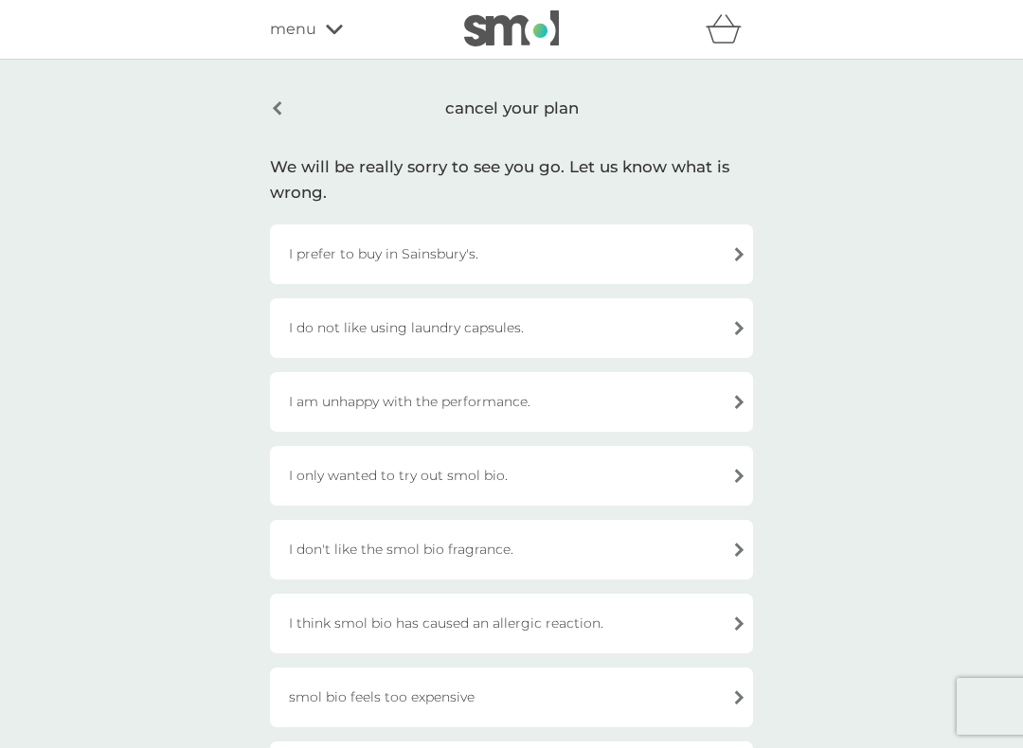
click at [566, 411] on div "I am unhappy with the performance." at bounding box center [511, 402] width 483 height 60
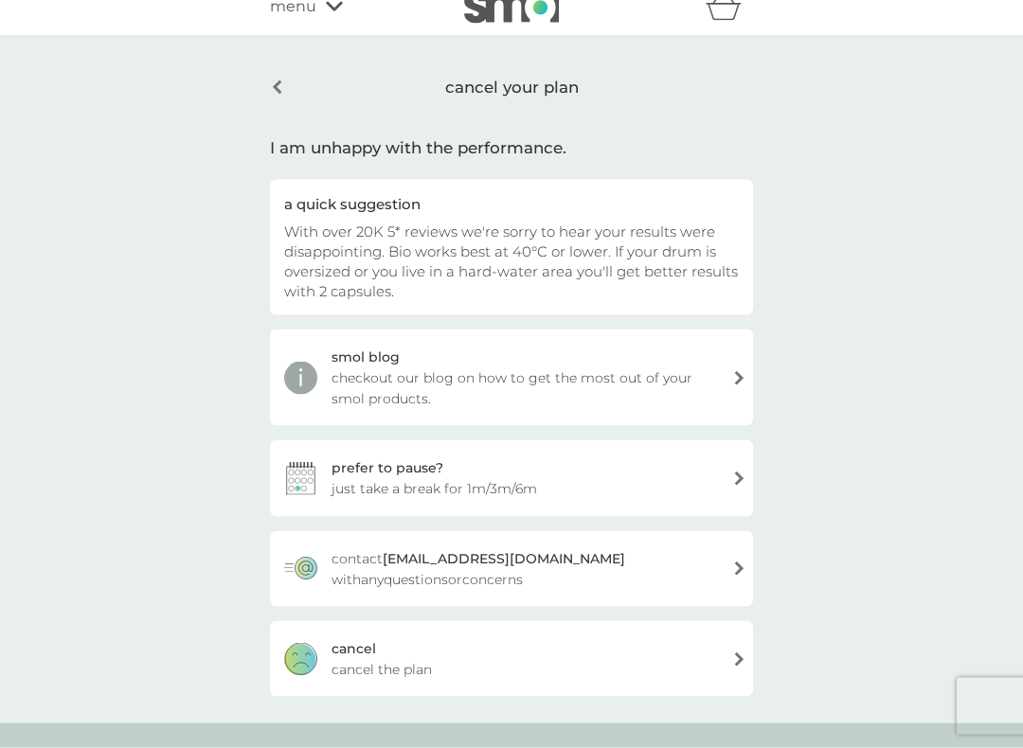
scroll to position [134, 0]
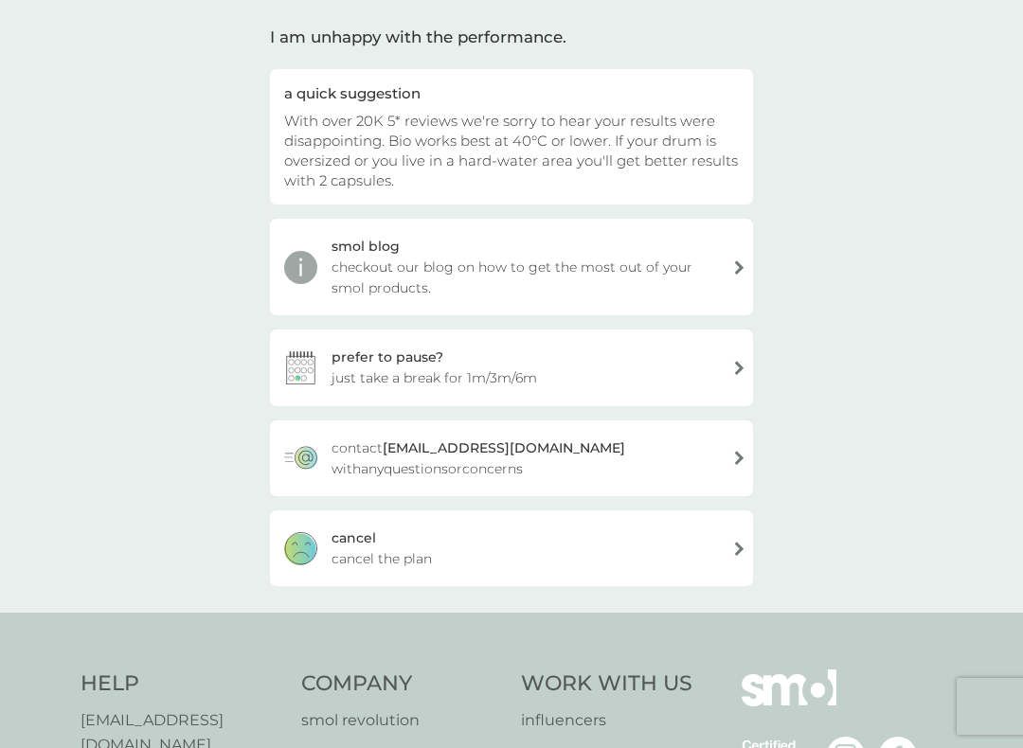
click at [513, 549] on div "[PERSON_NAME] the plan" at bounding box center [511, 549] width 483 height 76
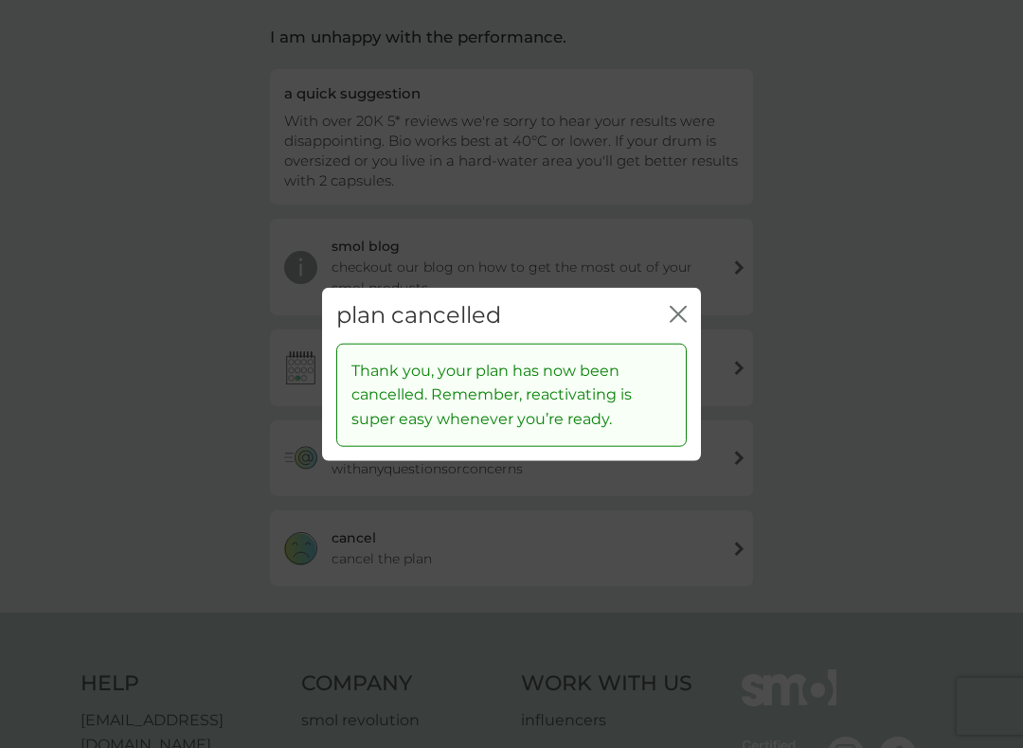
click at [684, 309] on icon "close" at bounding box center [682, 314] width 8 height 15
